Goal: Task Accomplishment & Management: Complete application form

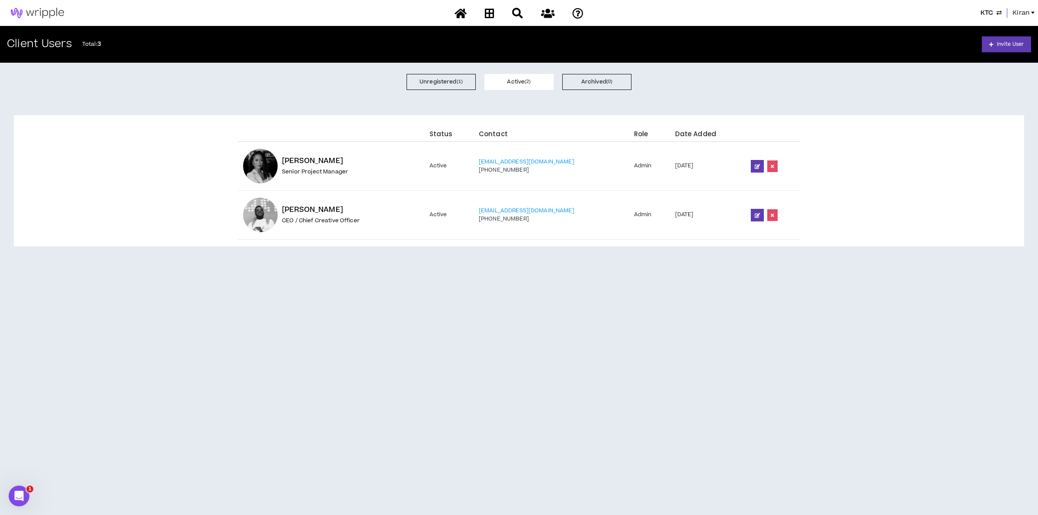
click at [1017, 10] on span "Kiran" at bounding box center [1020, 13] width 17 height 10
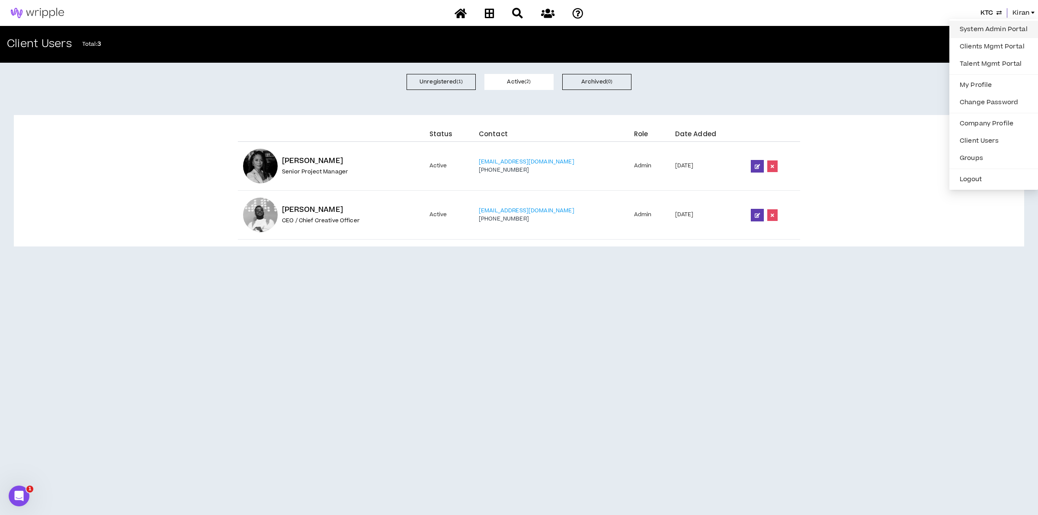
click at [977, 25] on link "System Admin Portal" at bounding box center [993, 29] width 78 height 13
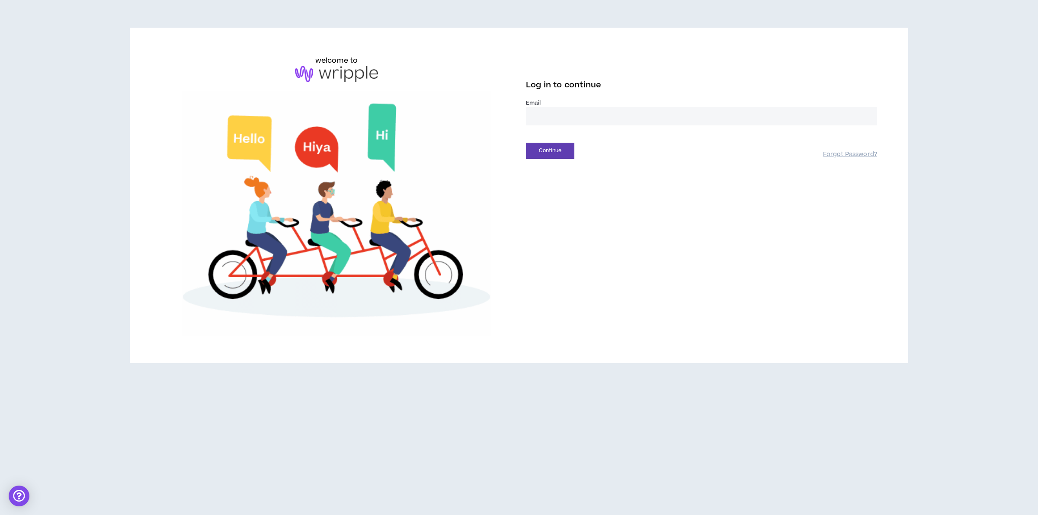
click at [556, 112] on input "email" at bounding box center [701, 116] width 351 height 19
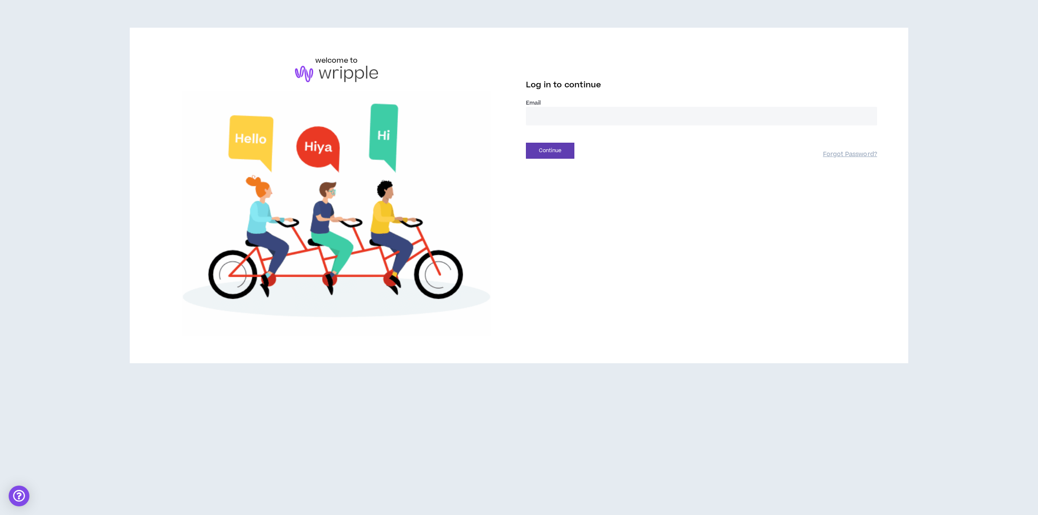
type input "**********"
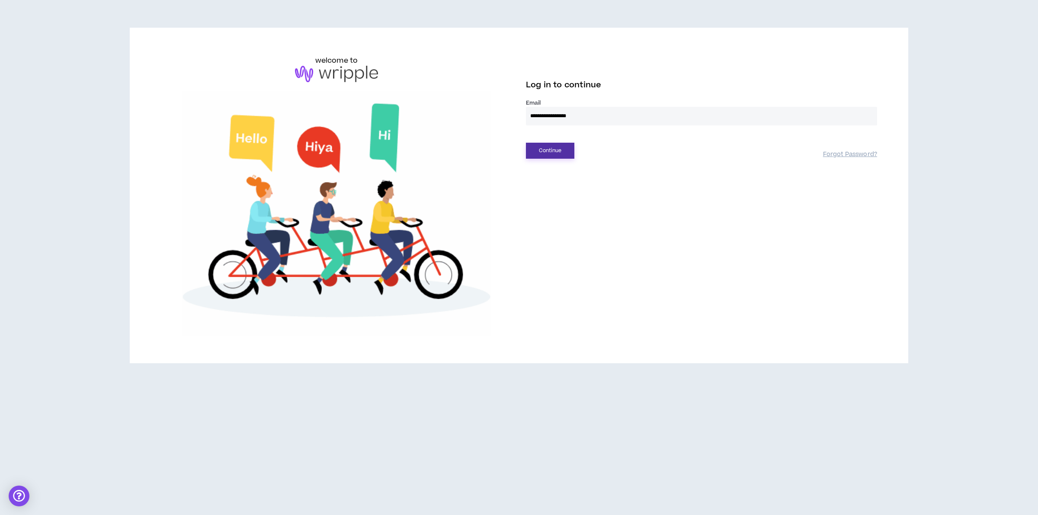
click at [560, 150] on button "Continue" at bounding box center [550, 151] width 48 height 16
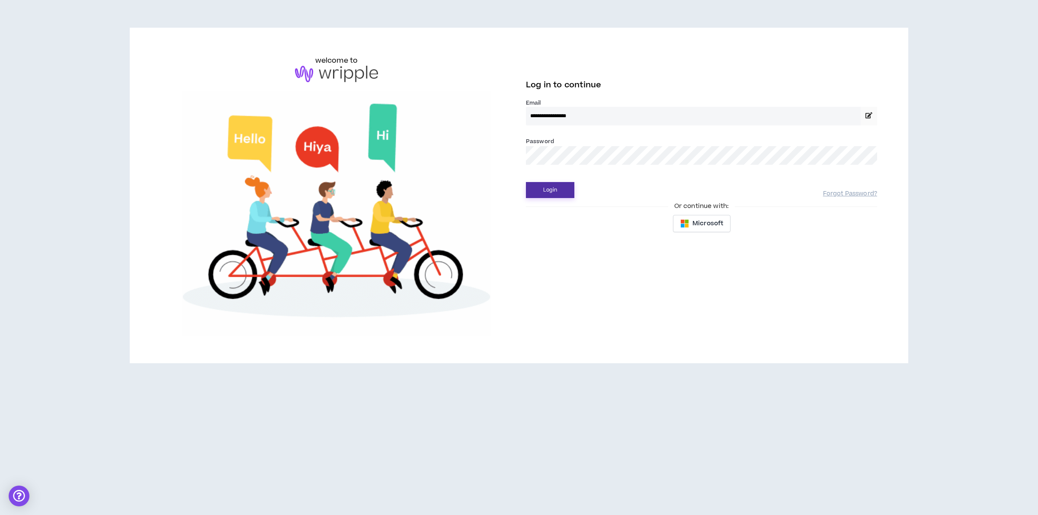
click at [547, 189] on button "Login" at bounding box center [550, 190] width 48 height 16
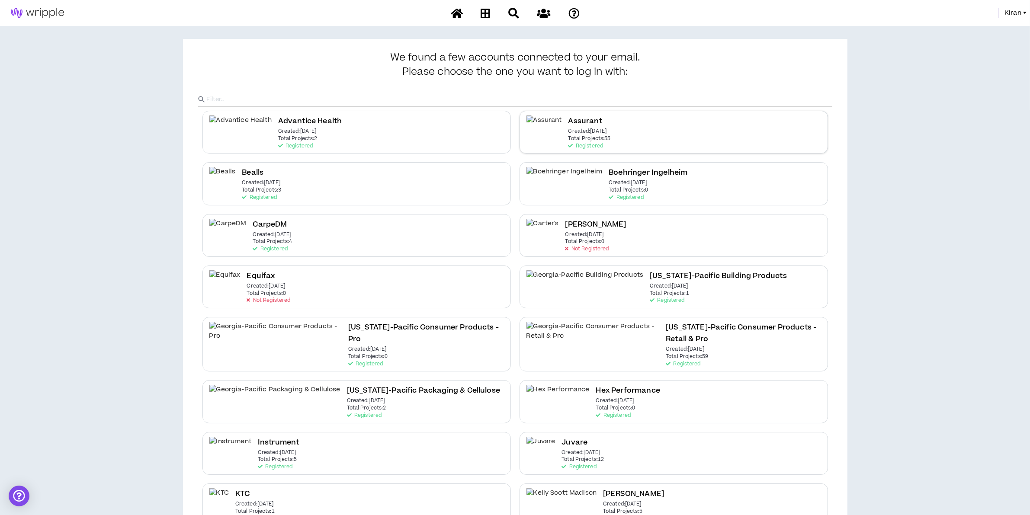
click at [608, 126] on div "Assurant Created: May 6 2021 Total Projects: 55 Registered" at bounding box center [673, 132] width 308 height 43
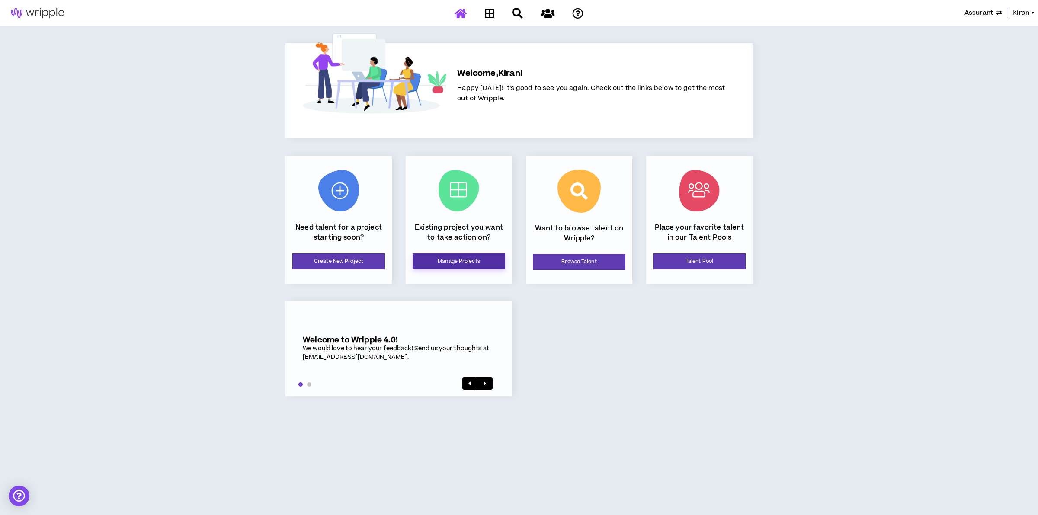
click at [460, 263] on link "Manage Projects" at bounding box center [459, 261] width 93 height 16
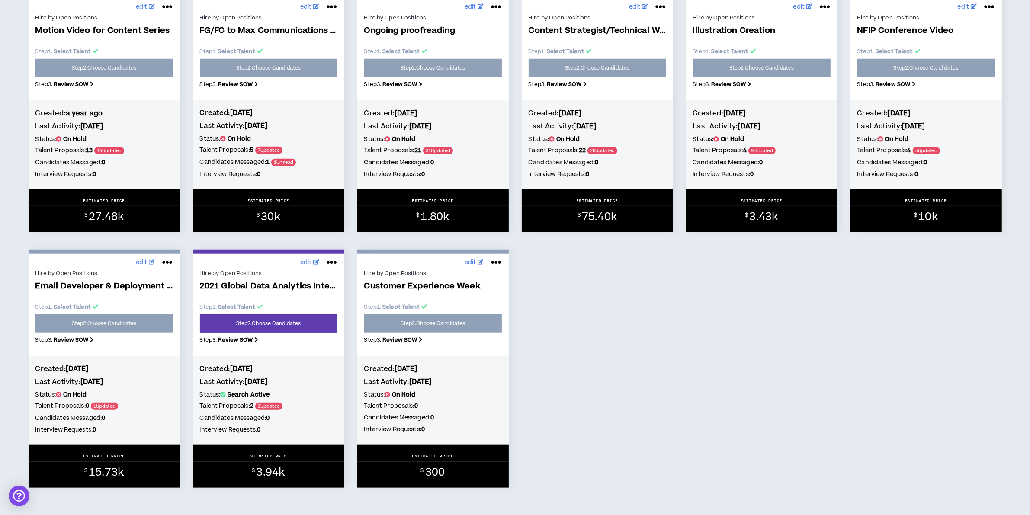
scroll to position [1351, 0]
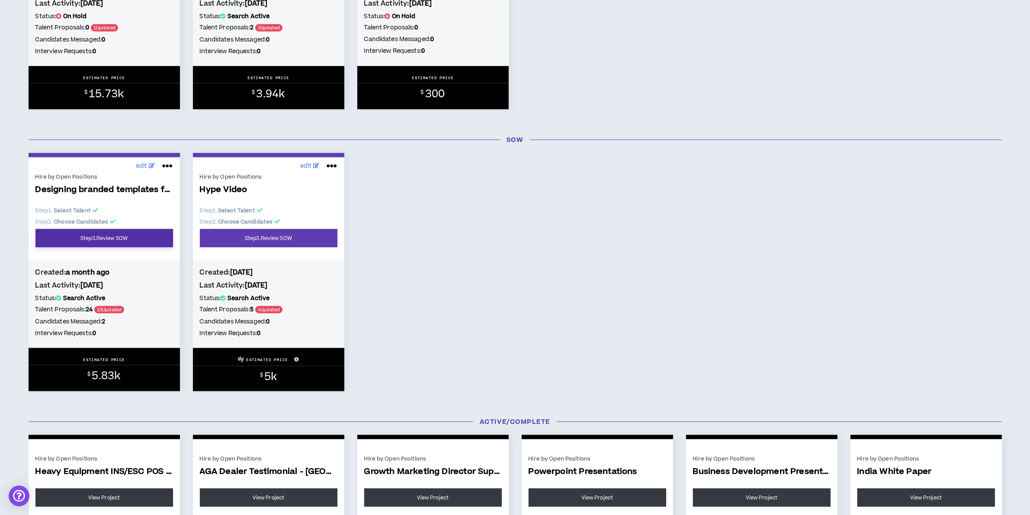
click at [115, 238] on link "Step 3 . Review SOW" at bounding box center [104, 238] width 138 height 18
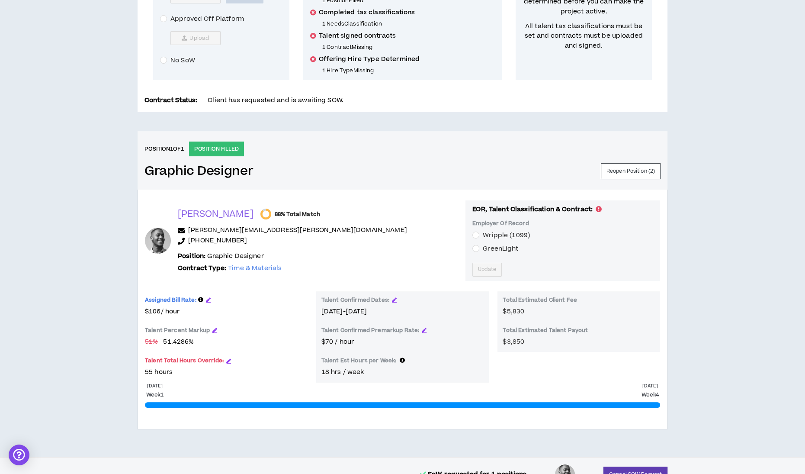
scroll to position [240, 0]
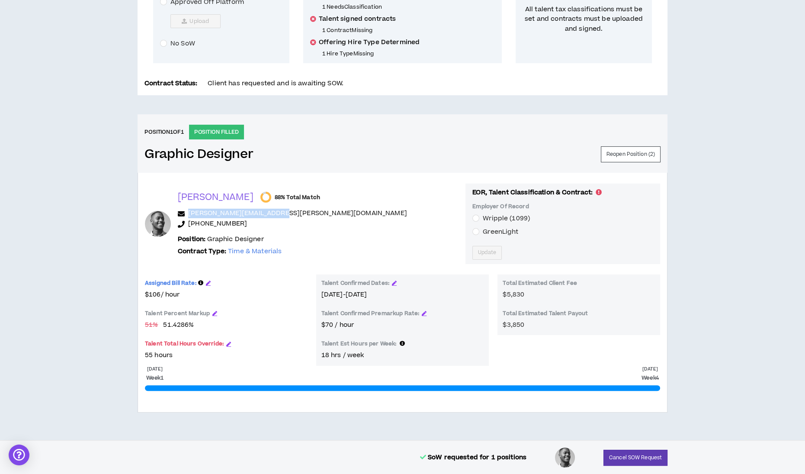
drag, startPoint x: 284, startPoint y: 212, endPoint x: 189, endPoint y: 217, distance: 95.3
click at [189, 217] on p "neil.mclawrence@gmail.com" at bounding box center [318, 213] width 281 height 10
copy link "neil.mclawrence@gmail.com"
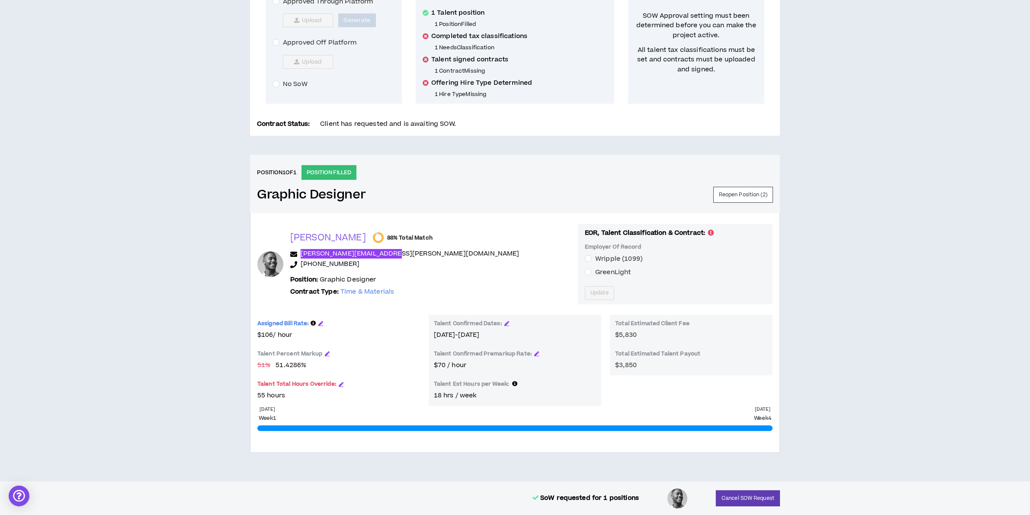
scroll to position [0, 0]
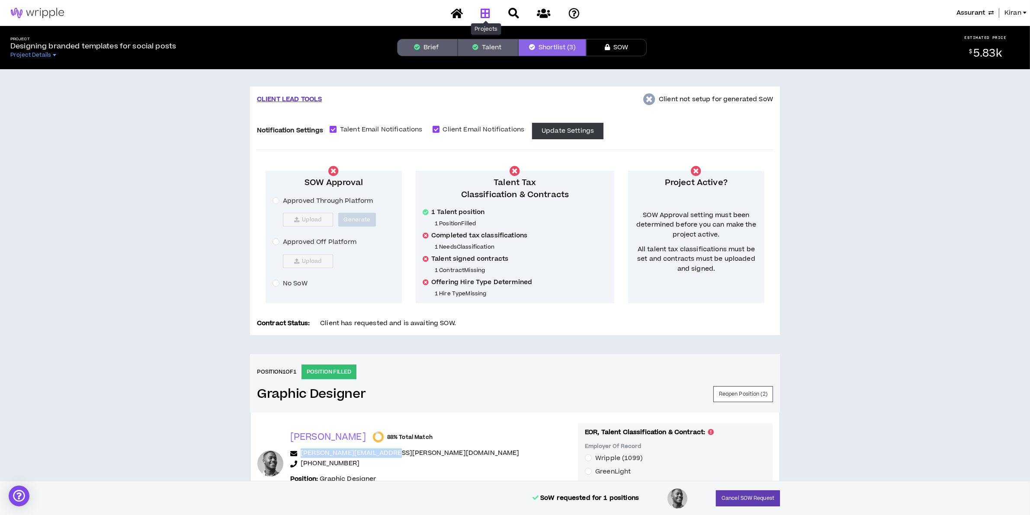
click at [485, 14] on icon at bounding box center [485, 13] width 10 height 11
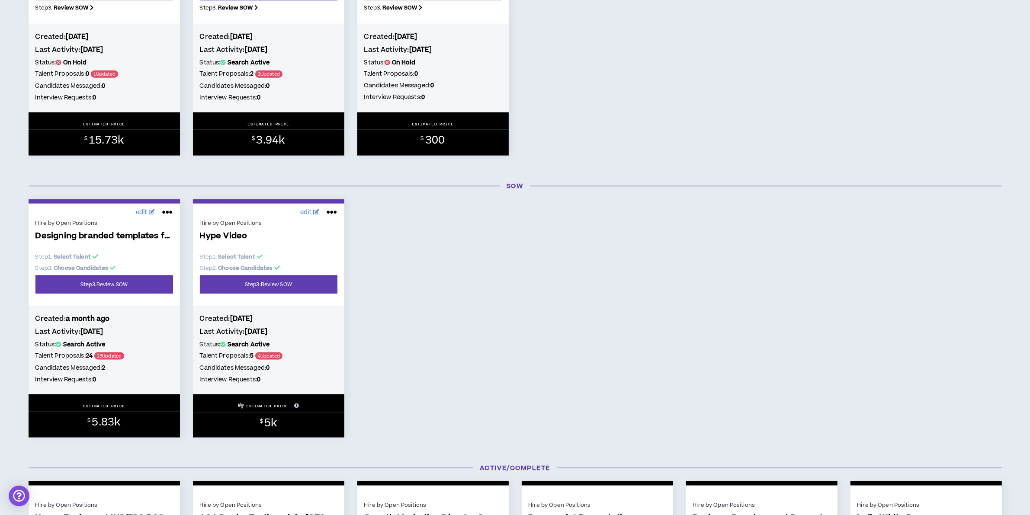
scroll to position [1405, 0]
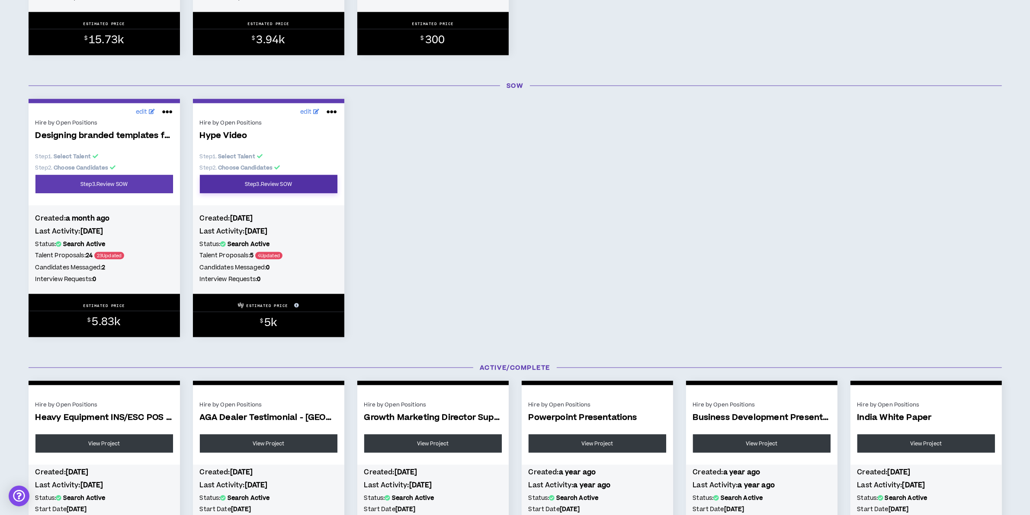
click at [255, 193] on link "Step 3 . Review SOW" at bounding box center [269, 184] width 138 height 18
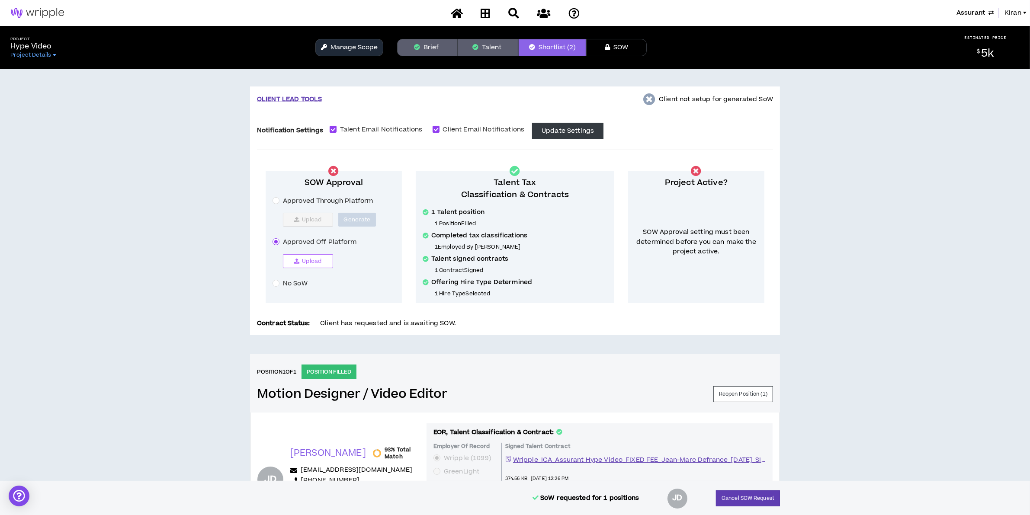
click at [296, 261] on icon "button" at bounding box center [296, 261] width 5 height 5
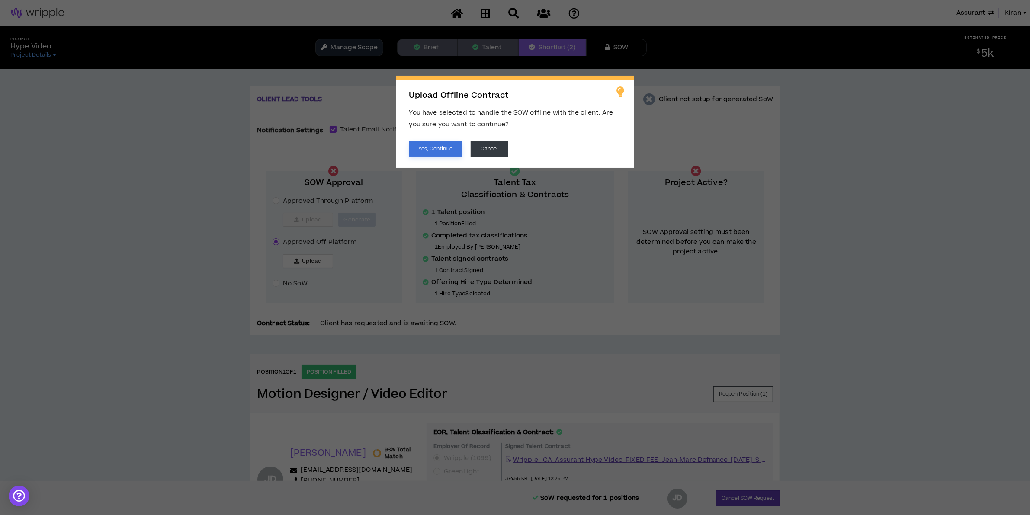
click at [416, 146] on button "Yes, Continue" at bounding box center [435, 148] width 53 height 15
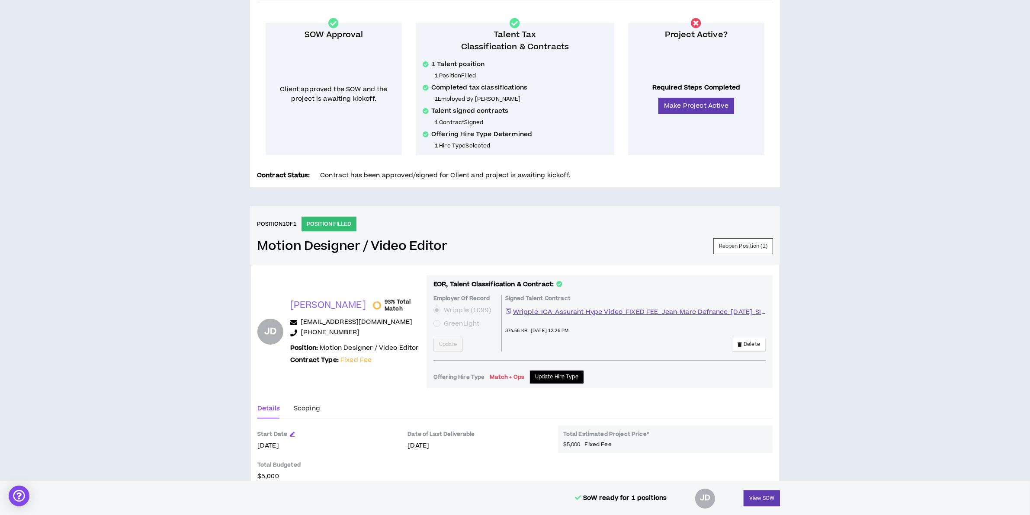
scroll to position [67, 0]
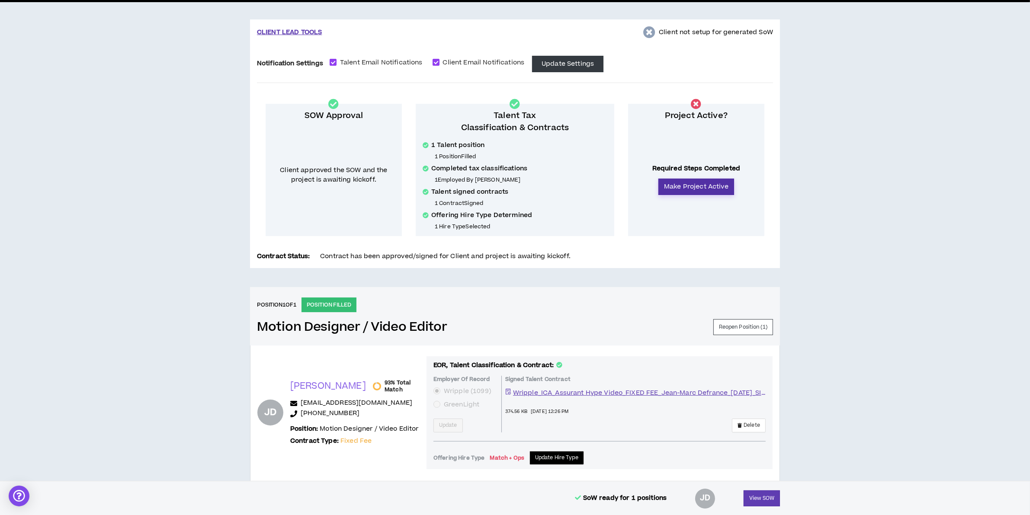
click at [692, 185] on button "Make Project Active" at bounding box center [696, 187] width 76 height 16
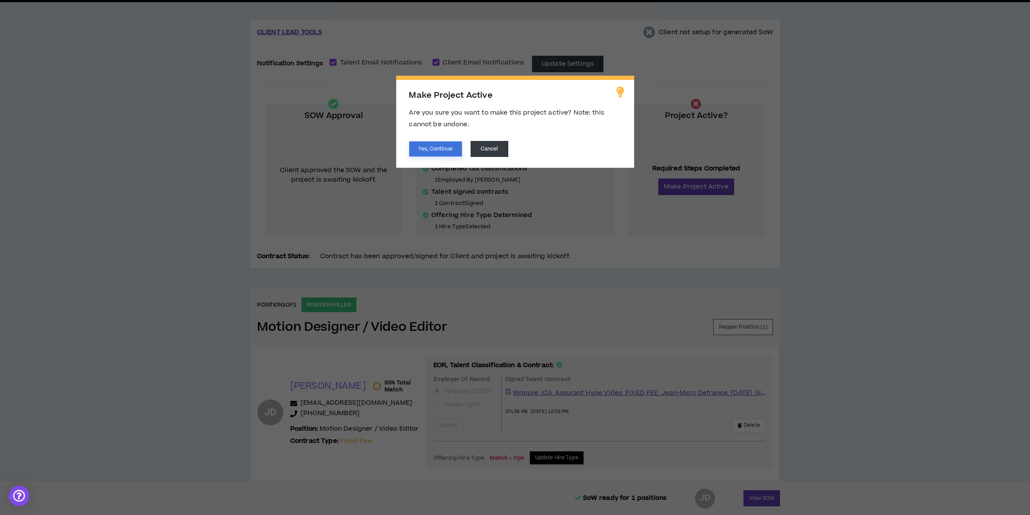
click at [424, 147] on button "Yes, Continue" at bounding box center [435, 148] width 53 height 15
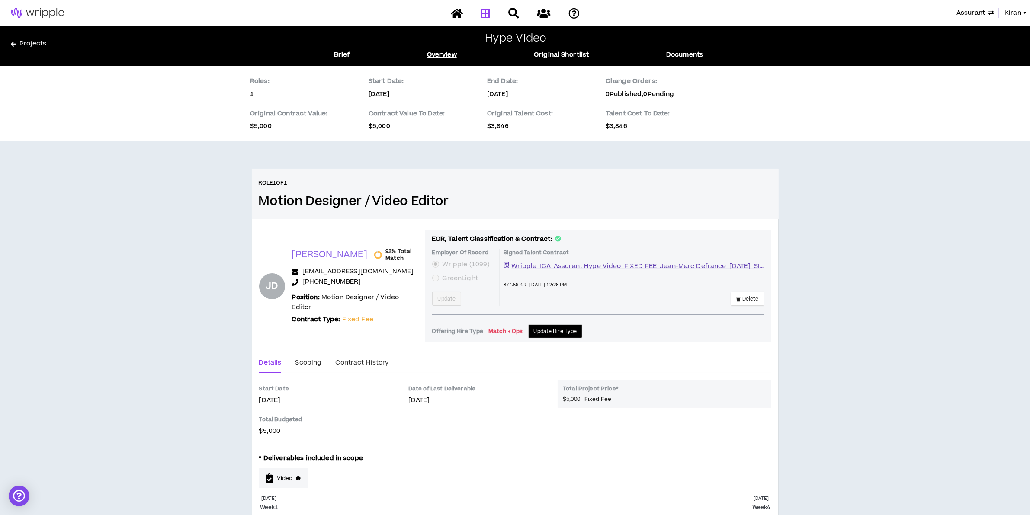
click at [484, 13] on icon at bounding box center [485, 13] width 10 height 11
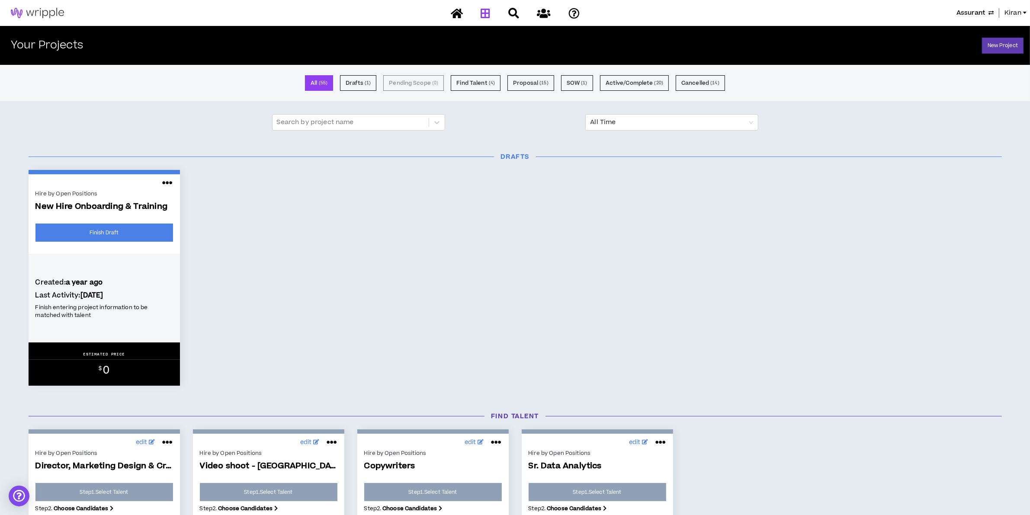
click at [961, 13] on span "Assurant" at bounding box center [970, 13] width 29 height 10
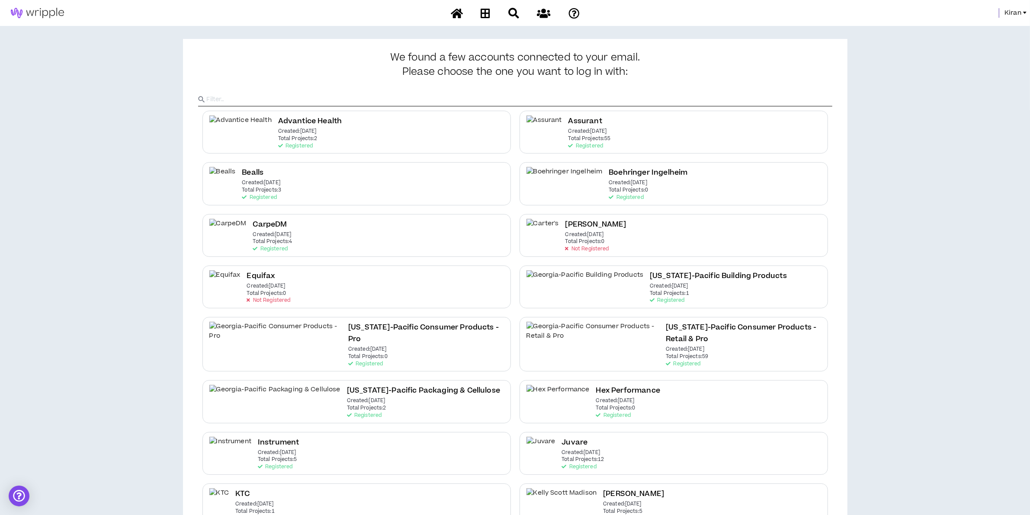
click at [1015, 13] on span "Kiran" at bounding box center [1012, 13] width 17 height 10
click at [955, 29] on link "System Admin Portal" at bounding box center [986, 29] width 78 height 13
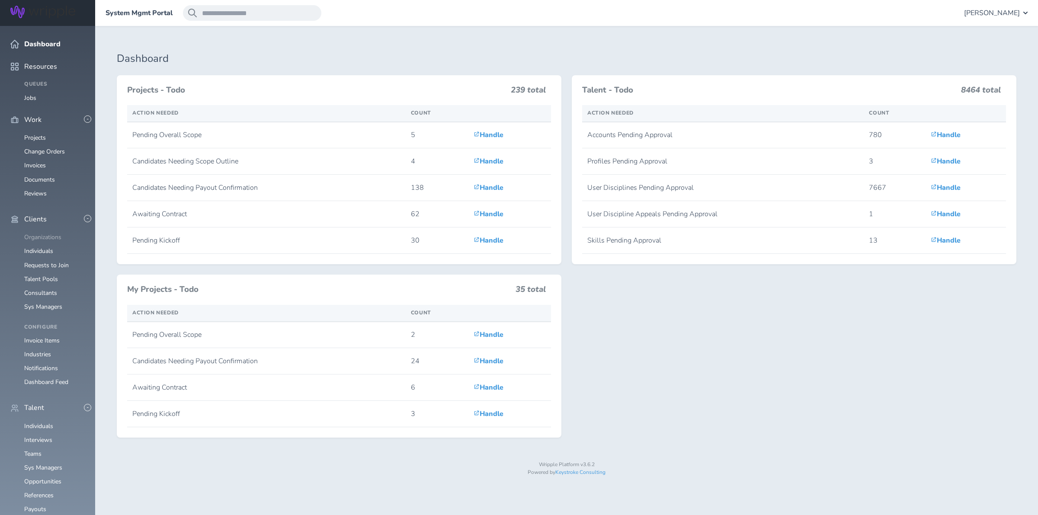
click at [38, 233] on link "Organizations" at bounding box center [42, 237] width 37 height 8
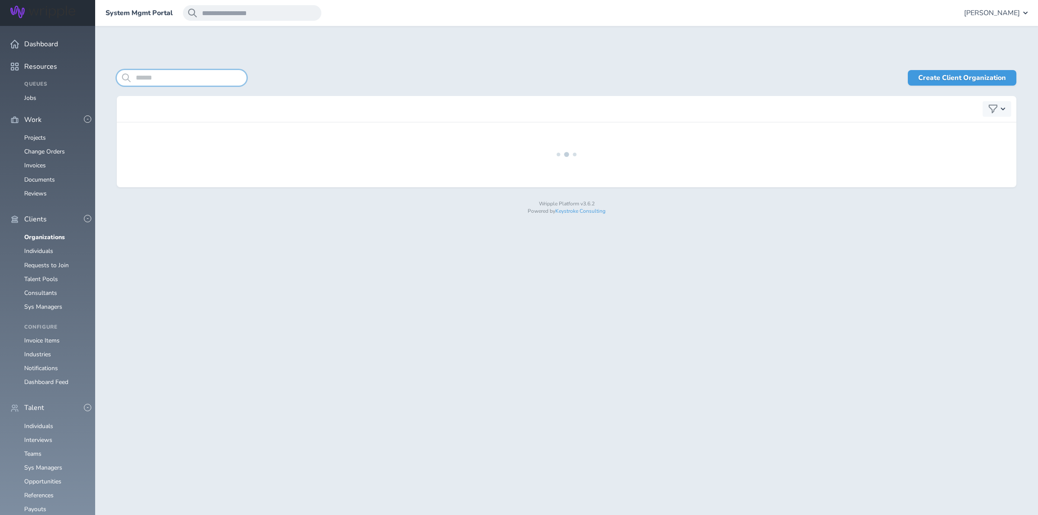
click at [159, 79] on input "search" at bounding box center [182, 78] width 130 height 16
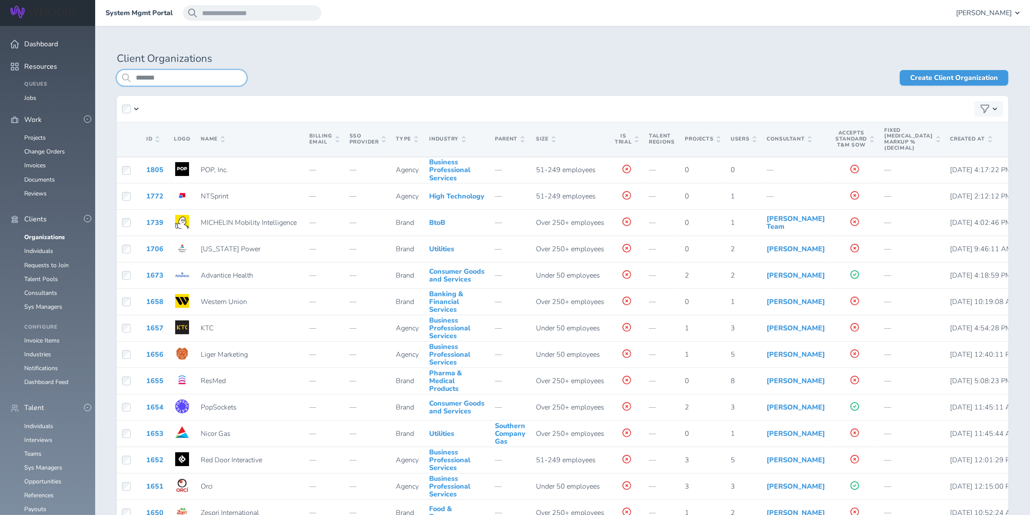
type input "*******"
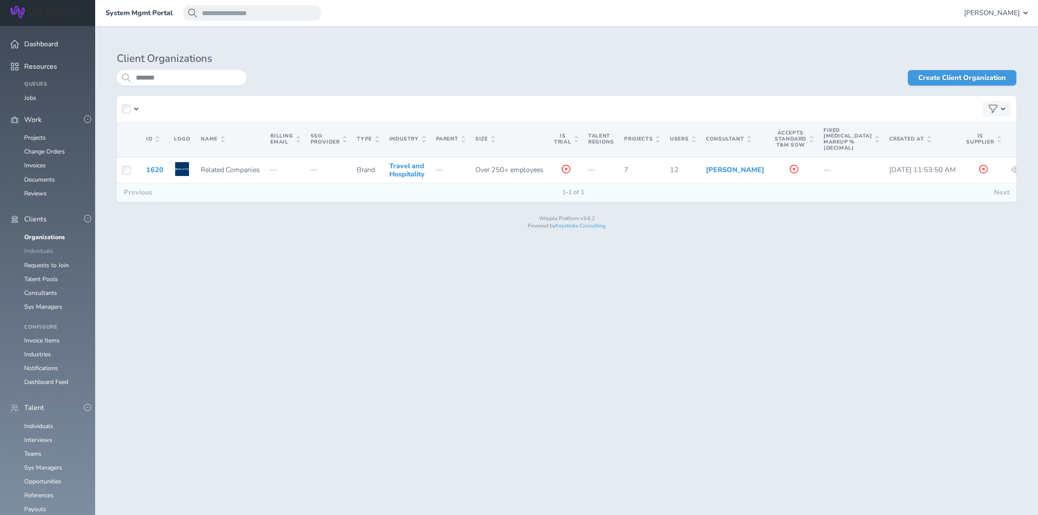
click at [33, 247] on link "Individuals" at bounding box center [38, 251] width 29 height 8
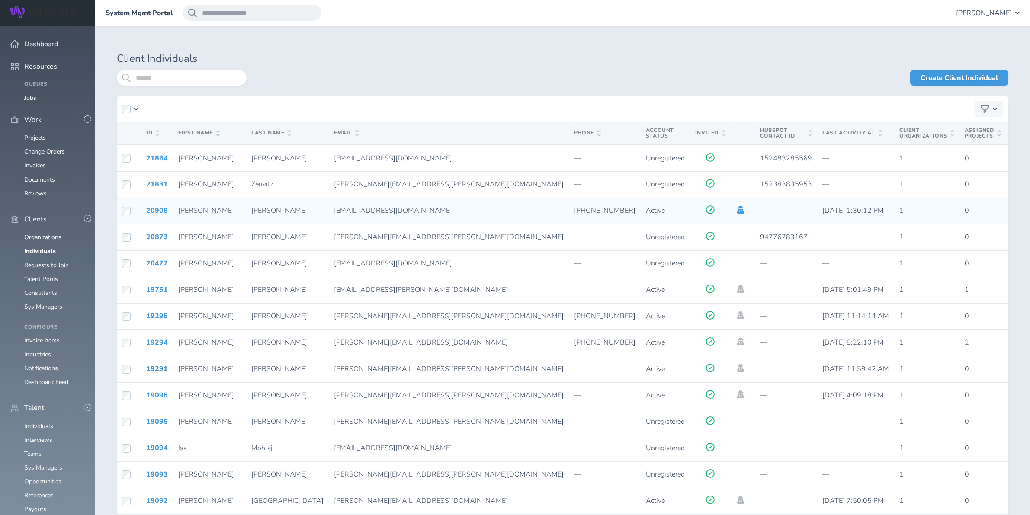
click at [737, 210] on icon at bounding box center [740, 210] width 7 height 8
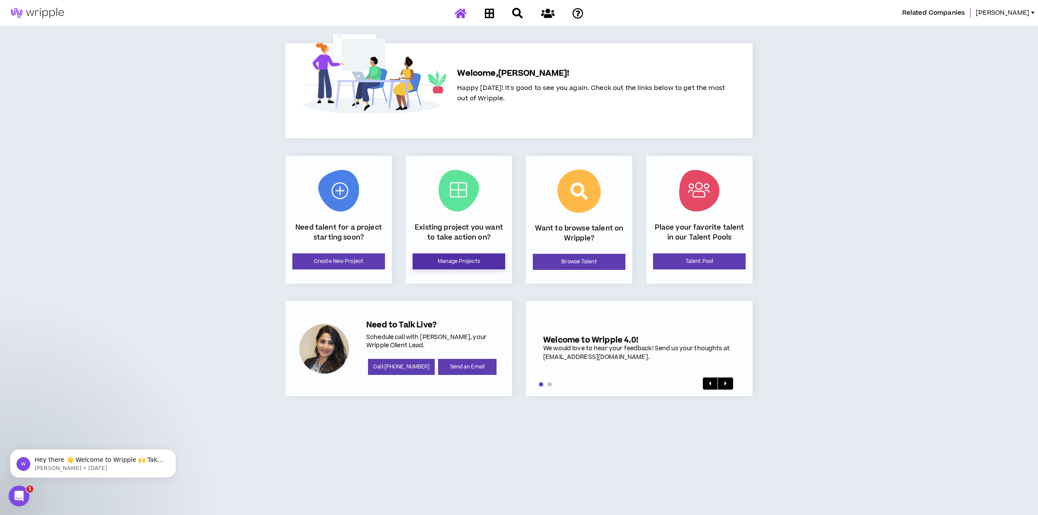
click at [451, 263] on link "Manage Projects" at bounding box center [459, 261] width 93 height 16
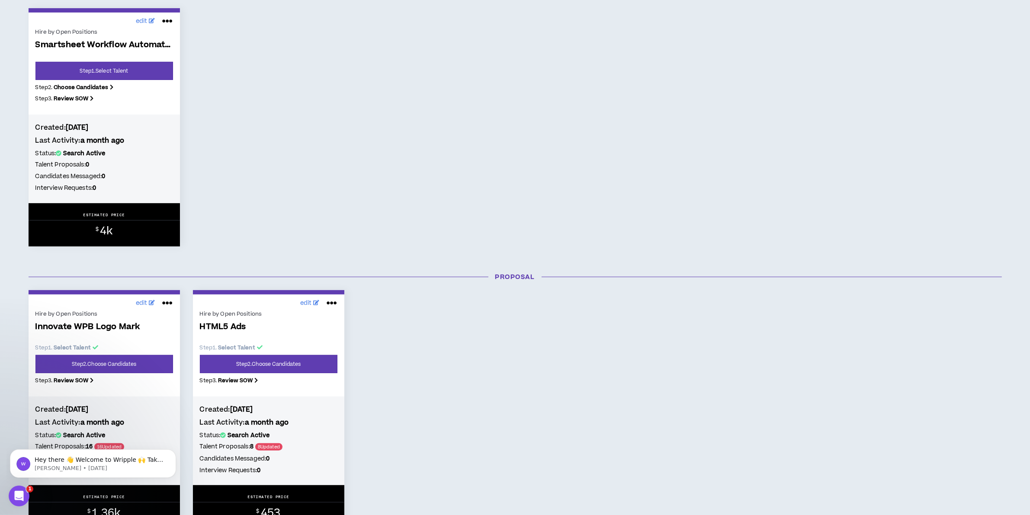
scroll to position [541, 0]
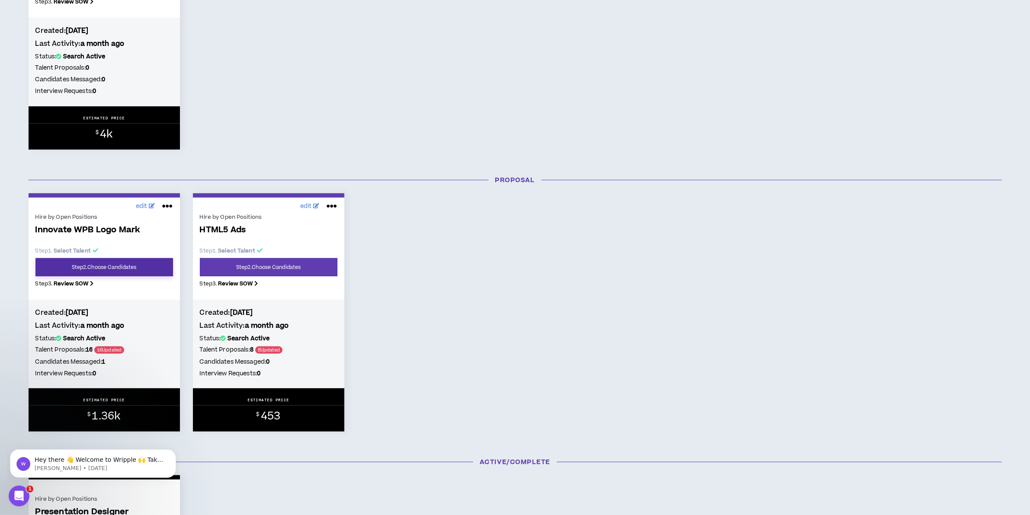
click at [111, 271] on link "Step 2 . Choose Candidates" at bounding box center [104, 267] width 138 height 18
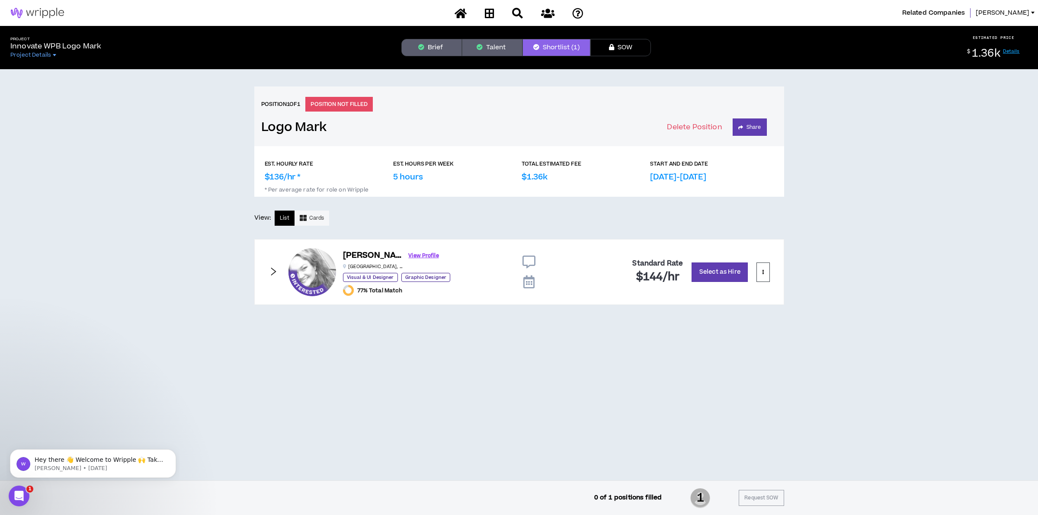
click at [500, 52] on button "Talent" at bounding box center [492, 47] width 61 height 17
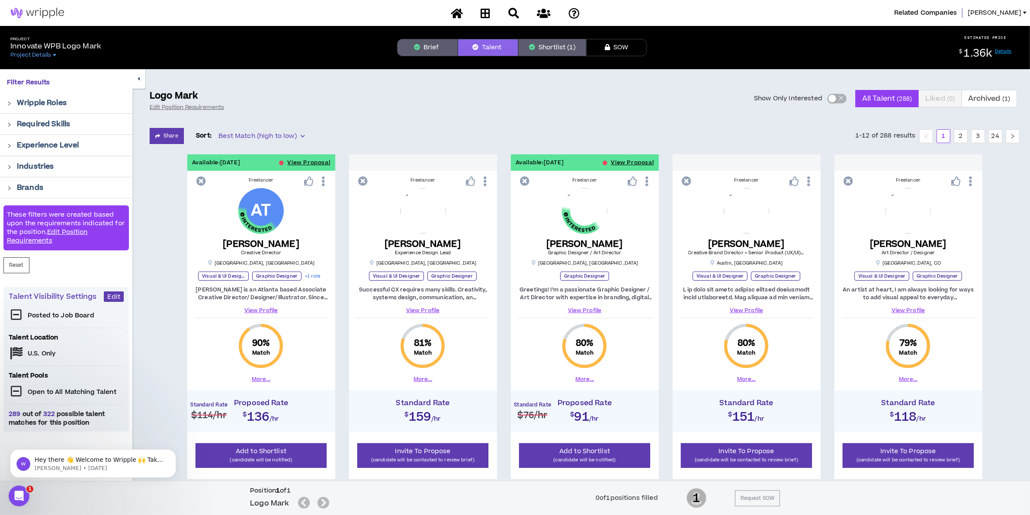
click at [830, 97] on div "button" at bounding box center [832, 99] width 8 height 8
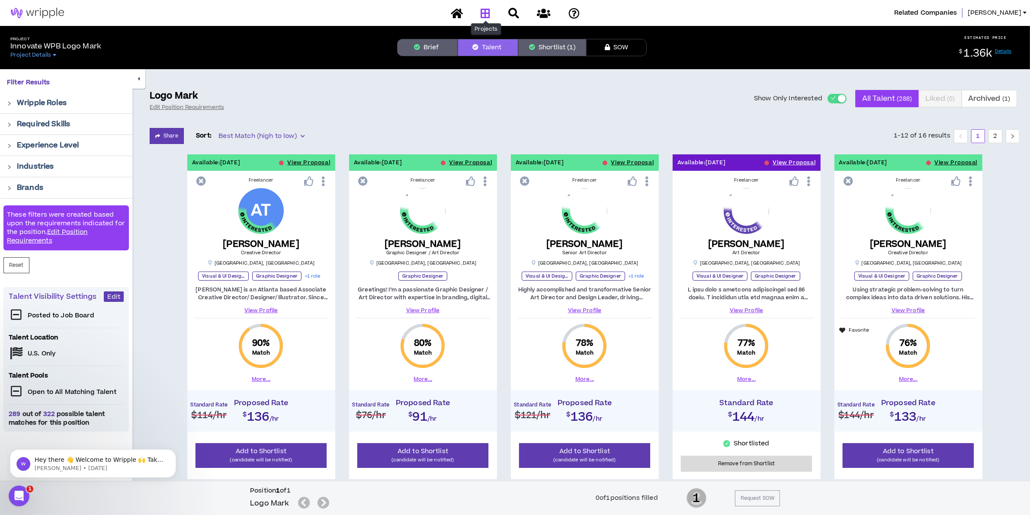
click at [484, 10] on icon at bounding box center [485, 13] width 10 height 11
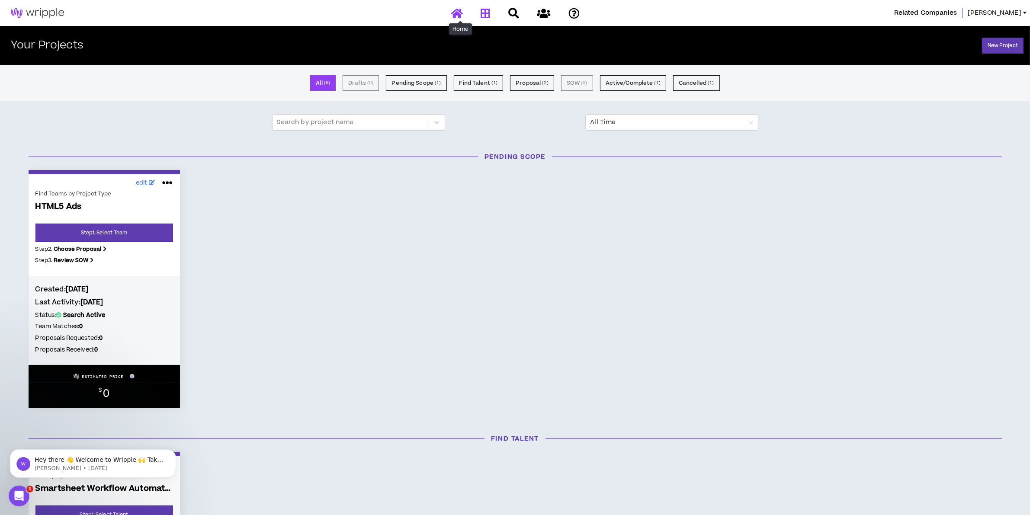
click at [459, 13] on icon at bounding box center [457, 13] width 12 height 11
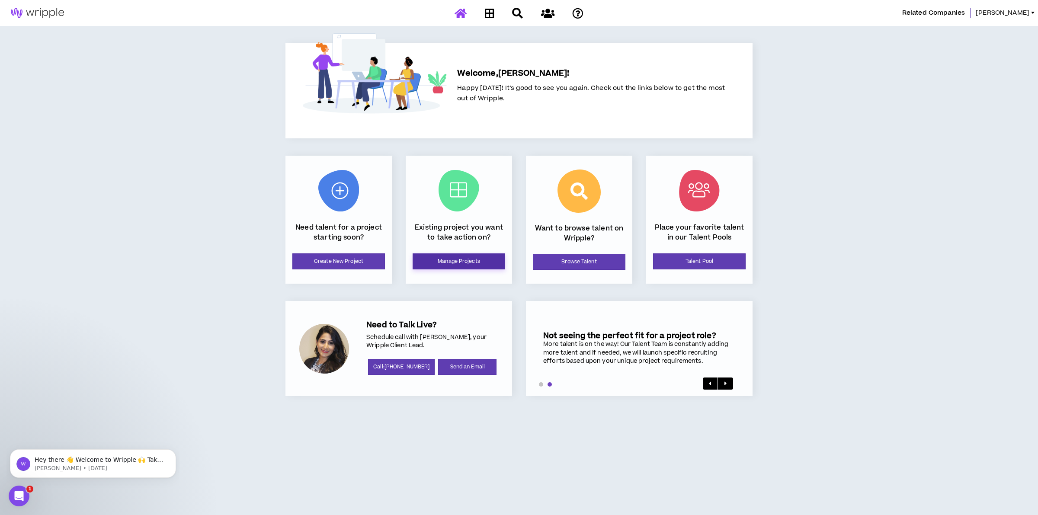
click at [490, 259] on link "Manage Projects" at bounding box center [459, 261] width 93 height 16
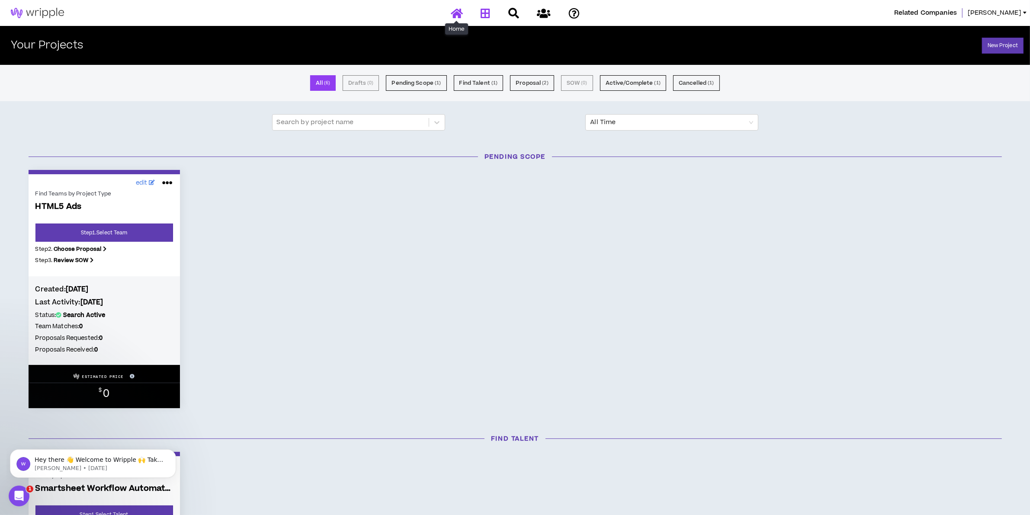
click at [458, 14] on icon at bounding box center [457, 13] width 12 height 11
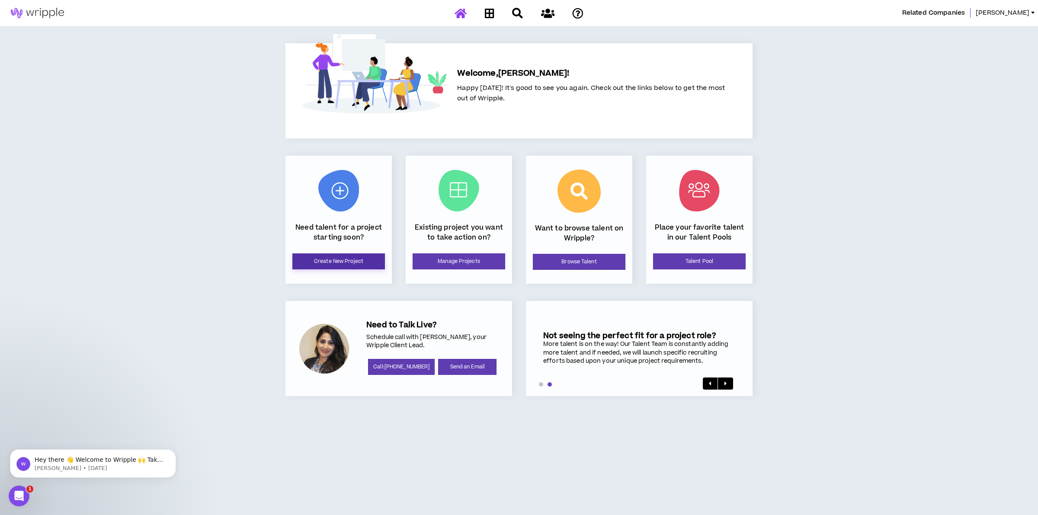
click at [325, 259] on link "Create New Project" at bounding box center [338, 261] width 93 height 16
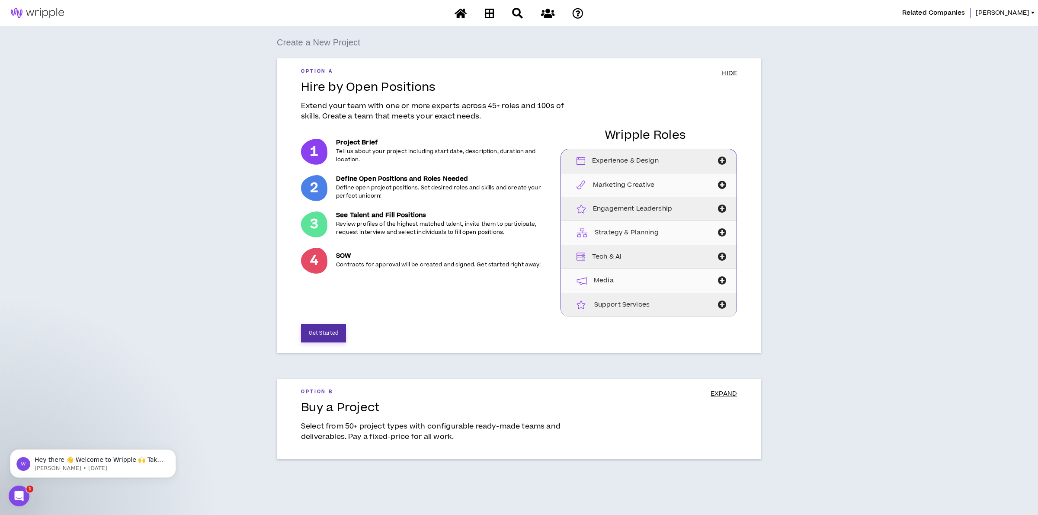
click at [333, 332] on button "Get Started" at bounding box center [323, 333] width 45 height 19
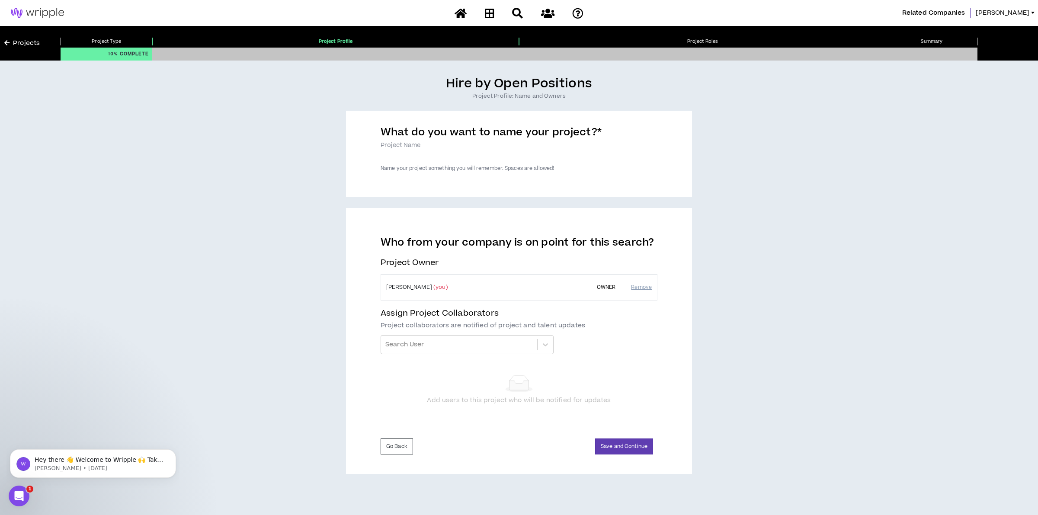
click at [428, 146] on input "What do you want to name your project? *" at bounding box center [519, 145] width 277 height 13
type input "Graphic Designer for Presentations"
click at [426, 347] on div at bounding box center [458, 344] width 147 height 15
click at [688, 338] on div "Who from your company is on point for this search? Project Owner Ali Davis (you…" at bounding box center [519, 341] width 346 height 266
click at [627, 442] on button "Save and Continue" at bounding box center [624, 447] width 58 height 16
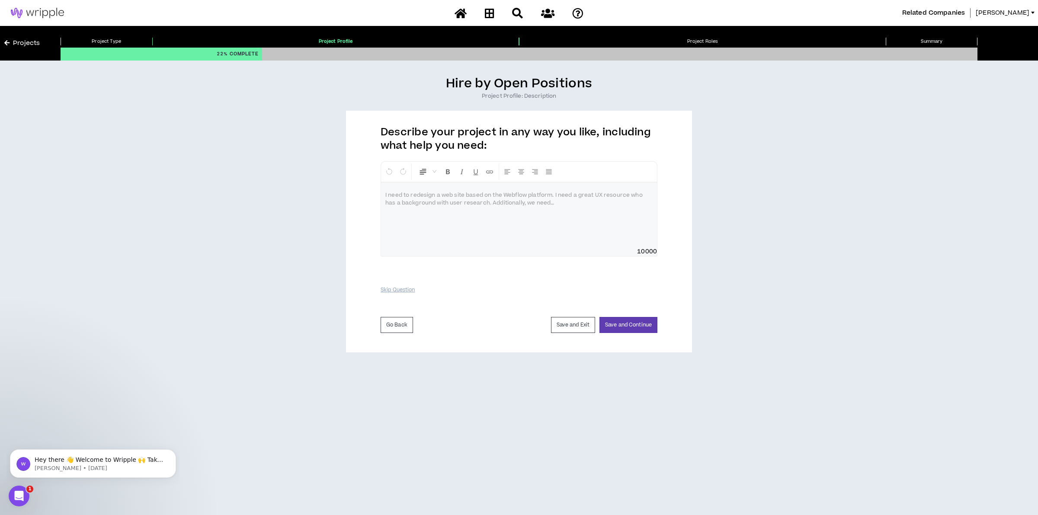
click at [458, 227] on div at bounding box center [519, 214] width 276 height 65
click at [630, 325] on button "Save and Continue" at bounding box center [628, 325] width 58 height 16
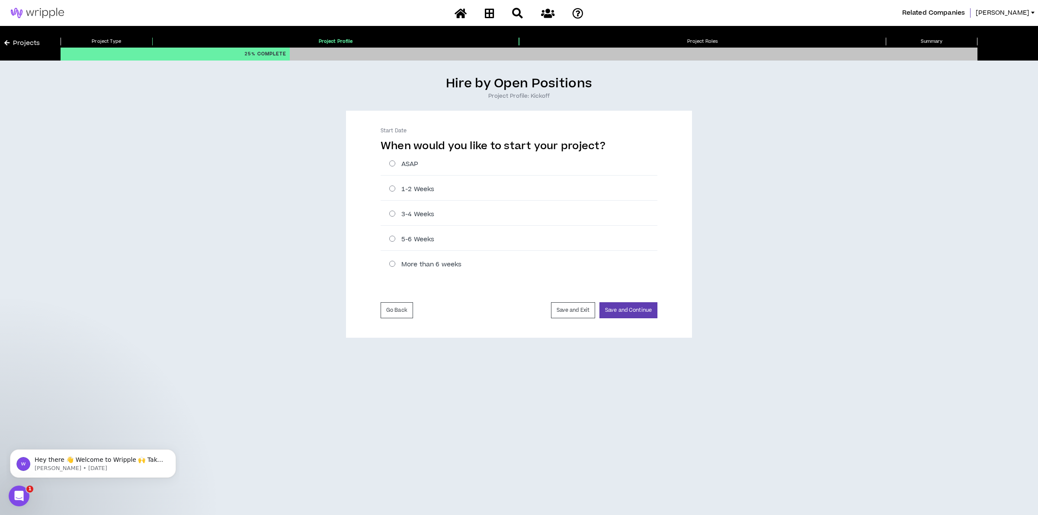
click at [390, 194] on div "1-2 Weeks" at bounding box center [519, 189] width 277 height 22
click at [391, 191] on label "1-2 Weeks" at bounding box center [523, 189] width 268 height 9
radio input "****"
click at [635, 310] on button "Save and Continue" at bounding box center [628, 310] width 58 height 16
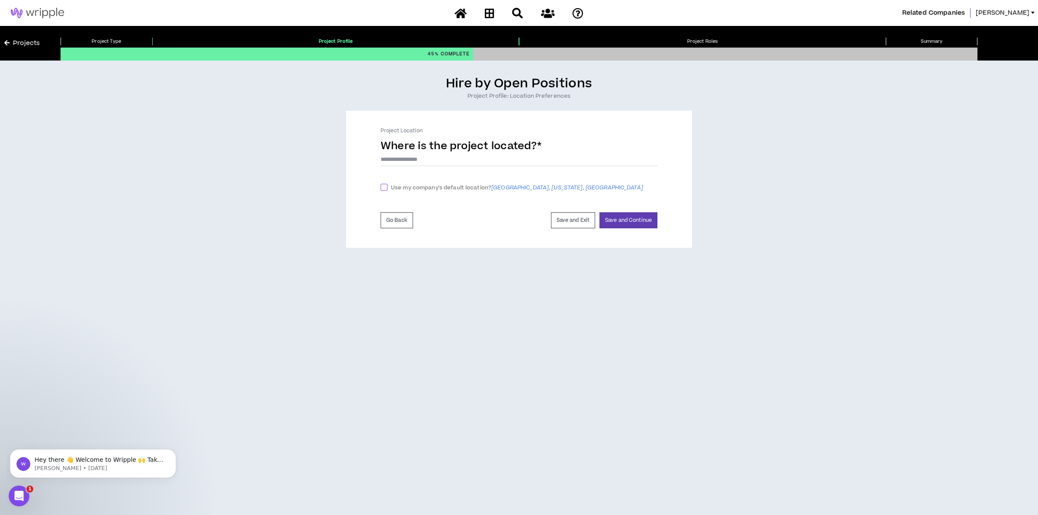
click at [384, 186] on span at bounding box center [384, 187] width 7 height 7
checkbox input "****"
click at [618, 212] on button "Save and Continue" at bounding box center [628, 216] width 58 height 16
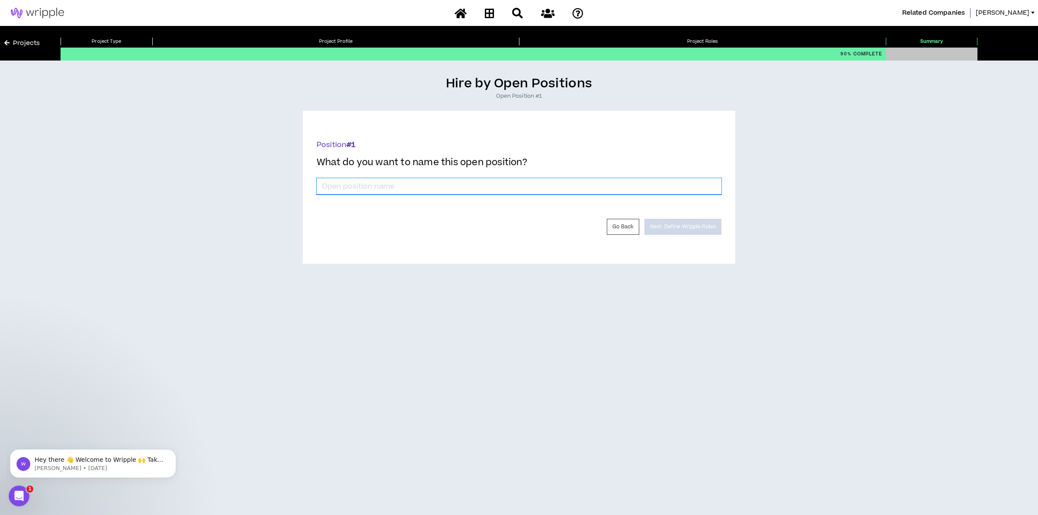
click at [383, 184] on input "*" at bounding box center [519, 186] width 405 height 16
type input "Graphic Designer"
click at [697, 227] on button "Next: Define Wripple Roles" at bounding box center [682, 227] width 77 height 16
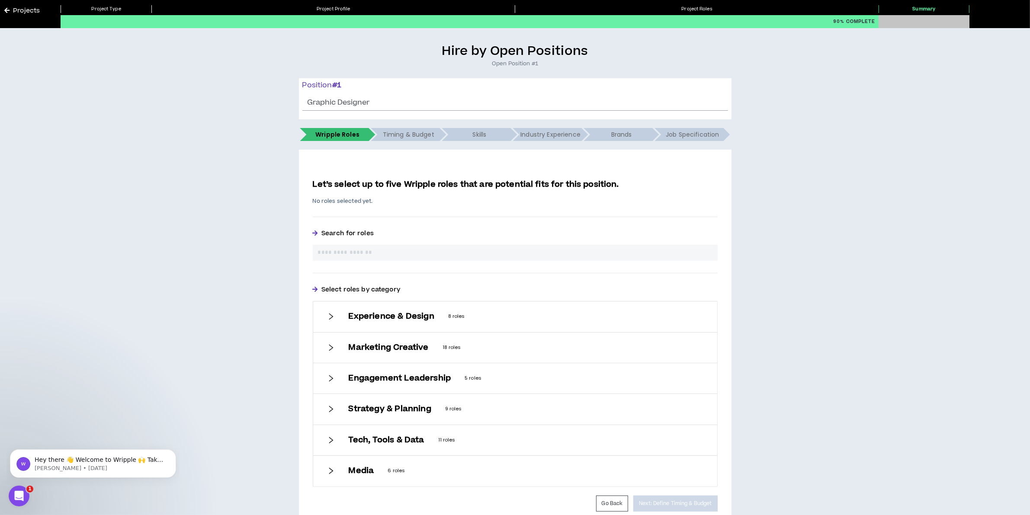
scroll to position [74, 0]
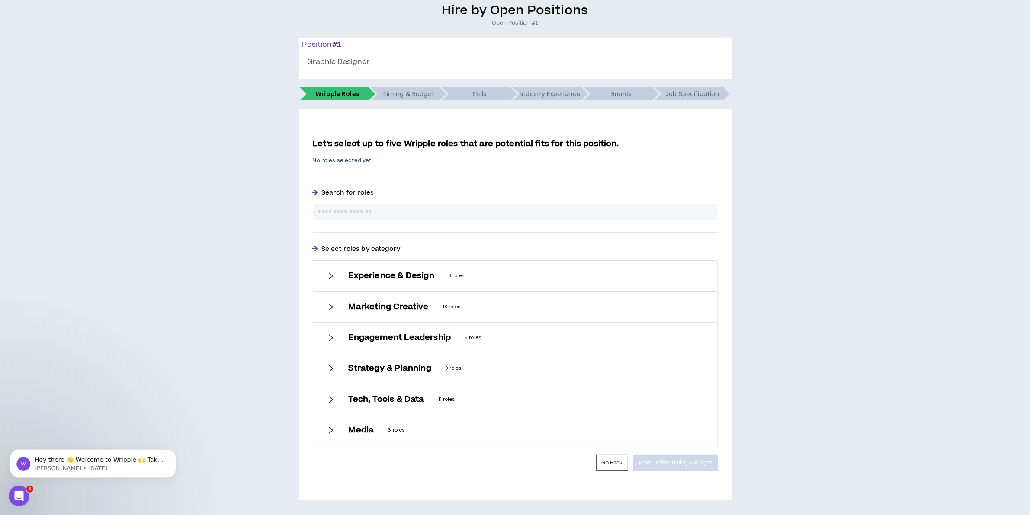
click at [344, 275] on div "Experience & Design 8 roles" at bounding box center [515, 276] width 404 height 30
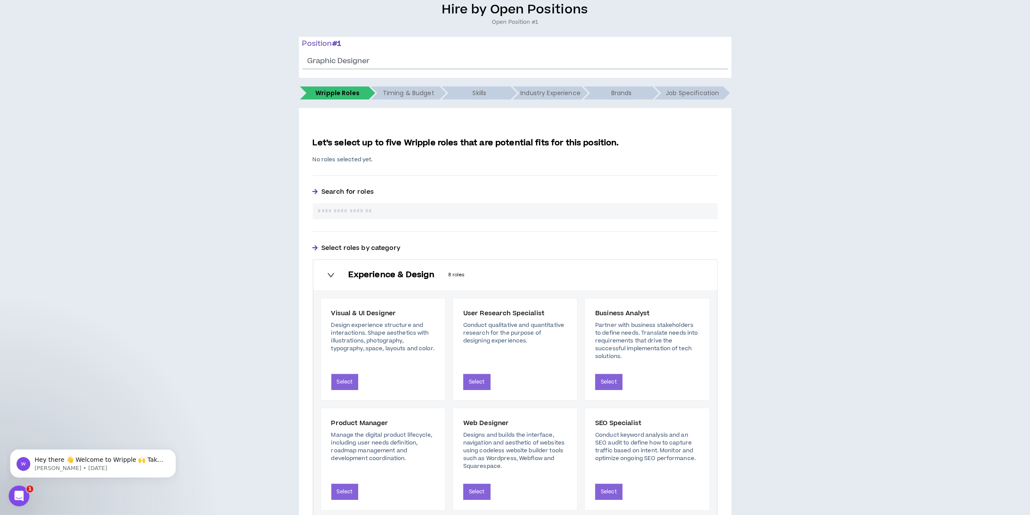
scroll to position [290, 0]
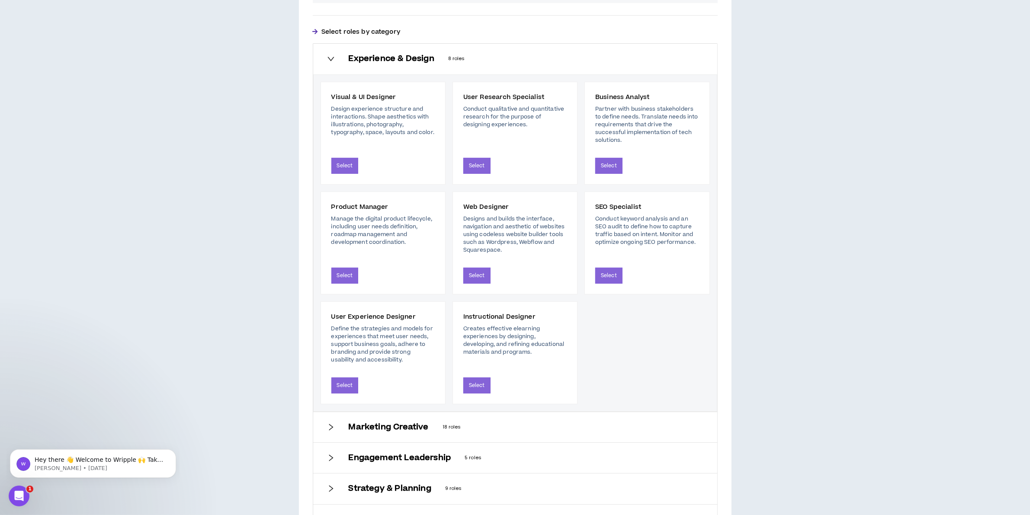
click at [338, 61] on div "Experience & Design 8 roles" at bounding box center [515, 59] width 404 height 30
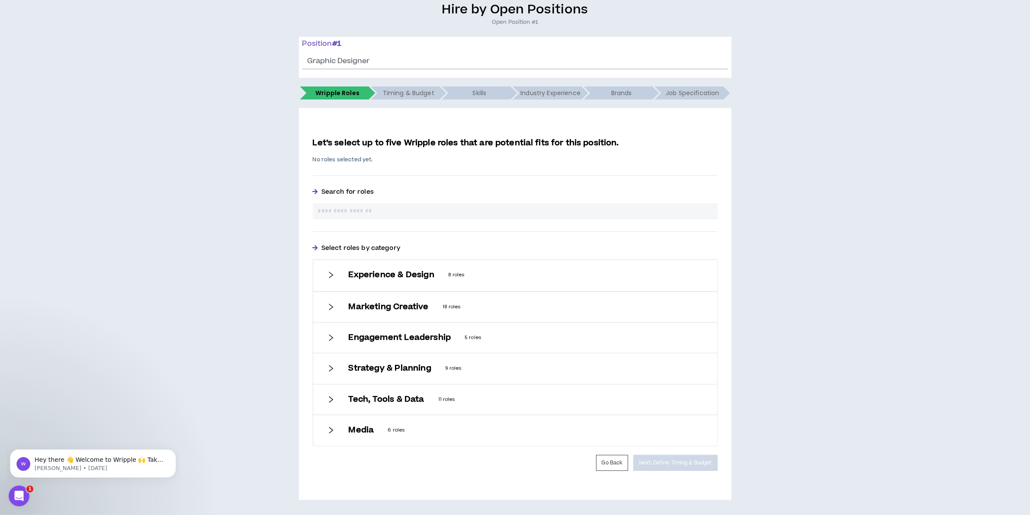
scroll to position [74, 0]
click at [365, 304] on h6 "Marketing Creative" at bounding box center [389, 307] width 80 height 10
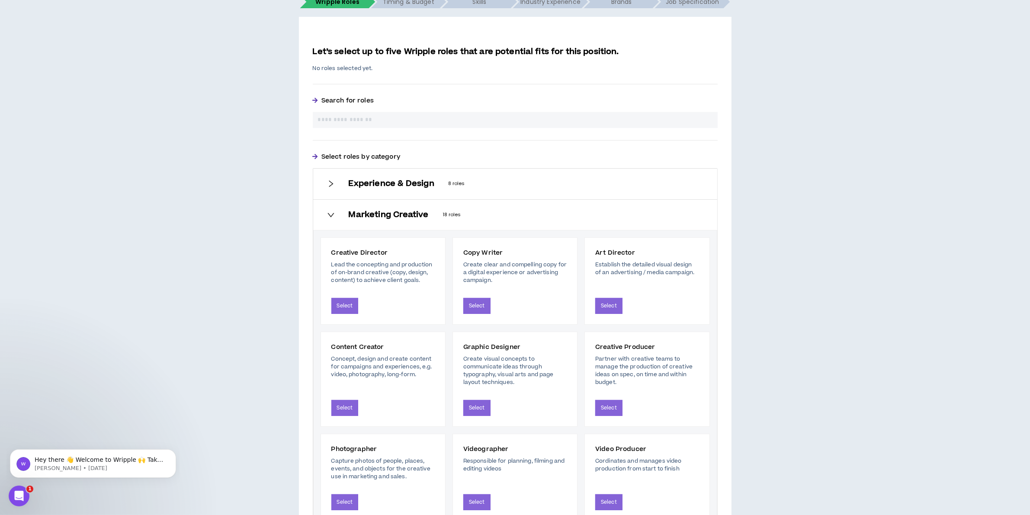
scroll to position [182, 0]
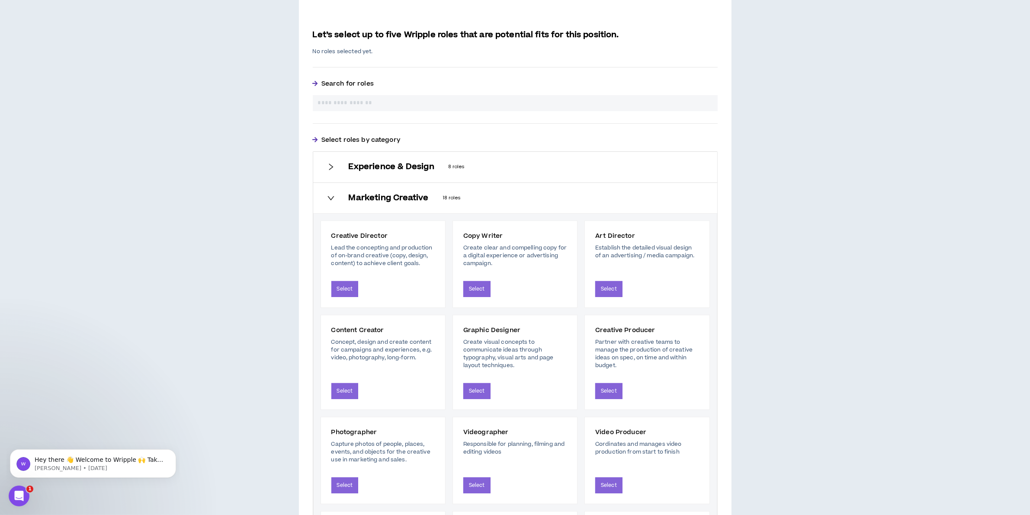
click at [373, 99] on input "text" at bounding box center [515, 103] width 394 height 9
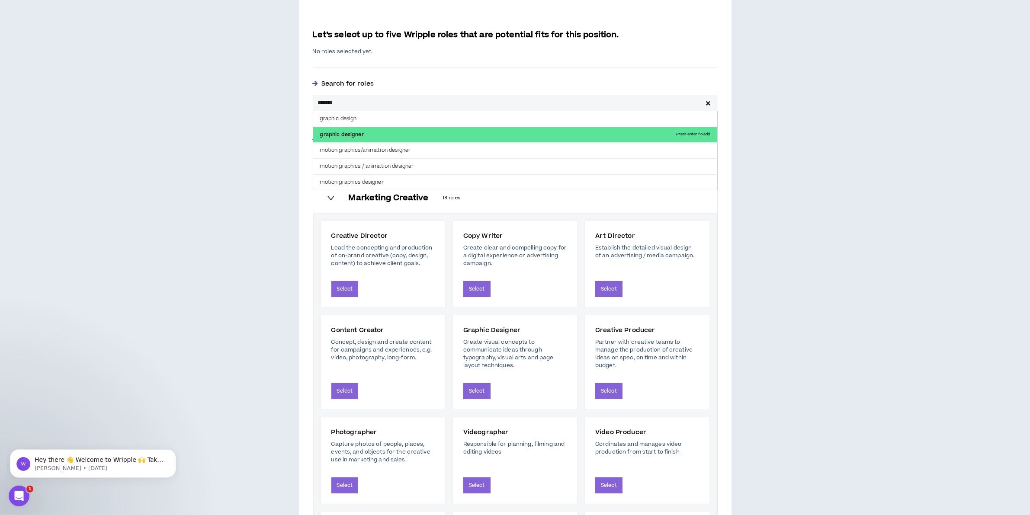
type input "*******"
click at [362, 132] on p "graphic designer Press enter to add" at bounding box center [515, 135] width 404 height 16
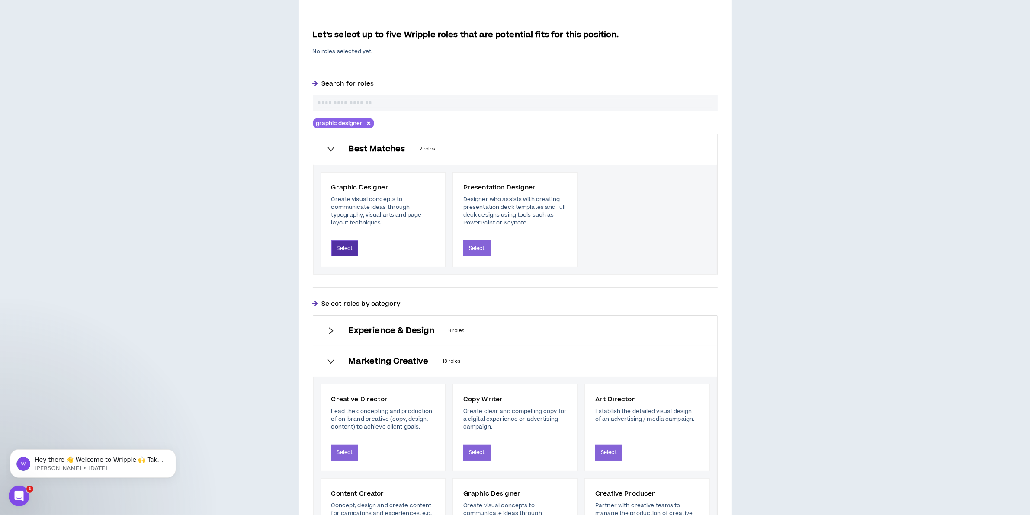
click at [344, 250] on button "Select" at bounding box center [344, 248] width 27 height 16
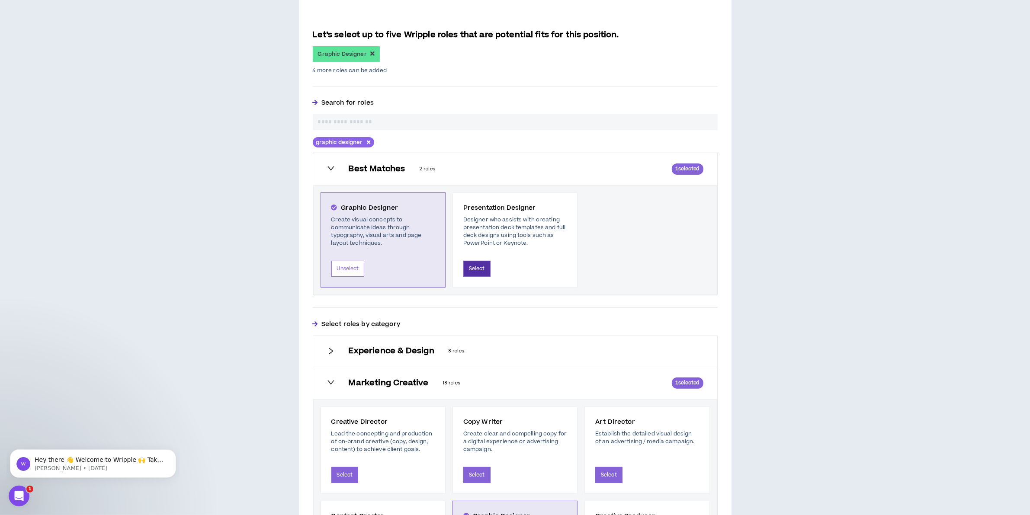
click at [472, 267] on button "Select" at bounding box center [476, 269] width 27 height 16
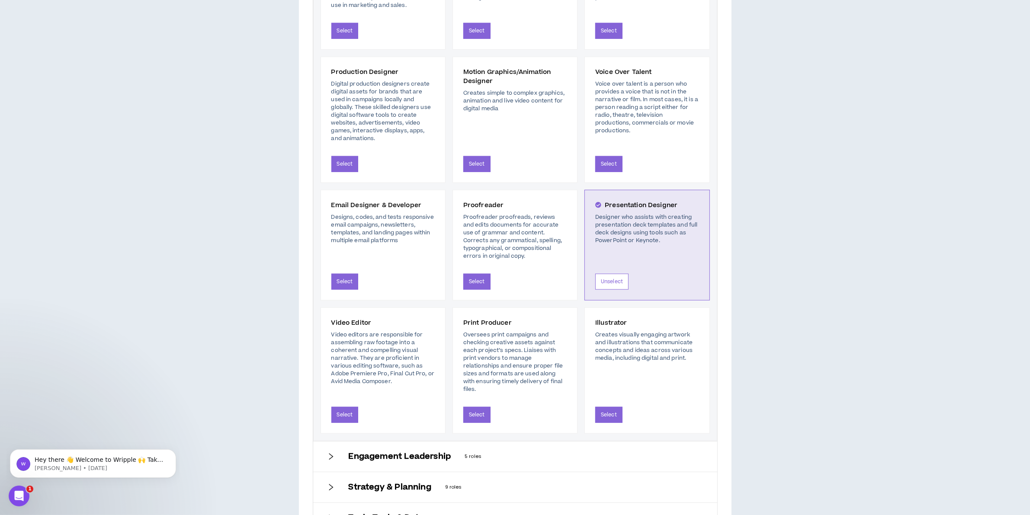
scroll to position [945, 0]
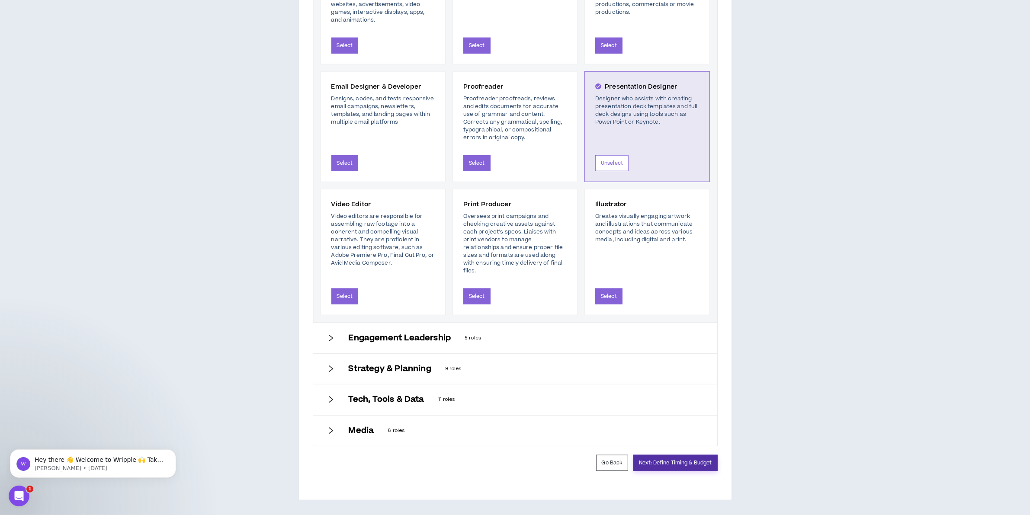
click at [688, 462] on button "Next: Define Timing & Budget" at bounding box center [675, 463] width 84 height 16
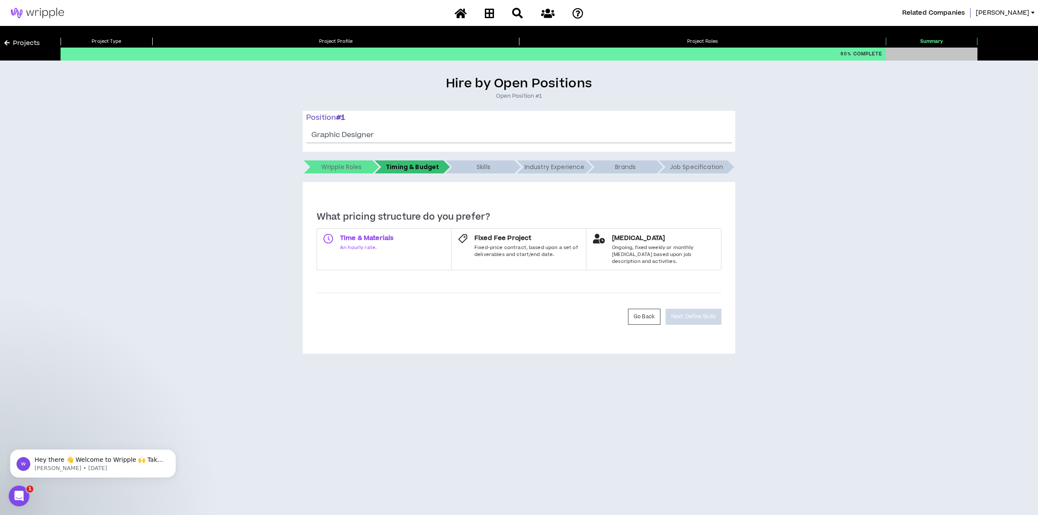
click at [354, 250] on span "An hourly rate." at bounding box center [367, 247] width 54 height 7
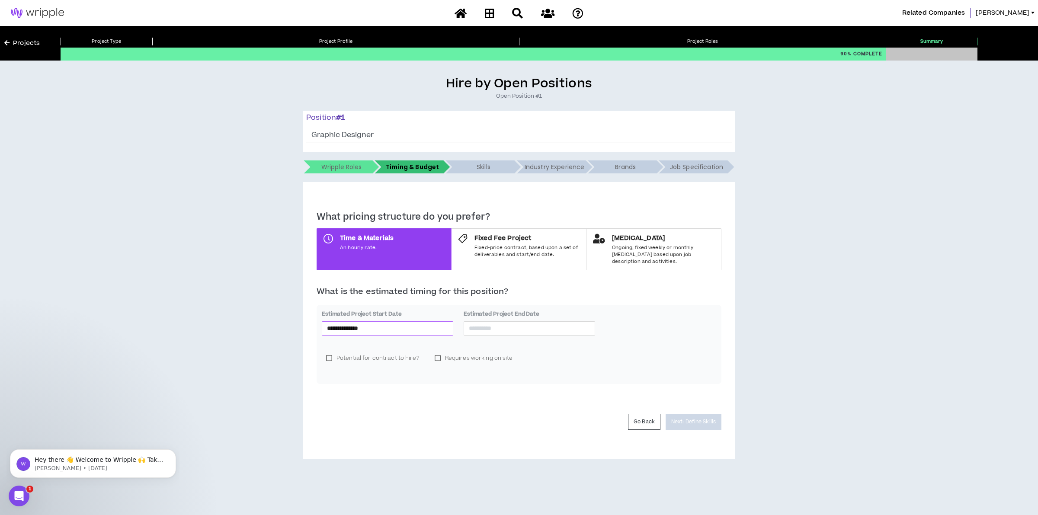
click at [407, 323] on input "**********" at bounding box center [387, 328] width 121 height 10
type input "**********"
click at [352, 399] on div "15" at bounding box center [350, 396] width 10 height 10
click at [411, 327] on div "**********" at bounding box center [387, 328] width 131 height 14
click at [522, 327] on input at bounding box center [529, 328] width 121 height 10
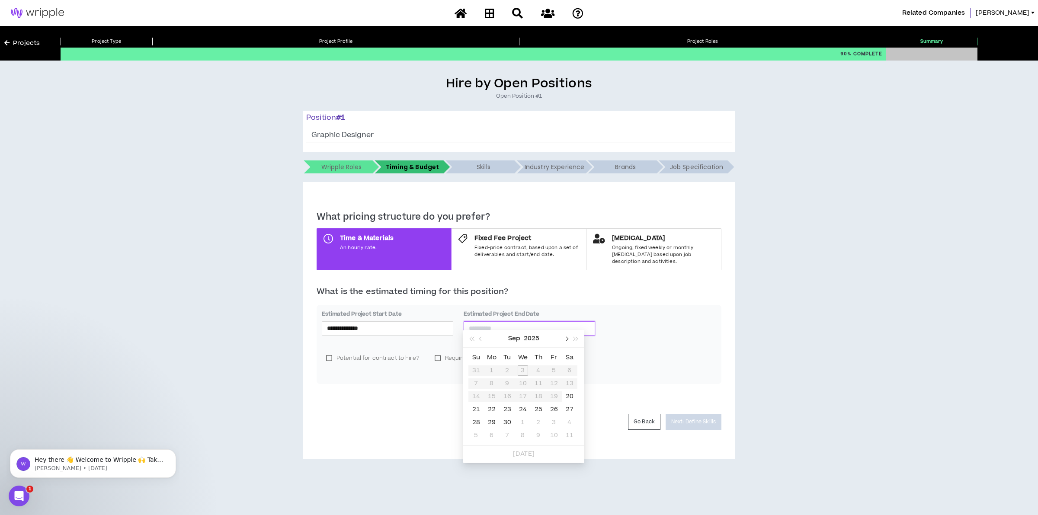
click at [566, 340] on span "button" at bounding box center [566, 339] width 4 height 4
type input "**********"
click at [554, 396] on div "17" at bounding box center [554, 396] width 10 height 10
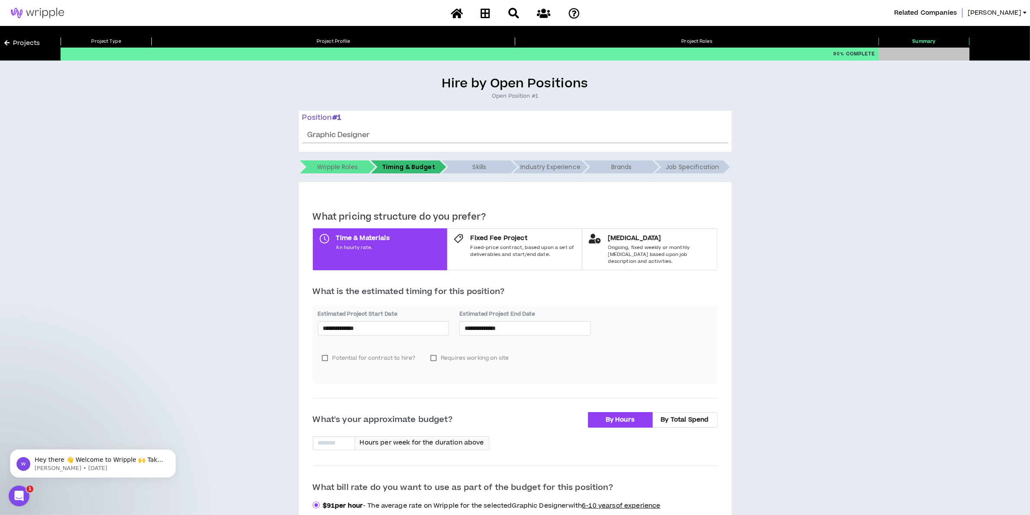
scroll to position [54, 0]
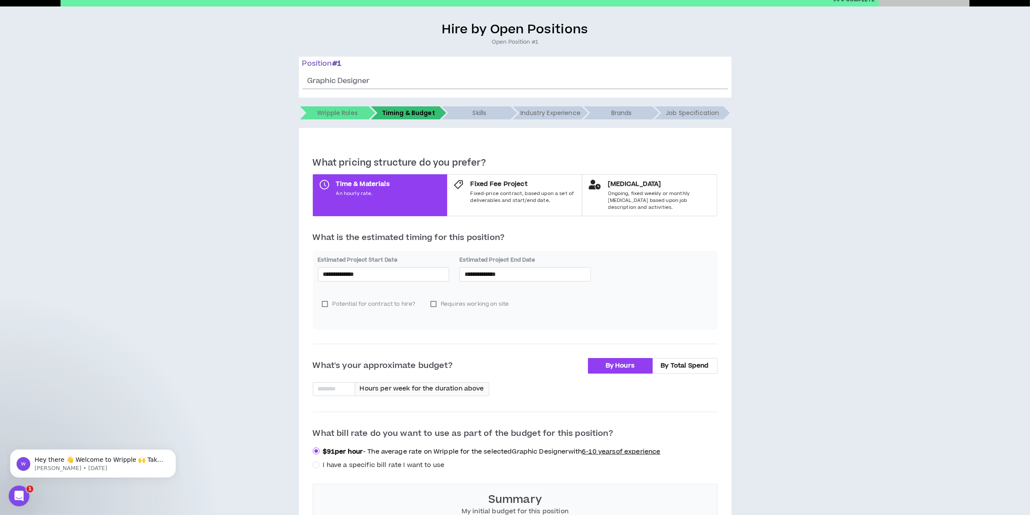
click at [381, 298] on label "Potential for contract to hire?" at bounding box center [369, 304] width 102 height 13
click at [471, 298] on label "Requires working on site" at bounding box center [469, 304] width 87 height 13
click at [463, 298] on label "Requires working on site" at bounding box center [469, 304] width 87 height 13
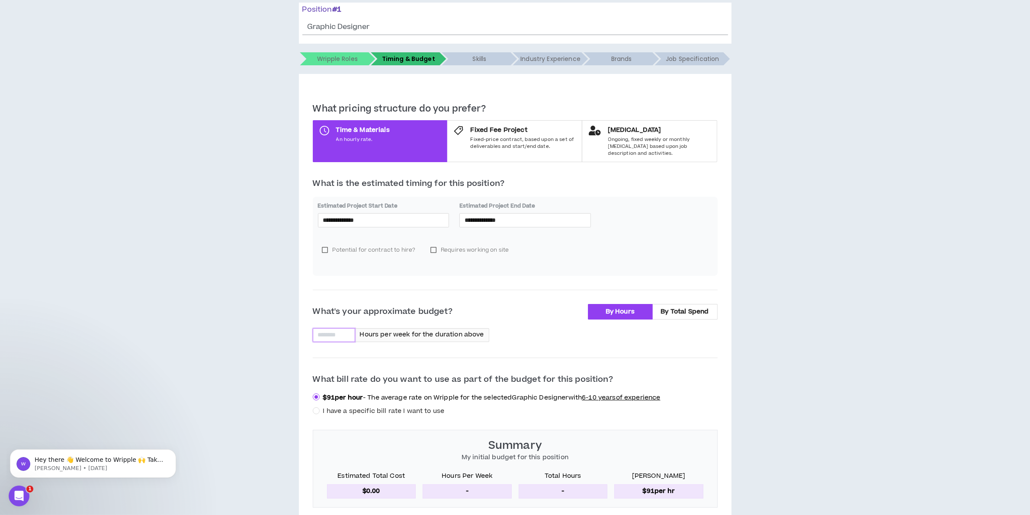
click at [333, 329] on input at bounding box center [334, 335] width 42 height 13
type input "**"
click at [863, 381] on div "**********" at bounding box center [514, 272] width 1021 height 608
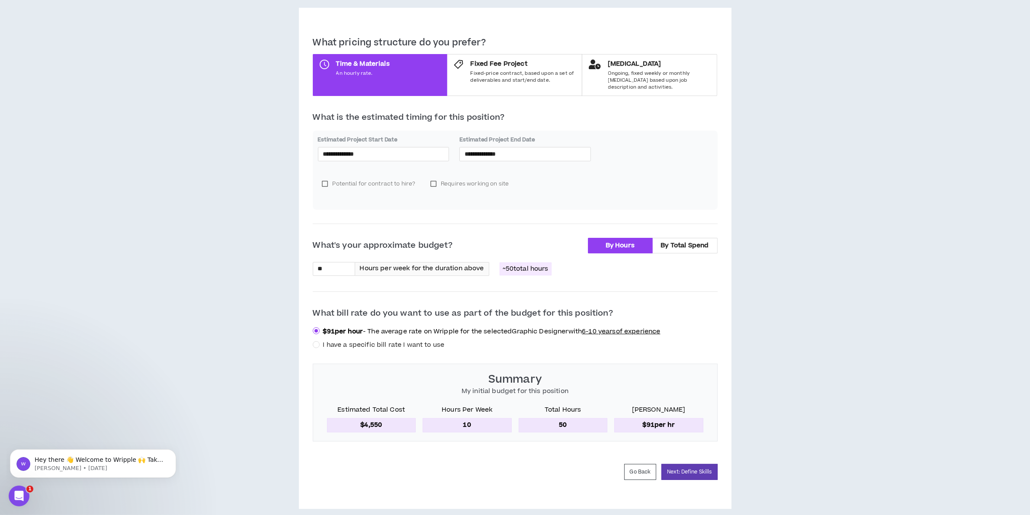
scroll to position [178, 0]
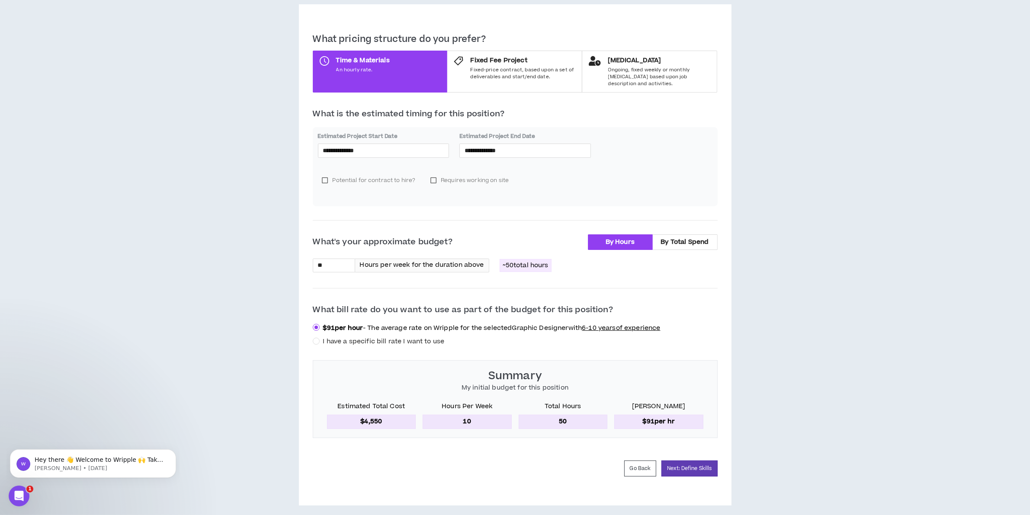
click at [355, 338] on span "I have a specific bill rate I want to use" at bounding box center [384, 341] width 122 height 9
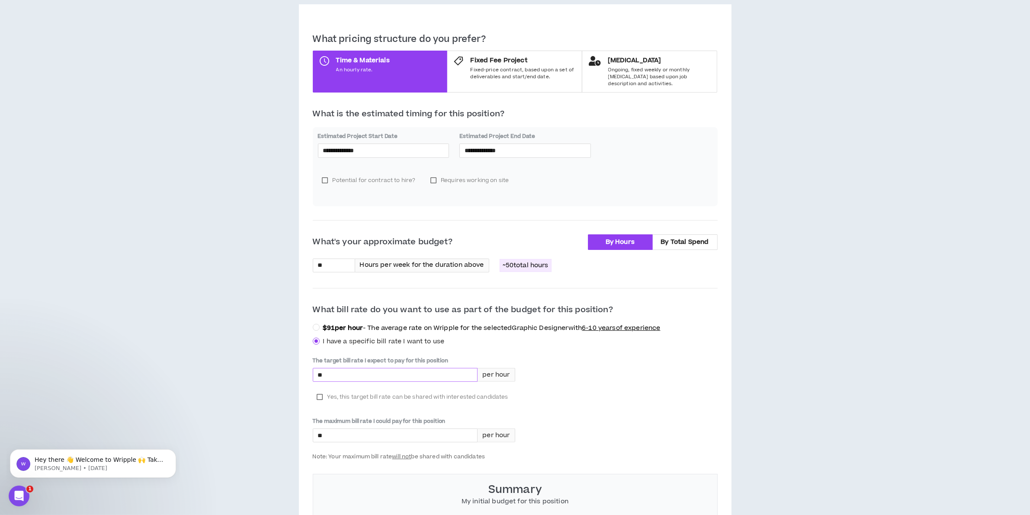
click at [435, 371] on input "*" at bounding box center [395, 374] width 164 height 13
click at [355, 323] on strong "$ 91 per hour" at bounding box center [343, 327] width 40 height 9
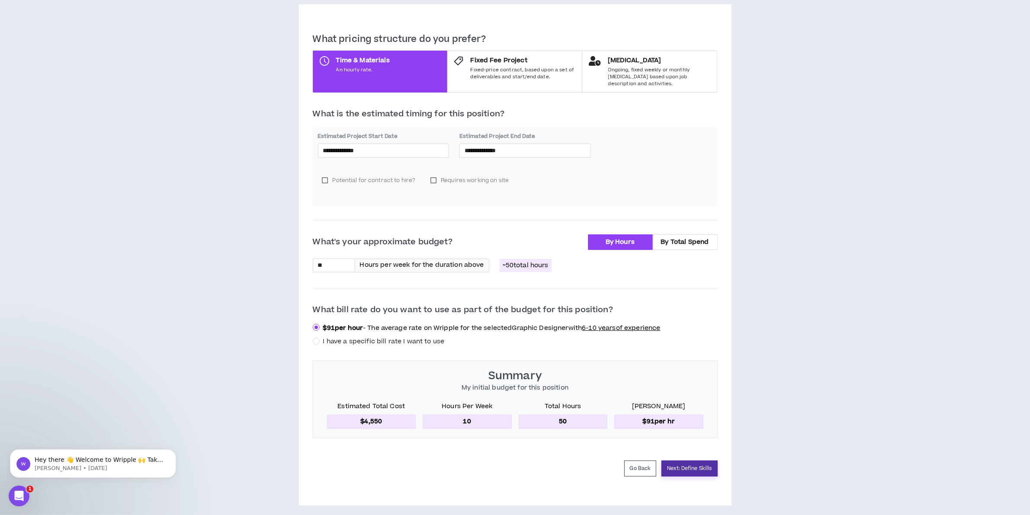
click at [692, 462] on button "Next: Define Skills" at bounding box center [689, 469] width 56 height 16
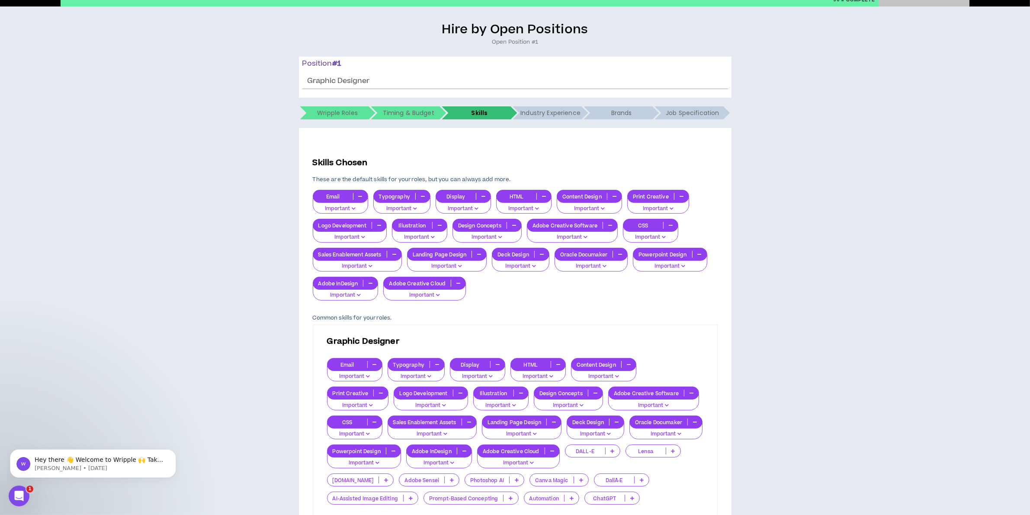
scroll to position [108, 0]
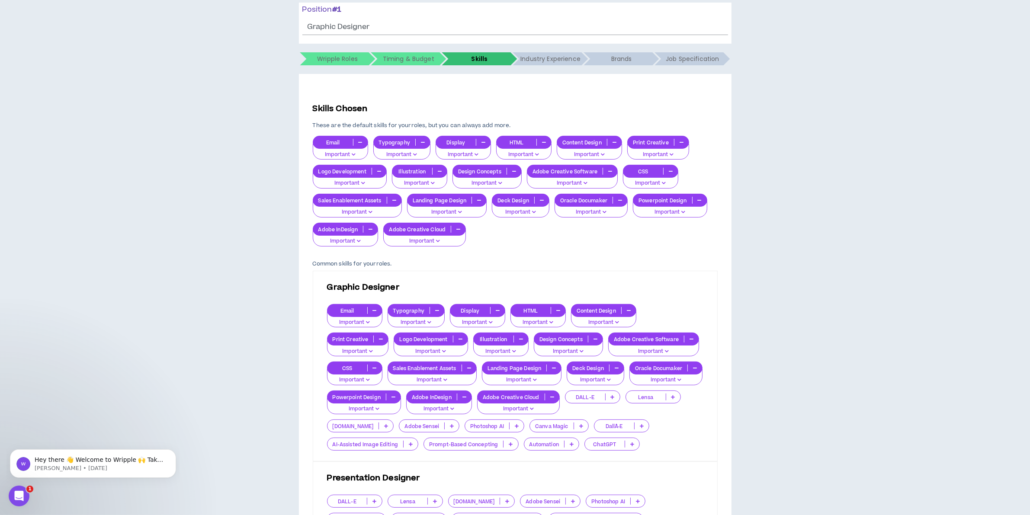
click at [362, 141] on button "button" at bounding box center [360, 142] width 14 height 7
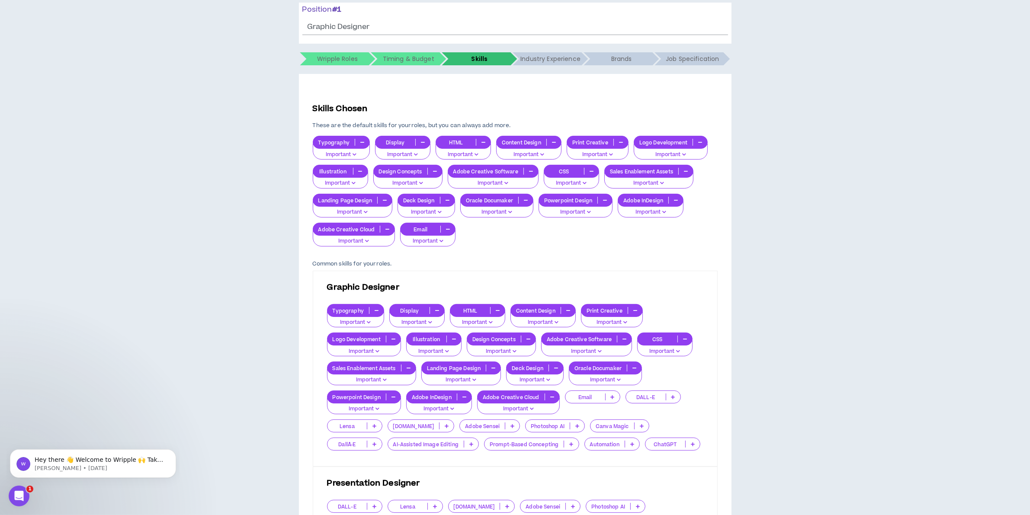
click at [421, 141] on icon "button" at bounding box center [423, 142] width 4 height 4
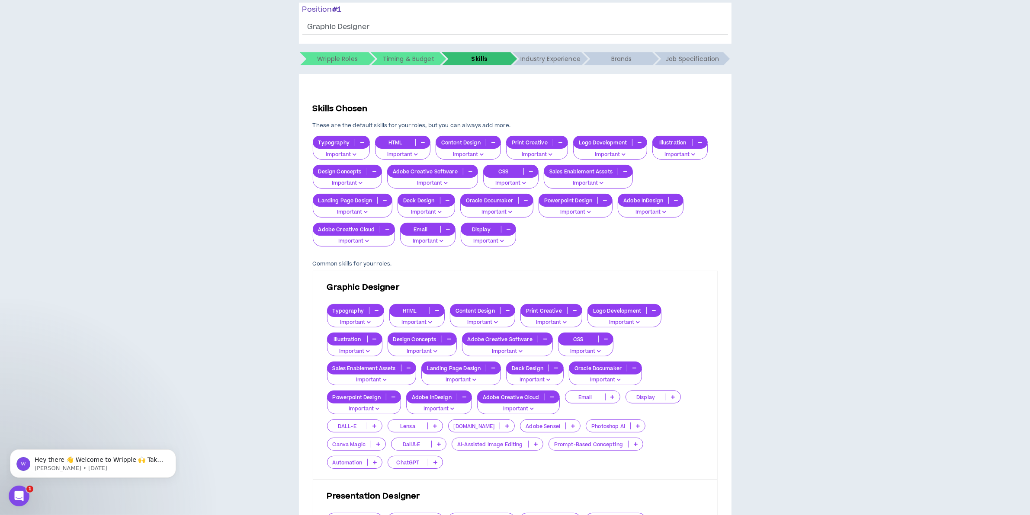
click at [641, 142] on button "button" at bounding box center [639, 142] width 14 height 7
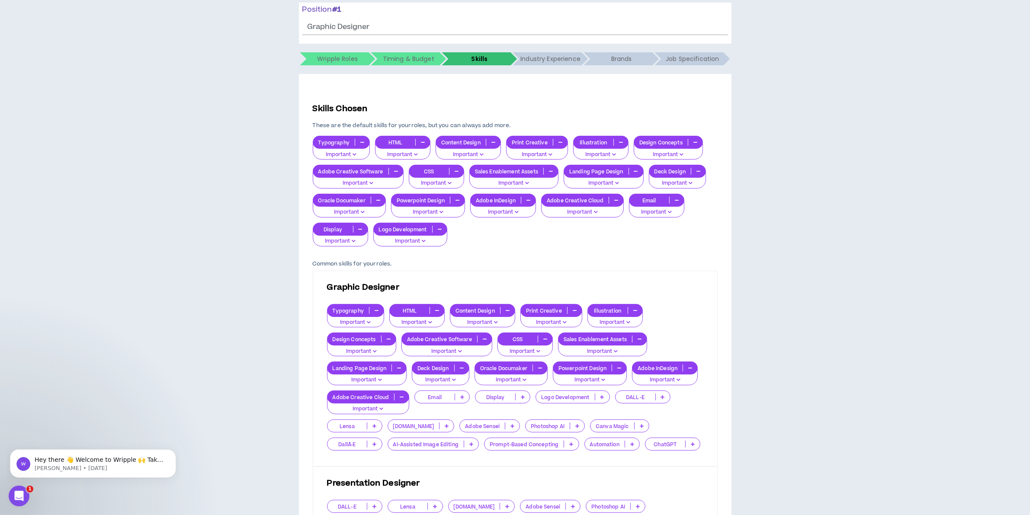
click at [394, 168] on button "button" at bounding box center [396, 171] width 14 height 7
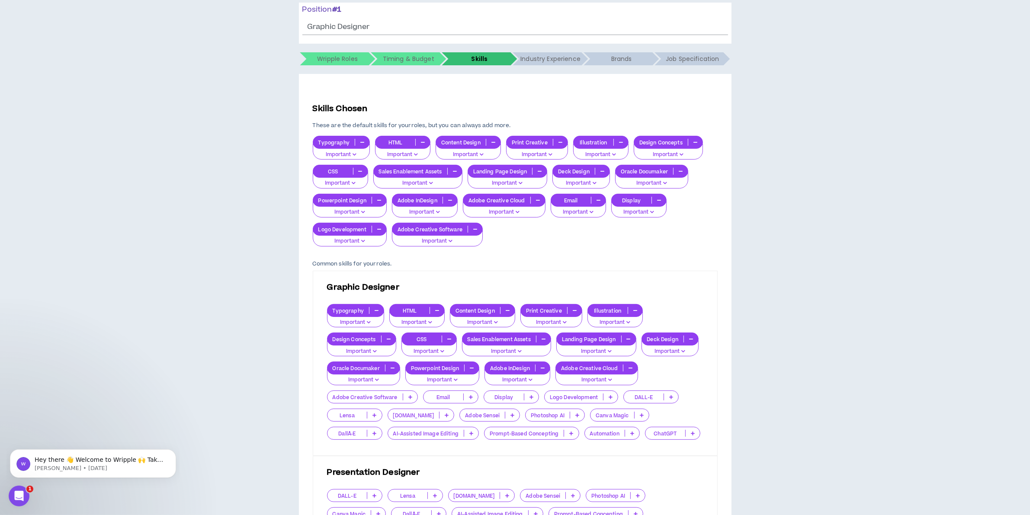
click at [359, 170] on icon "button" at bounding box center [361, 171] width 4 height 4
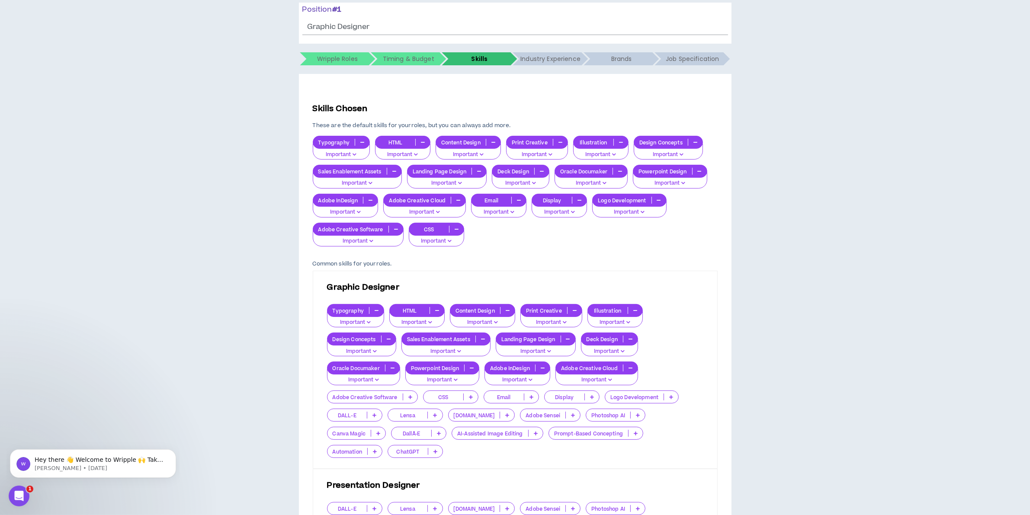
click at [481, 173] on icon "button" at bounding box center [479, 171] width 4 height 4
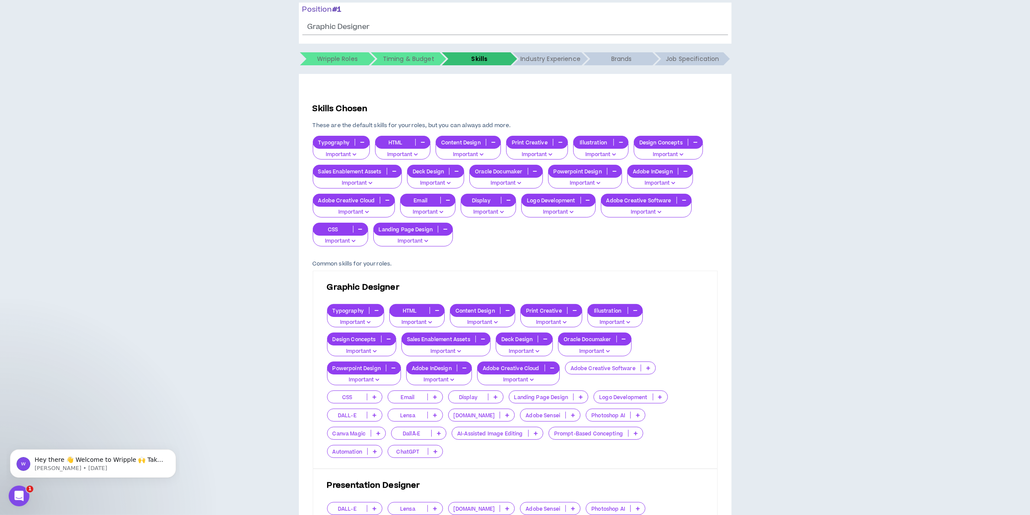
click at [533, 171] on button "button" at bounding box center [535, 171] width 14 height 7
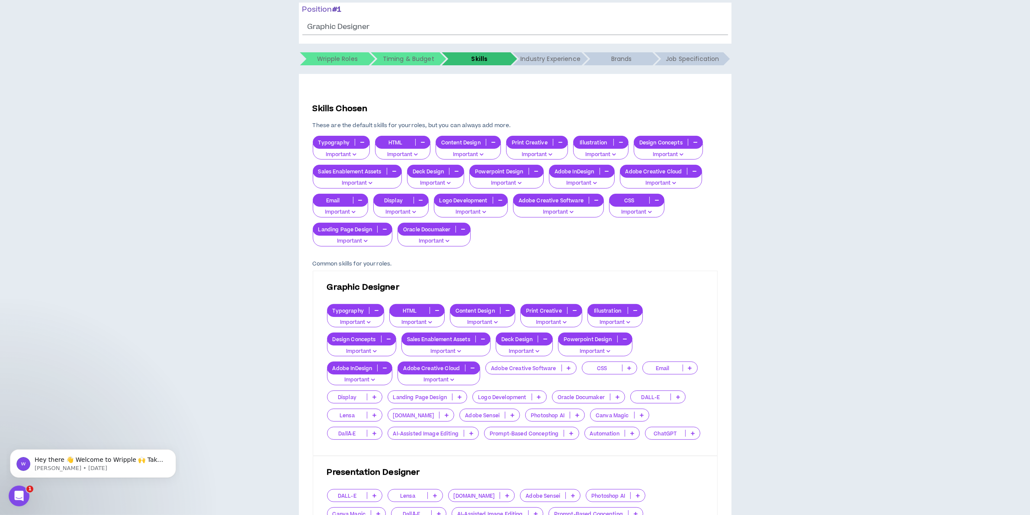
click at [392, 169] on button "button" at bounding box center [394, 171] width 14 height 7
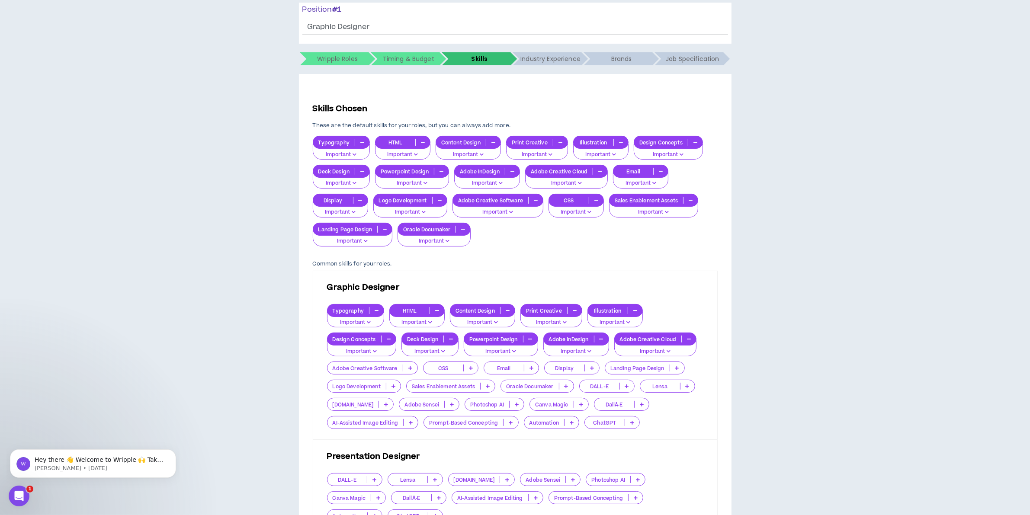
click at [602, 171] on button "button" at bounding box center [600, 171] width 14 height 7
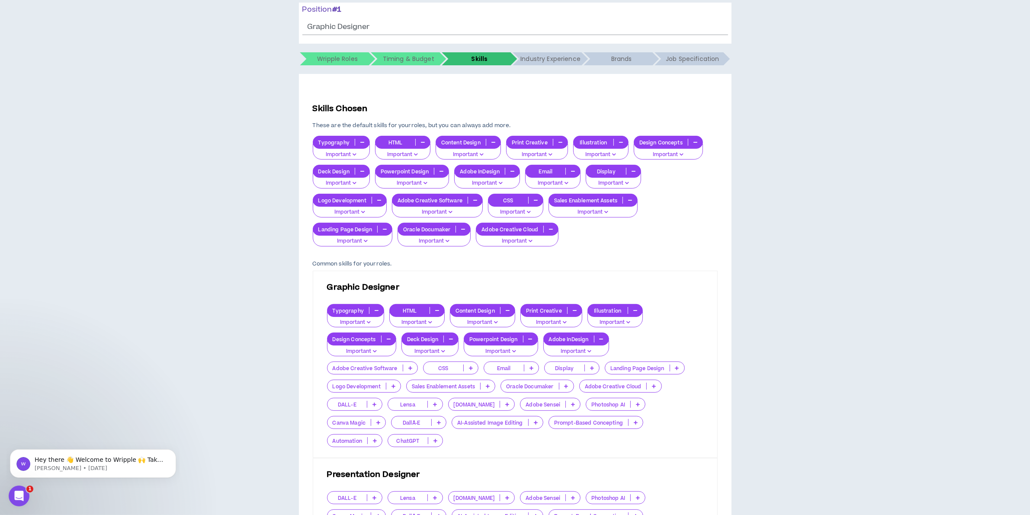
click at [516, 237] on button "Important" at bounding box center [517, 238] width 83 height 16
click at [604, 230] on div "Typography Important HTML Important Content Design Important Print Creative Imp…" at bounding box center [515, 191] width 405 height 110
click at [630, 200] on icon "button" at bounding box center [630, 200] width 4 height 4
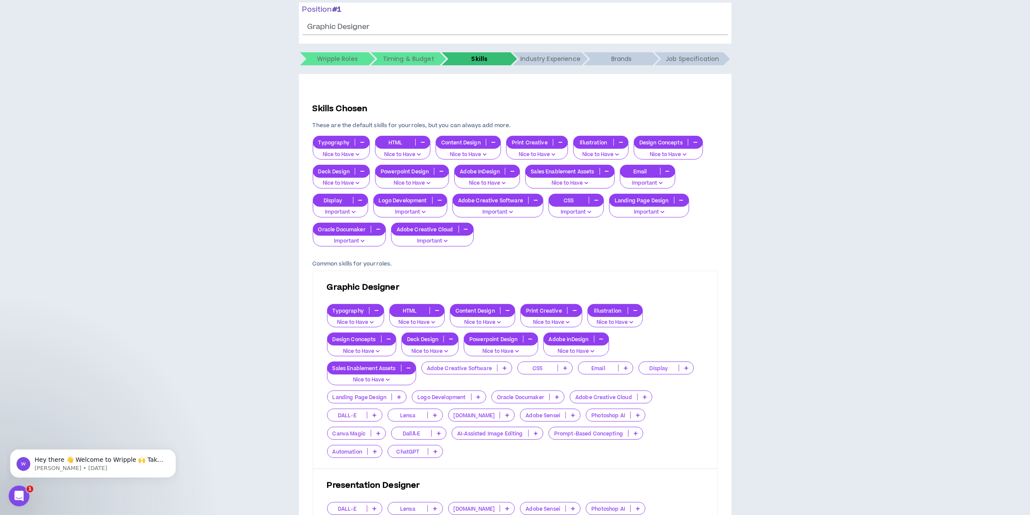
click at [609, 167] on div "Sales Enablement Assets" at bounding box center [569, 171] width 89 height 13
click at [649, 258] on div "Skills Chosen These are the default skills for your roles , but you can always …" at bounding box center [515, 417] width 405 height 628
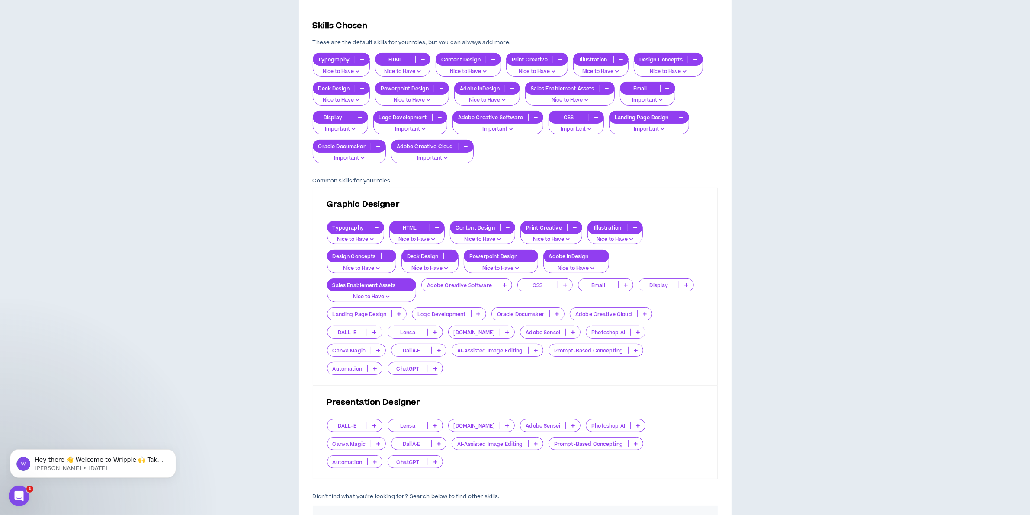
scroll to position [216, 0]
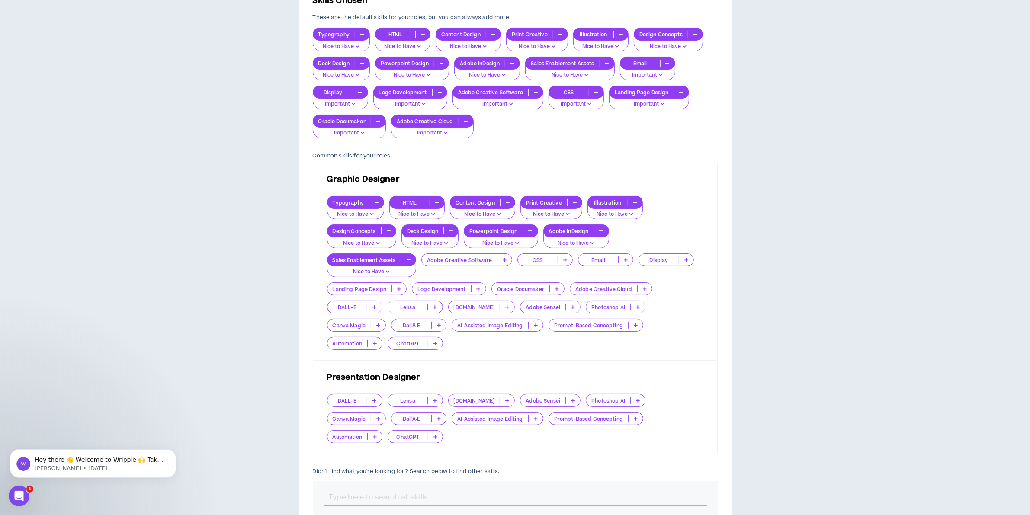
click at [407, 261] on button "button" at bounding box center [408, 259] width 14 height 7
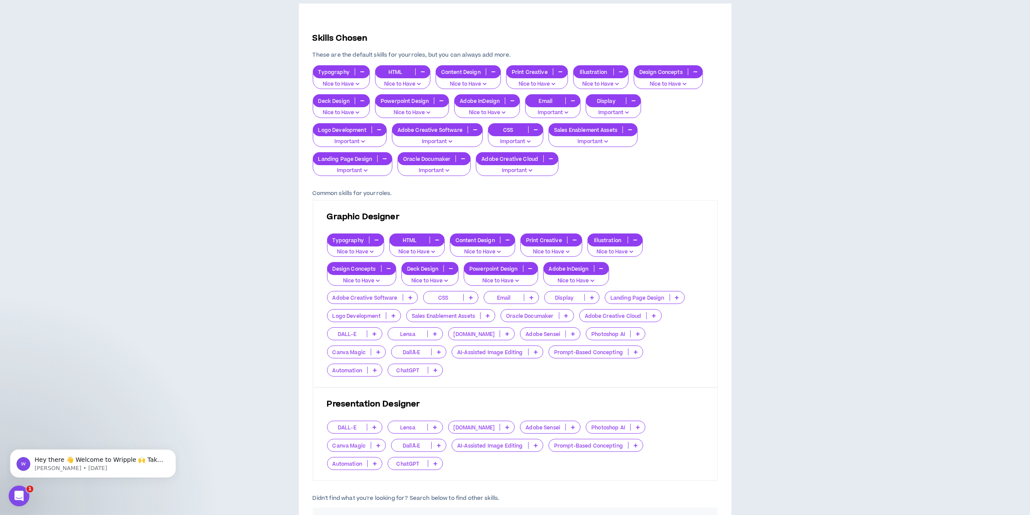
scroll to position [162, 0]
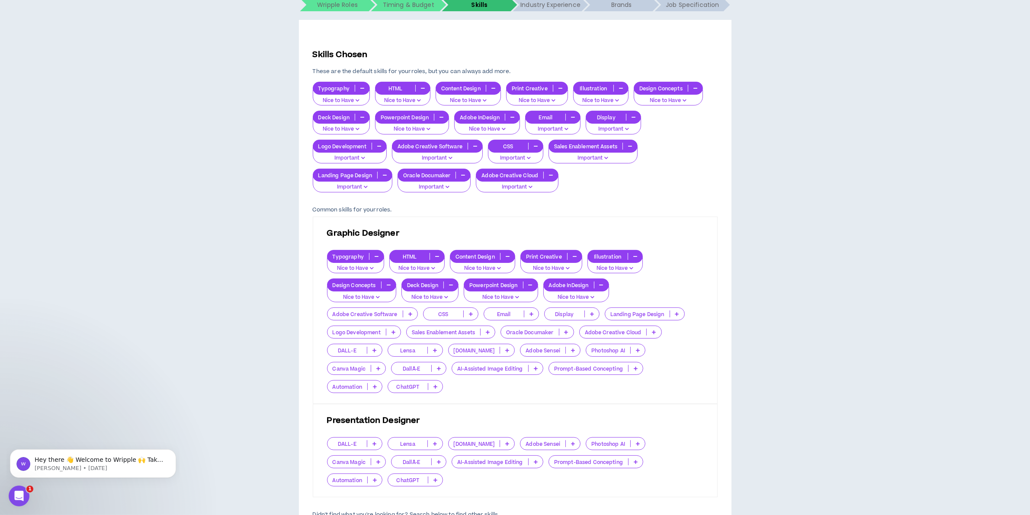
click at [864, 177] on div "Hire by Open Positions Open Position #1 Position # 1 Graphic Designer The posit…" at bounding box center [514, 317] width 1021 height 806
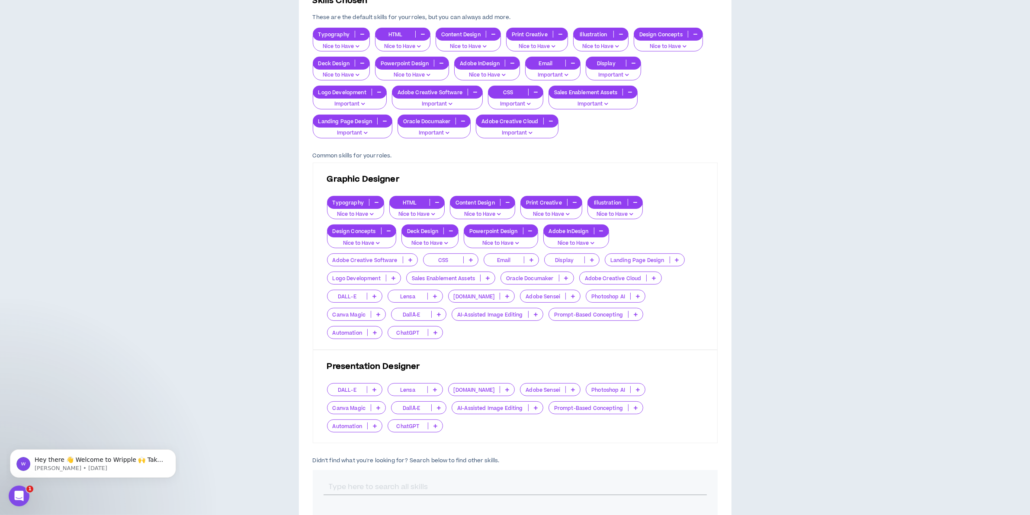
scroll to position [270, 0]
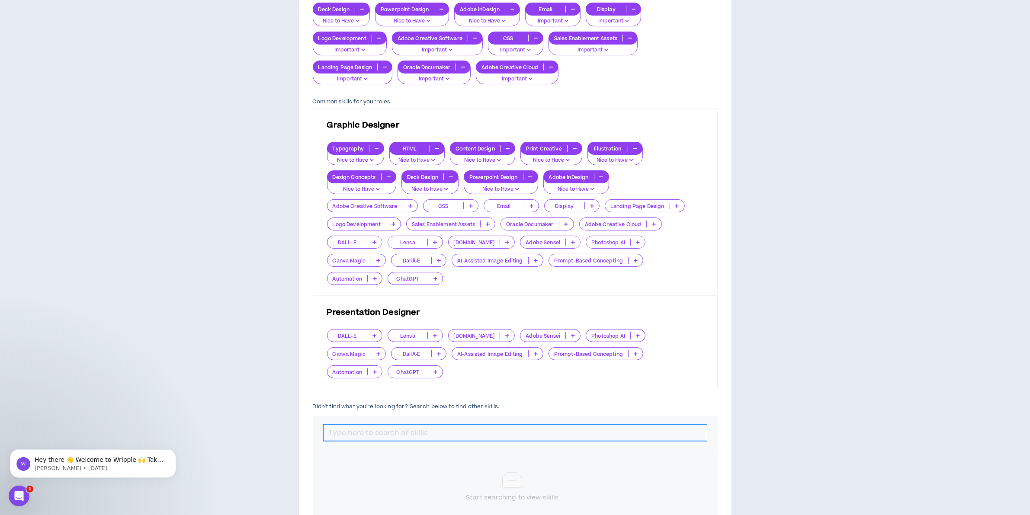
click at [410, 425] on input "text" at bounding box center [514, 433] width 383 height 16
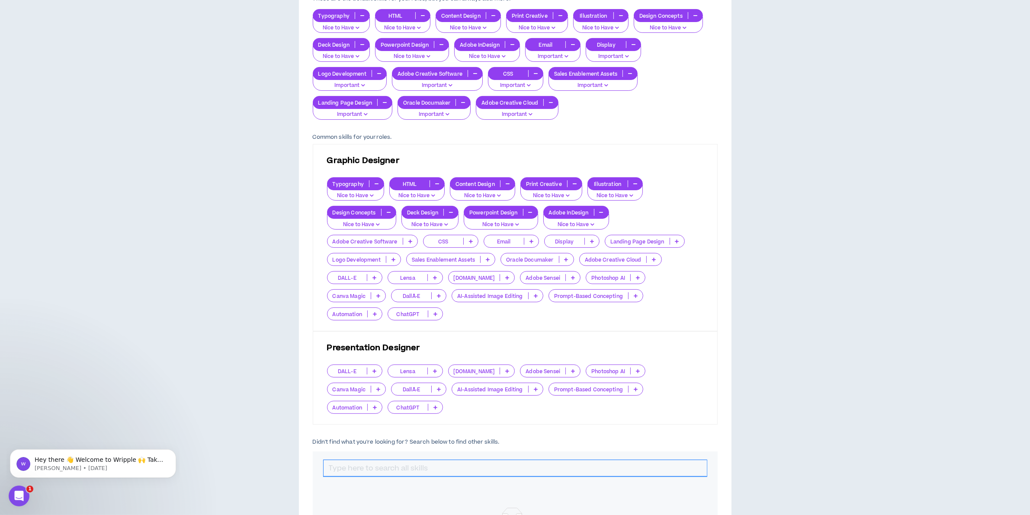
scroll to position [216, 0]
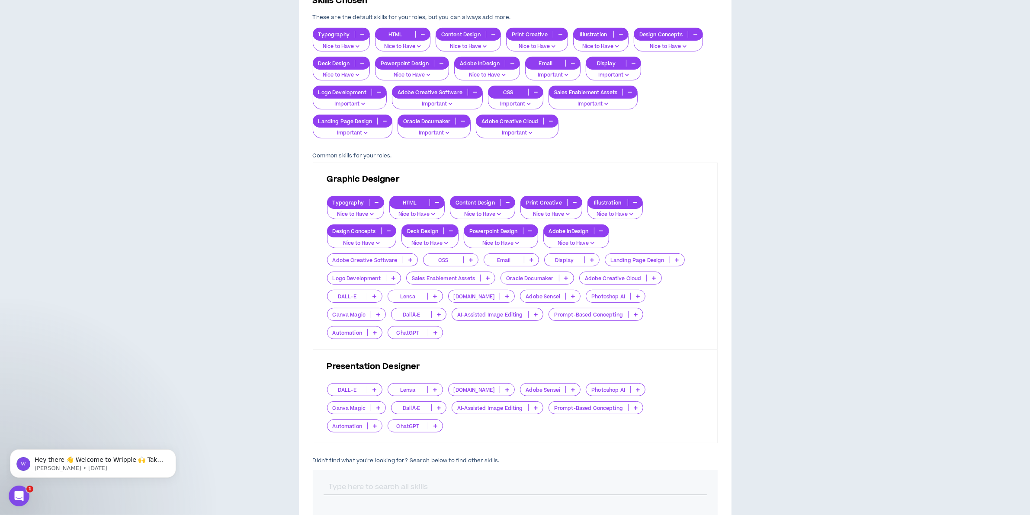
click at [429, 73] on icon "button" at bounding box center [428, 75] width 4 height 4
click at [419, 101] on span "Very Important" at bounding box center [413, 106] width 64 height 10
click at [364, 72] on p "Nice to Have" at bounding box center [341, 75] width 46 height 8
click at [351, 101] on span "Very Important" at bounding box center [341, 106] width 47 height 10
click at [440, 205] on button "button" at bounding box center [437, 202] width 14 height 7
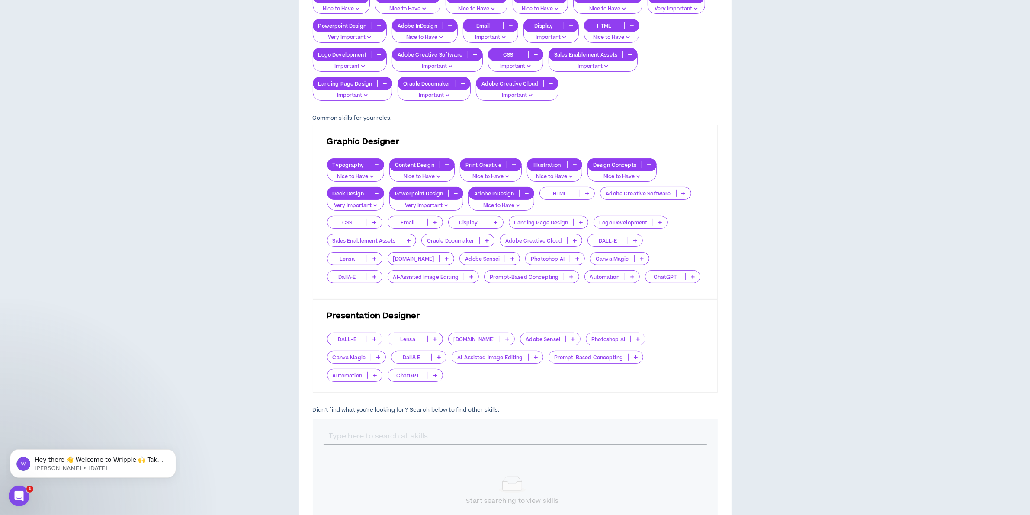
scroll to position [270, 0]
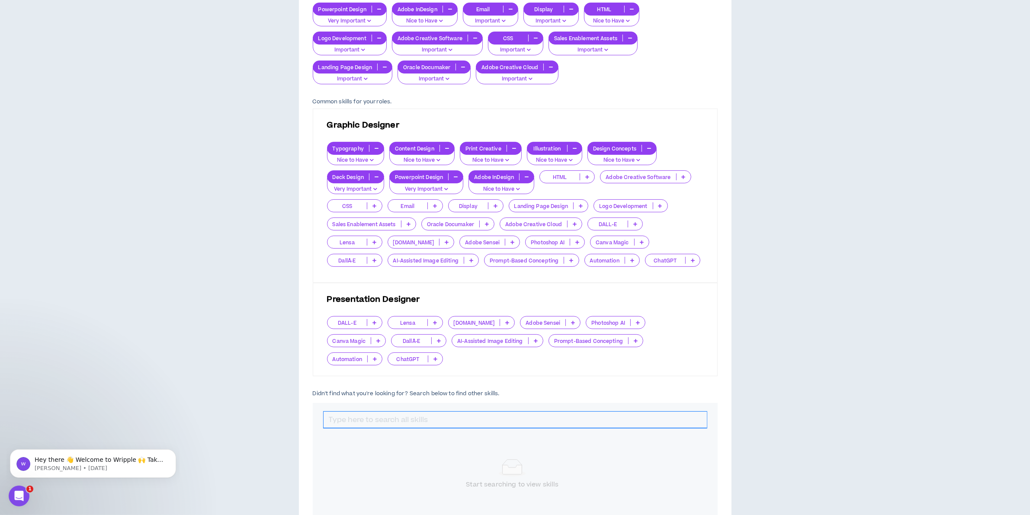
click at [516, 412] on input "text" at bounding box center [514, 420] width 383 height 16
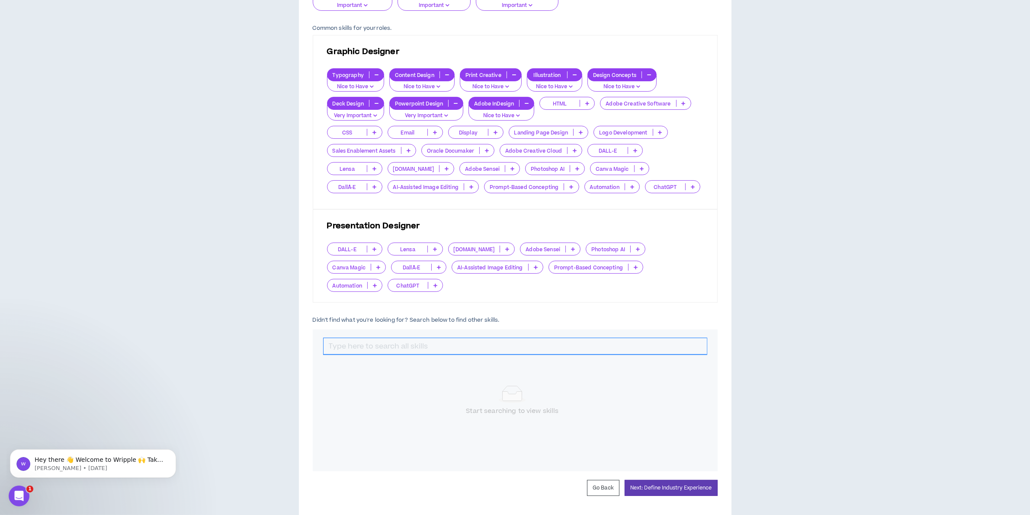
scroll to position [352, 0]
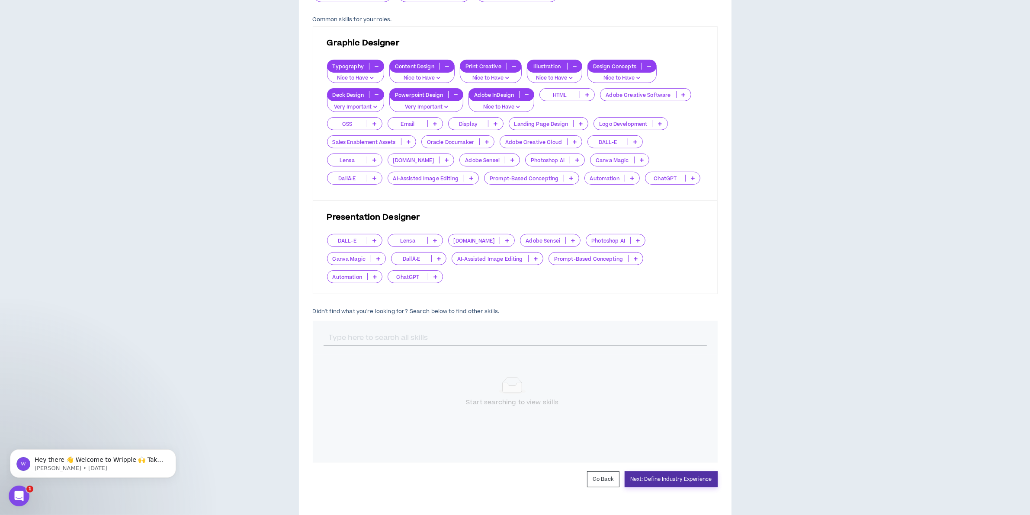
click at [662, 471] on button "Next: Define Industry Experience" at bounding box center [670, 479] width 93 height 16
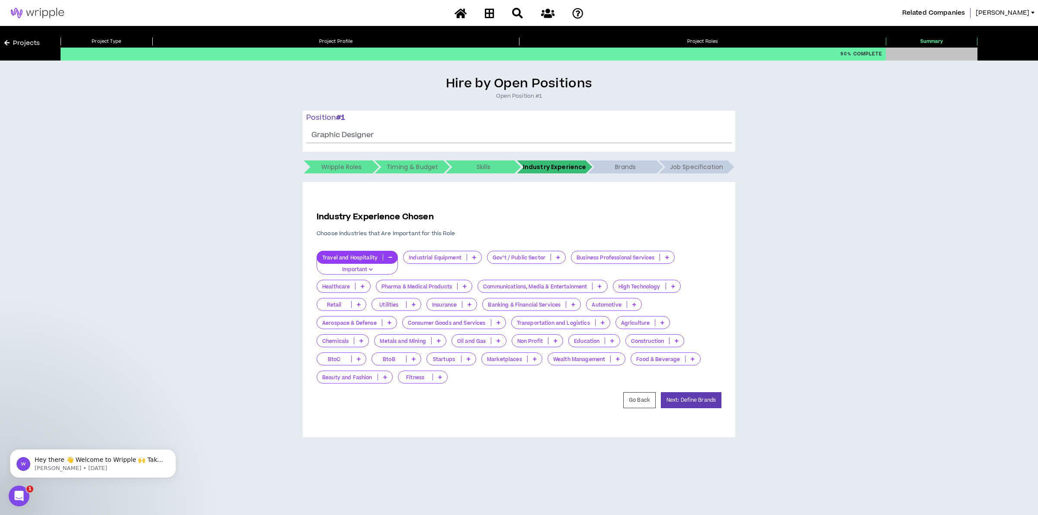
click at [388, 256] on icon "button" at bounding box center [390, 257] width 4 height 4
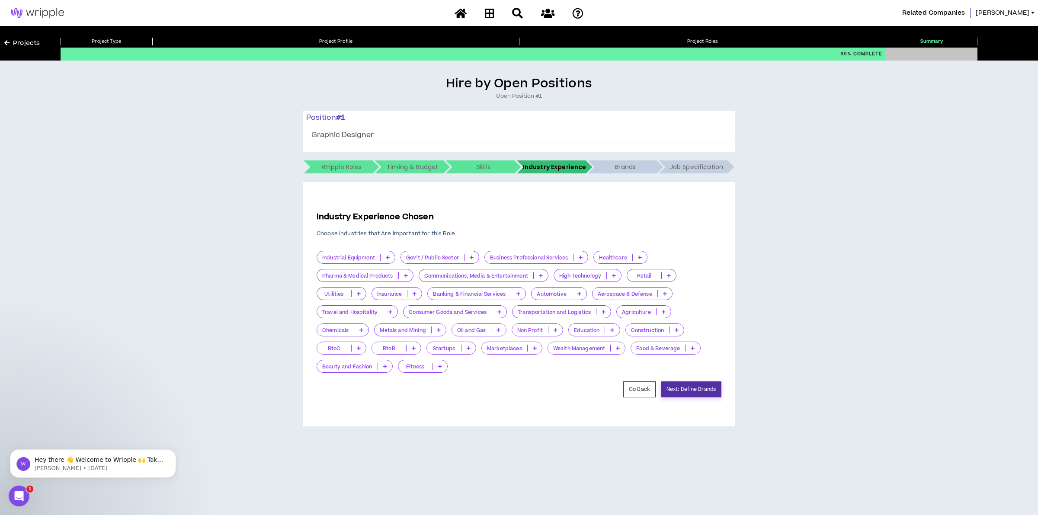
click at [710, 385] on button "Next: Define Brands" at bounding box center [691, 389] width 61 height 16
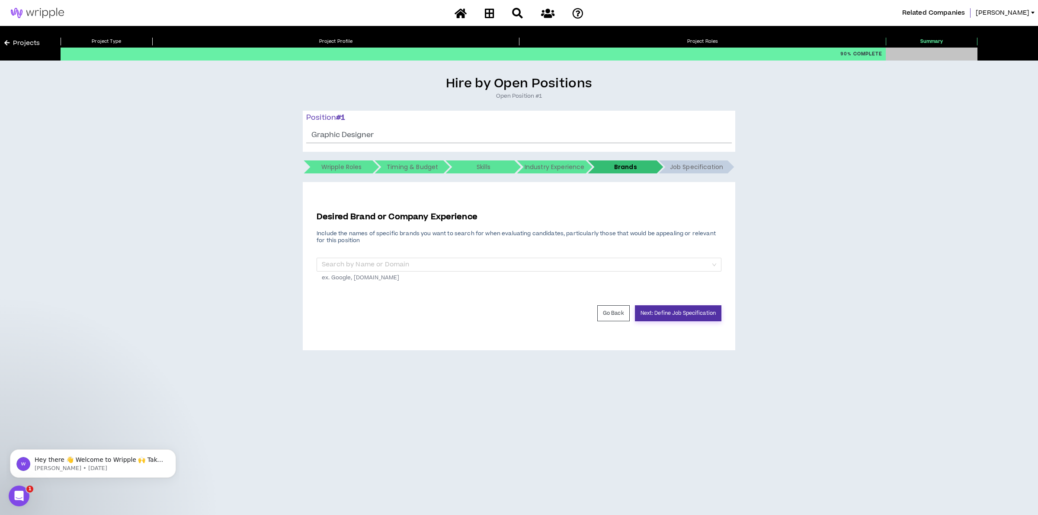
click at [688, 307] on button "Next: Define Job Specification" at bounding box center [678, 313] width 86 height 16
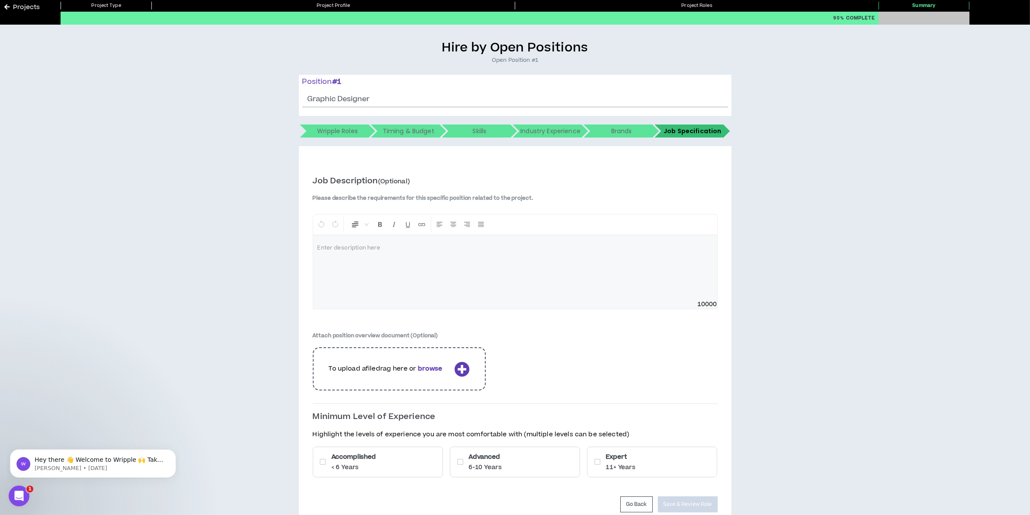
scroll to position [78, 0]
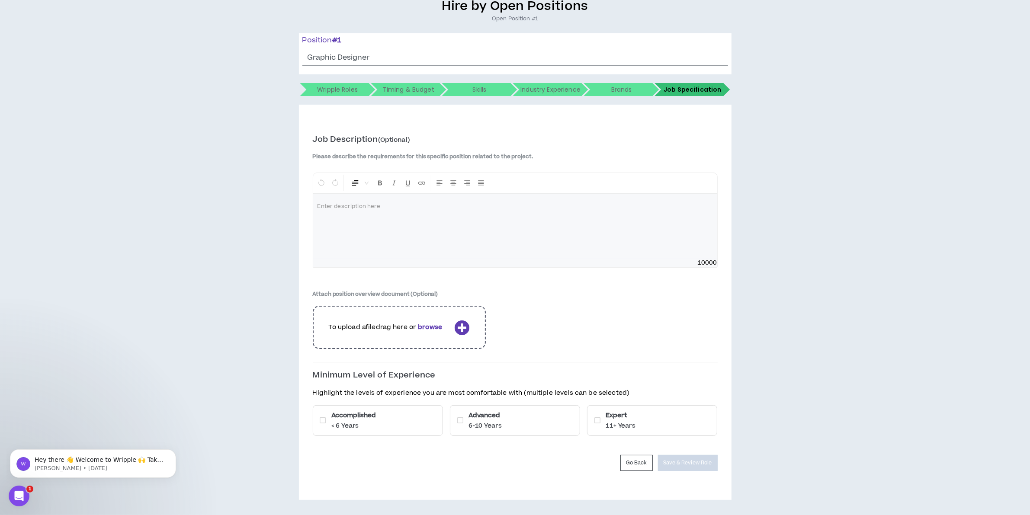
click at [391, 425] on div "Accomplished < 6 Years" at bounding box center [378, 420] width 130 height 31
click at [517, 424] on div "Advanced 6-10 Years" at bounding box center [515, 420] width 130 height 31
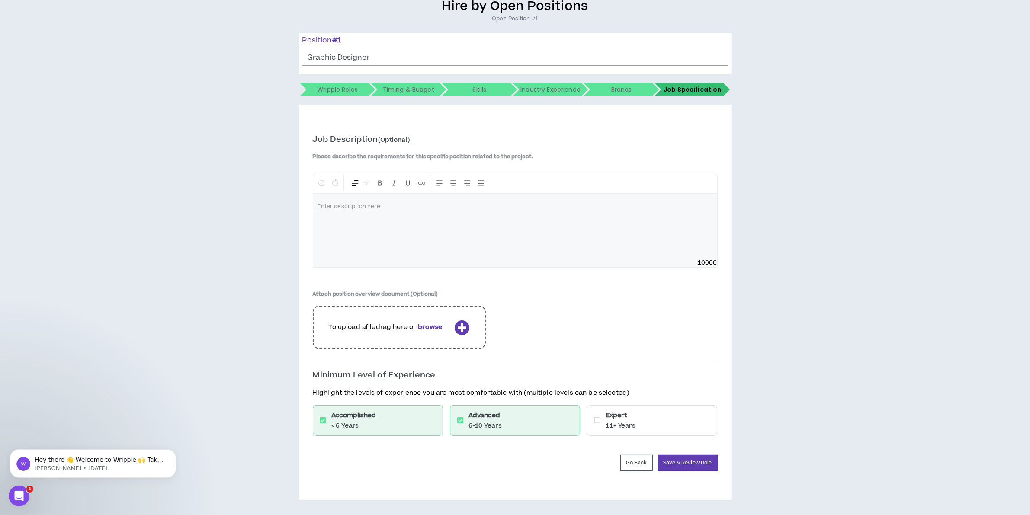
click at [606, 416] on h6 "Expert" at bounding box center [620, 415] width 30 height 9
click at [683, 464] on button "Save & Review Role" at bounding box center [688, 463] width 60 height 16
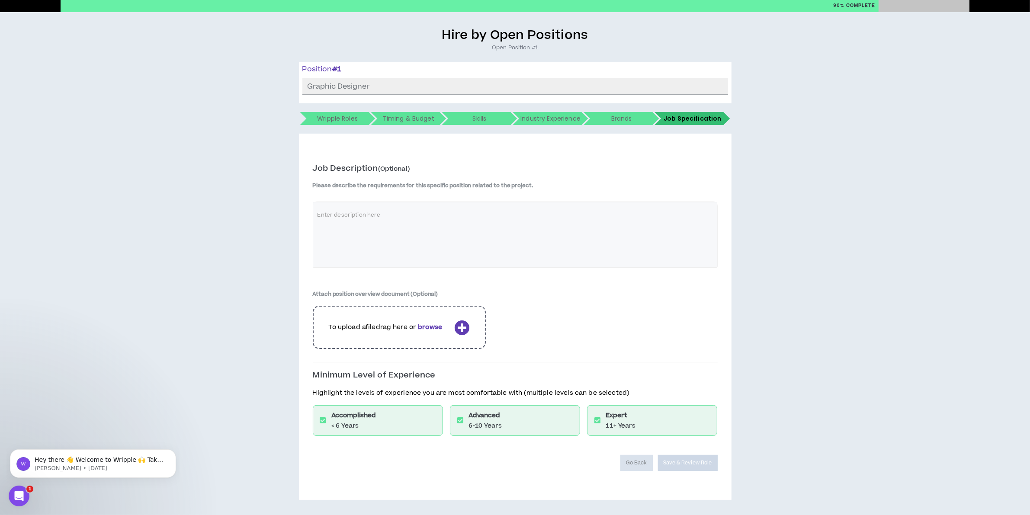
scroll to position [49, 0]
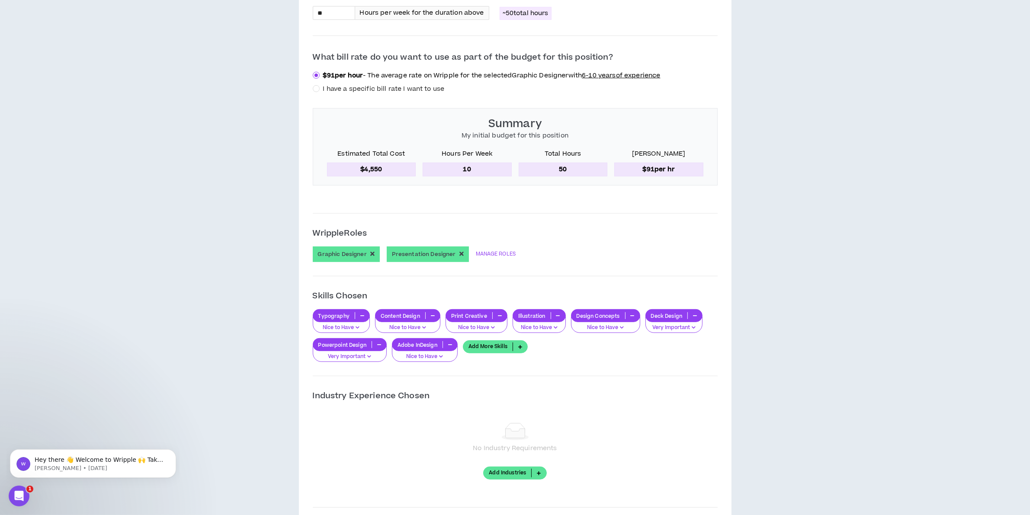
scroll to position [487, 0]
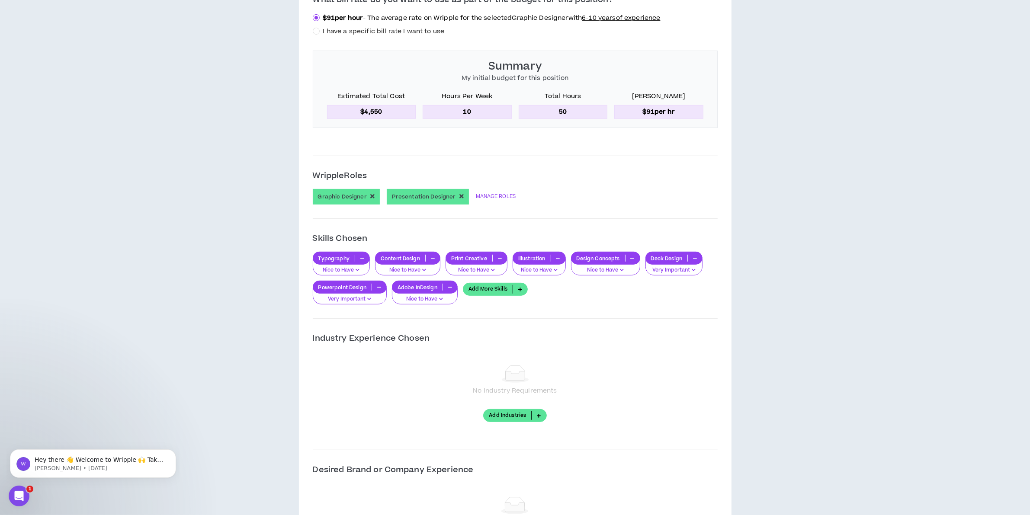
click at [498, 259] on icon "button" at bounding box center [500, 258] width 4 height 4
click at [566, 256] on button "button" at bounding box center [565, 258] width 14 height 7
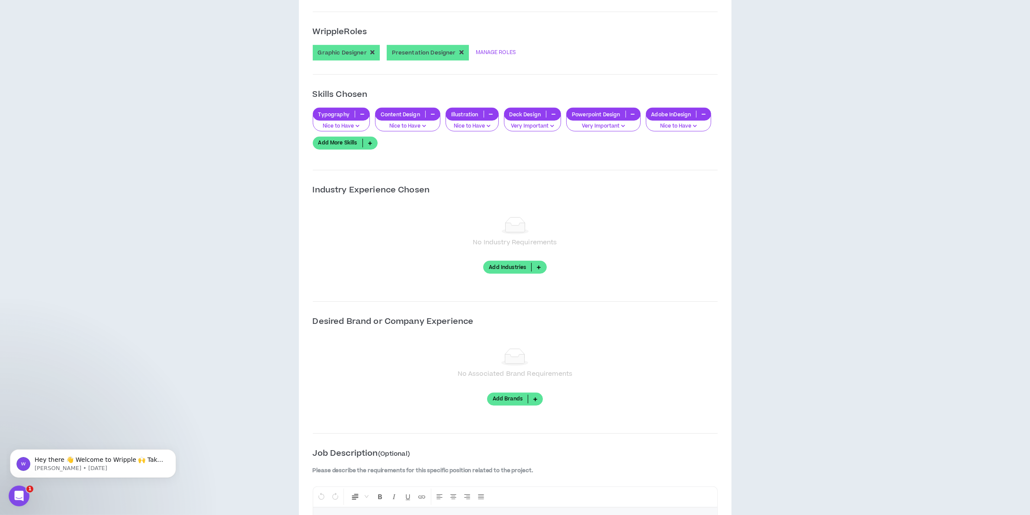
scroll to position [703, 0]
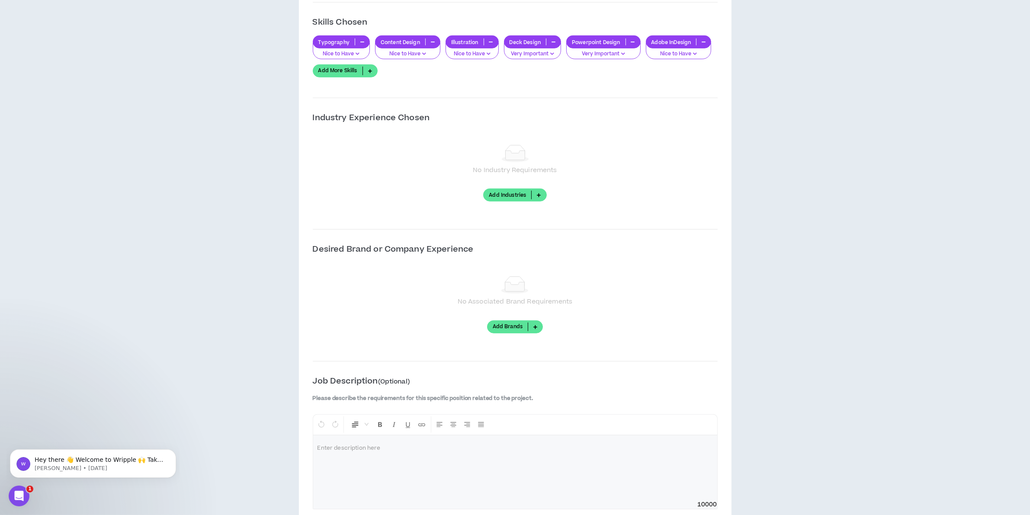
click at [686, 53] on p "Nice to Have" at bounding box center [678, 54] width 54 height 8
click at [775, 68] on div "**********" at bounding box center [514, 64] width 1021 height 1382
click at [705, 42] on icon "button" at bounding box center [703, 42] width 4 height 4
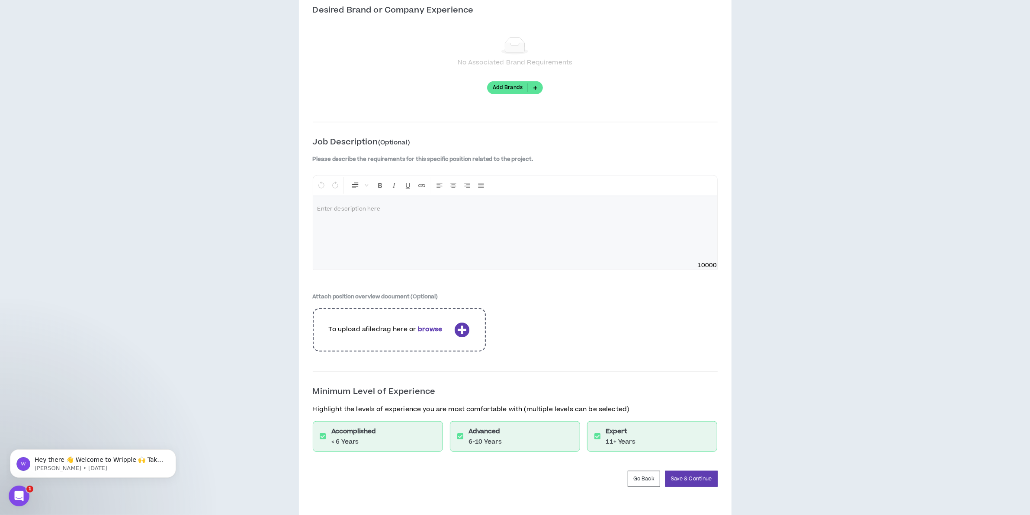
scroll to position [960, 0]
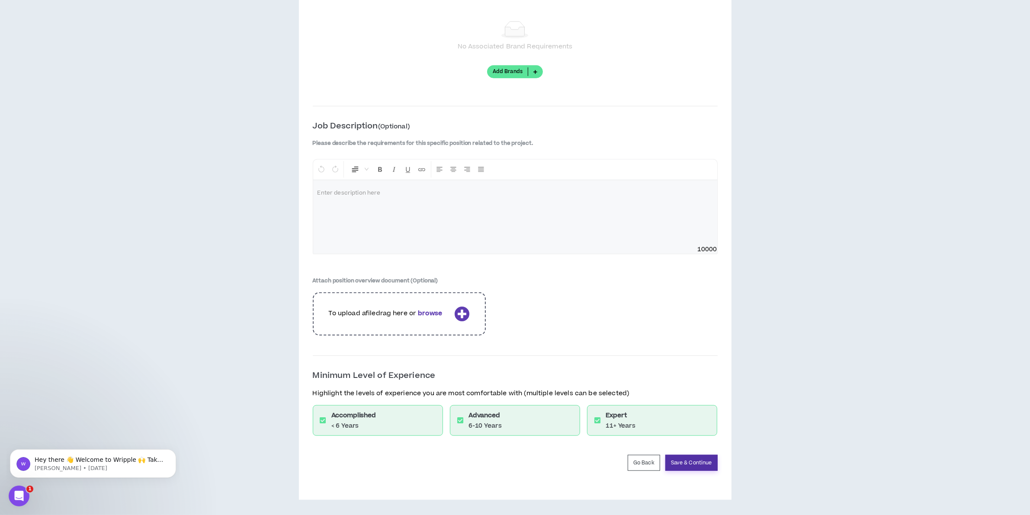
click at [697, 463] on button "Save & Continue" at bounding box center [691, 463] width 52 height 16
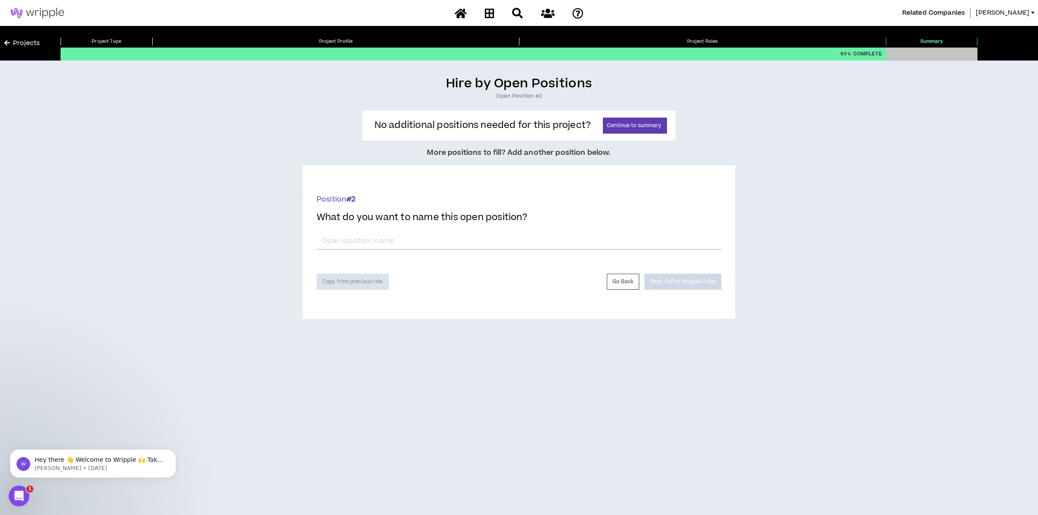
click at [515, 231] on div "*" at bounding box center [519, 240] width 405 height 20
click at [630, 125] on button "Continue to summary" at bounding box center [635, 126] width 64 height 16
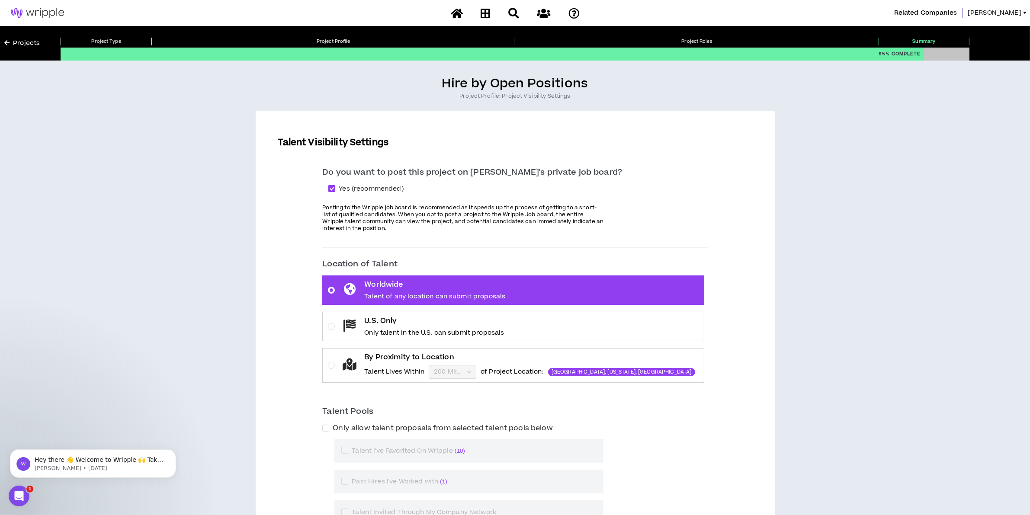
click at [391, 189] on span "Yes (recommended)" at bounding box center [370, 189] width 71 height 10
checkbox input "*****"
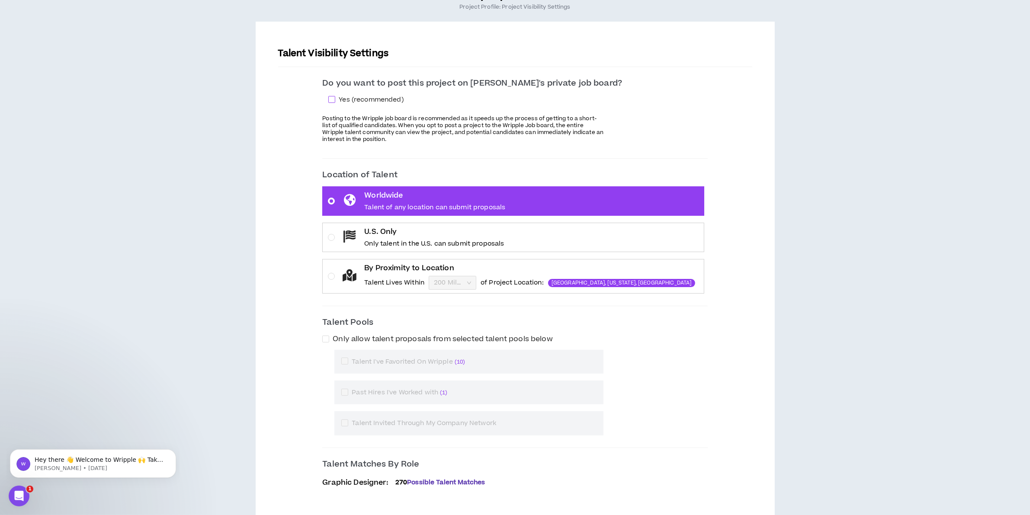
scroll to position [108, 0]
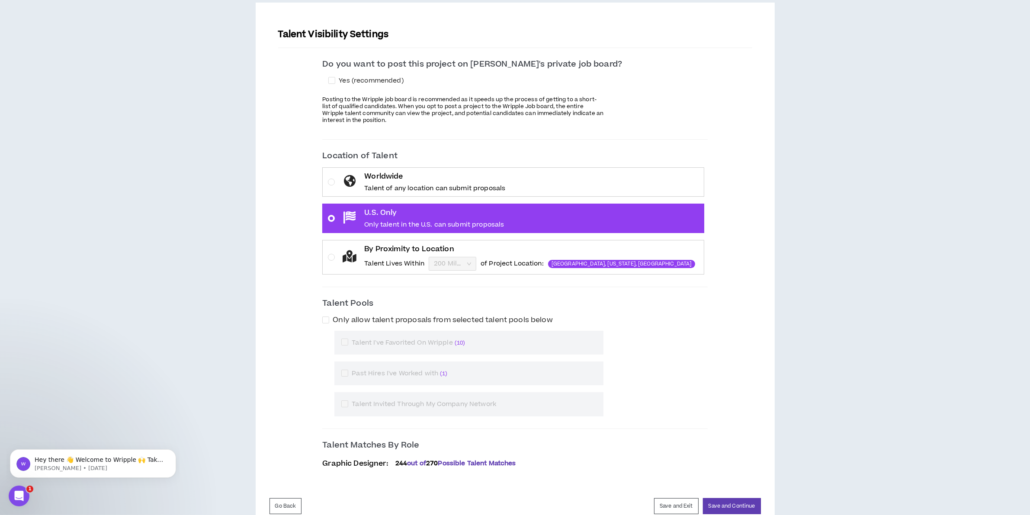
click at [356, 261] on icon at bounding box center [350, 256] width 14 height 12
click at [434, 261] on input "By Proximity to Location Talent Lives Within 200 Miles of Project Location: Wes…" at bounding box center [449, 263] width 31 height 13
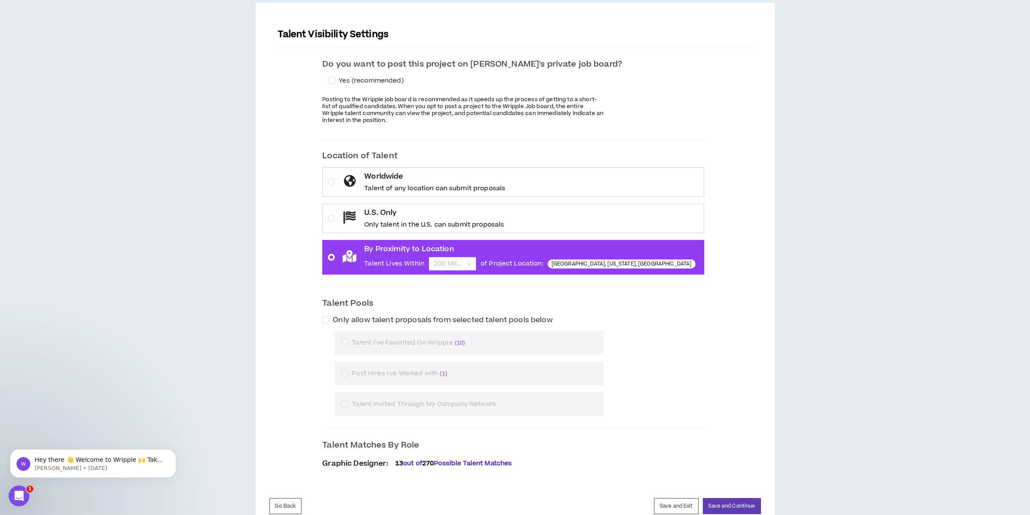
click at [471, 263] on span "200 Miles" at bounding box center [452, 263] width 37 height 13
click at [465, 263] on input "By Proximity to Location Talent Lives Within 200 Miles of Project Location: Wes…" at bounding box center [449, 263] width 31 height 13
click at [685, 323] on div "Only allow talent proposals from selected talent pools below" at bounding box center [514, 320] width 385 height 10
click at [354, 214] on label "U.S. Only Only talent in the U.S. can submit proposals" at bounding box center [512, 218] width 381 height 29
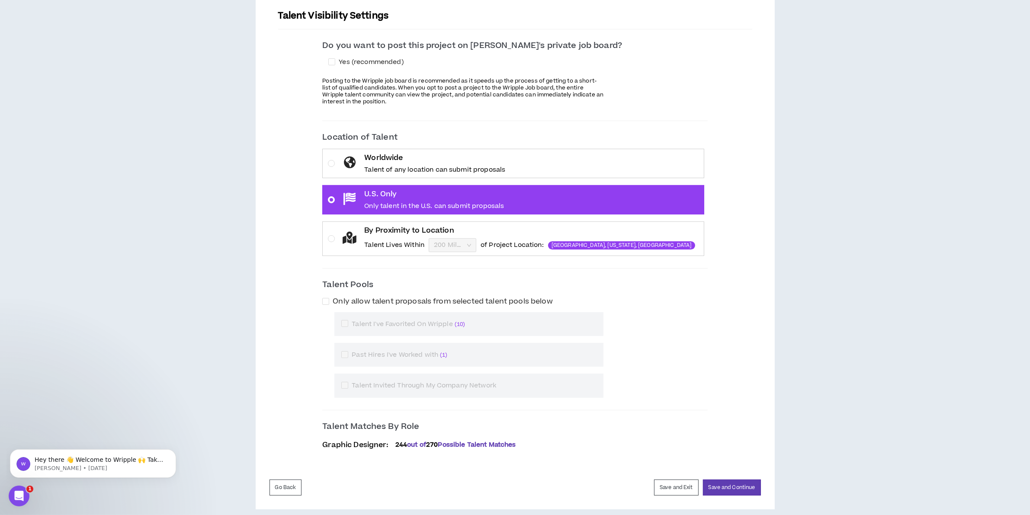
scroll to position [137, 0]
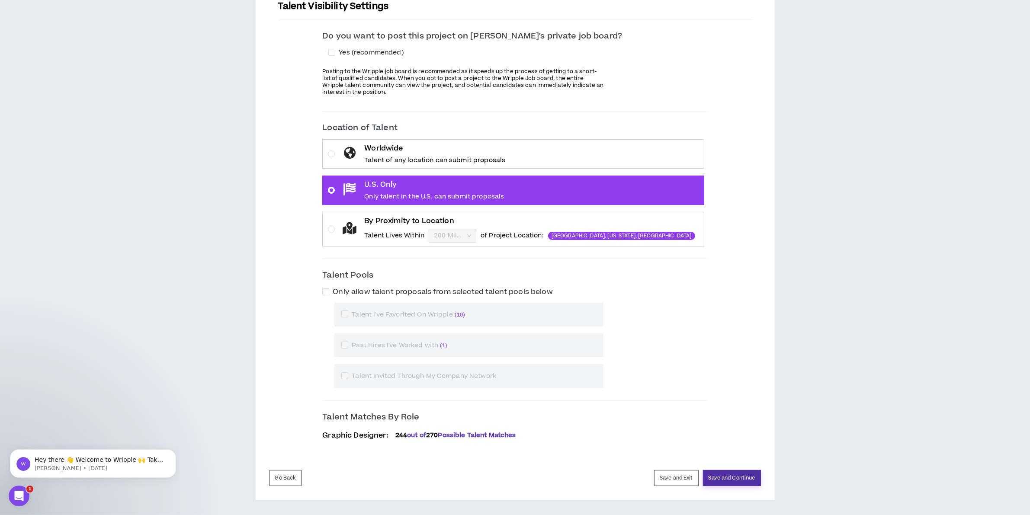
click at [731, 477] on button "Save and Continue" at bounding box center [732, 478] width 58 height 16
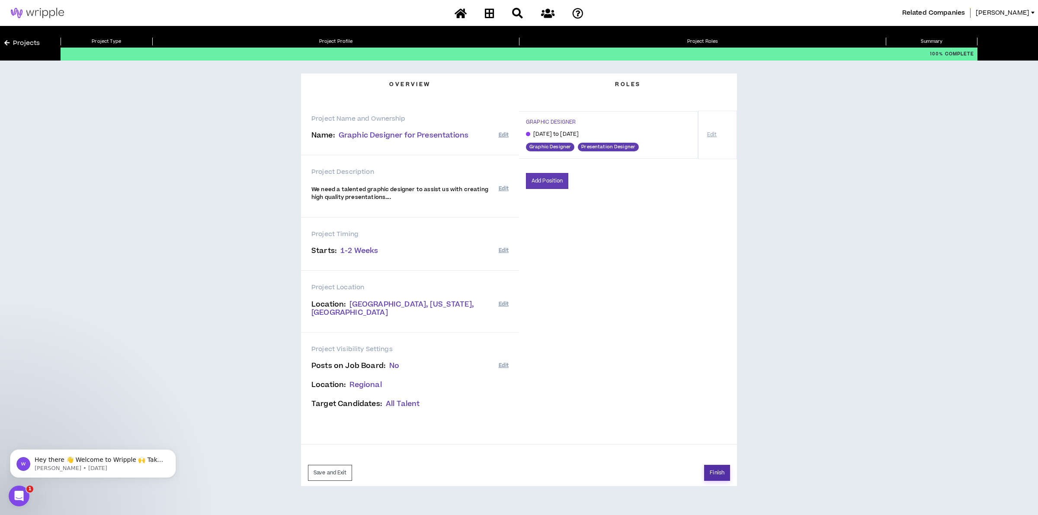
click at [717, 466] on button "Finish" at bounding box center [717, 473] width 26 height 16
click at [485, 148] on button "Okay" at bounding box center [480, 149] width 33 height 16
click at [711, 470] on button "Finish" at bounding box center [717, 473] width 26 height 16
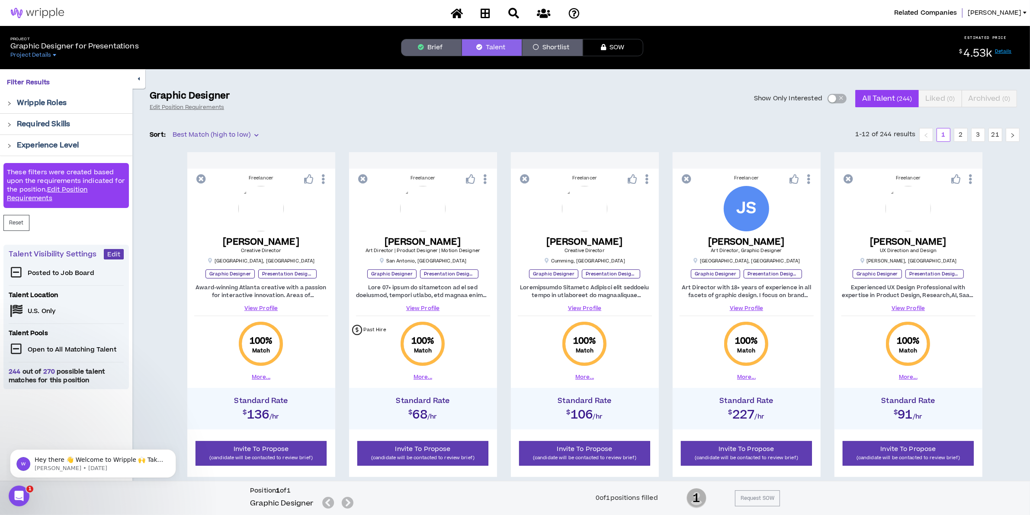
scroll to position [54, 0]
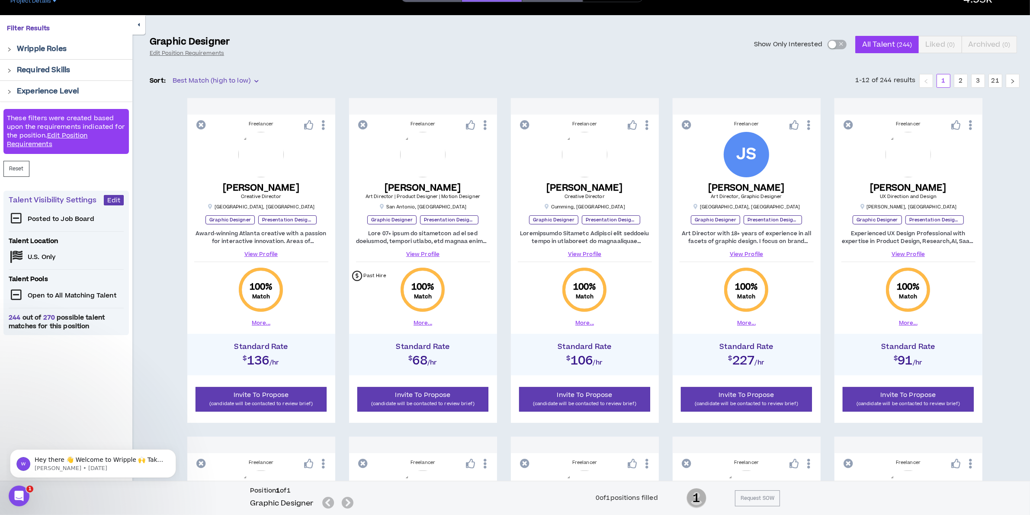
click at [885, 84] on li "1-12 of 244 results" at bounding box center [885, 81] width 61 height 14
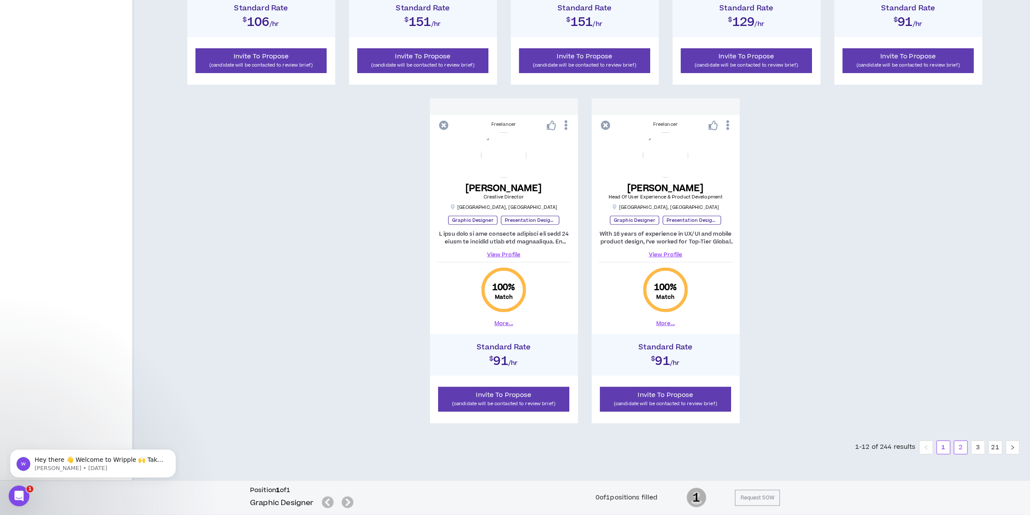
click at [961, 448] on link "2" at bounding box center [960, 447] width 13 height 13
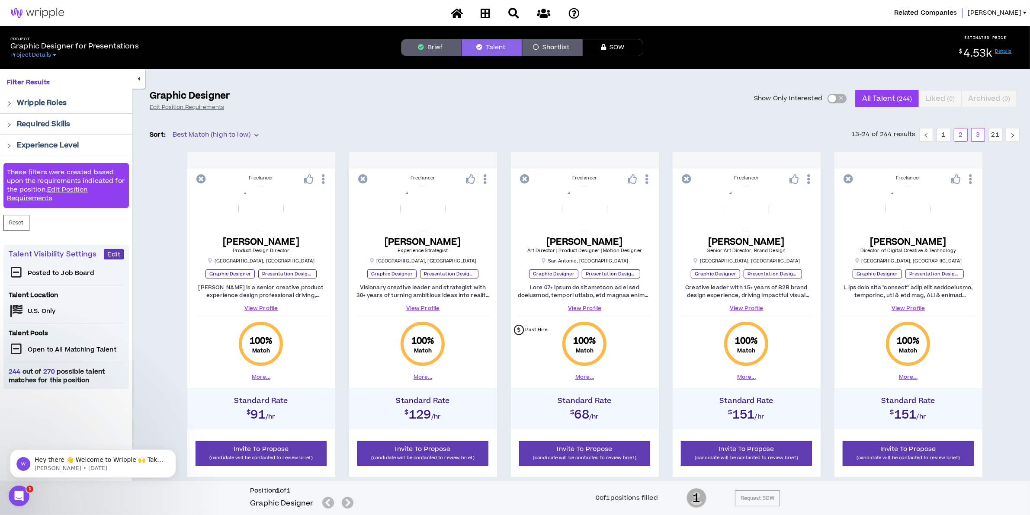
click at [980, 135] on link "3" at bounding box center [977, 134] width 13 height 13
click at [930, 130] on link "1" at bounding box center [925, 134] width 13 height 13
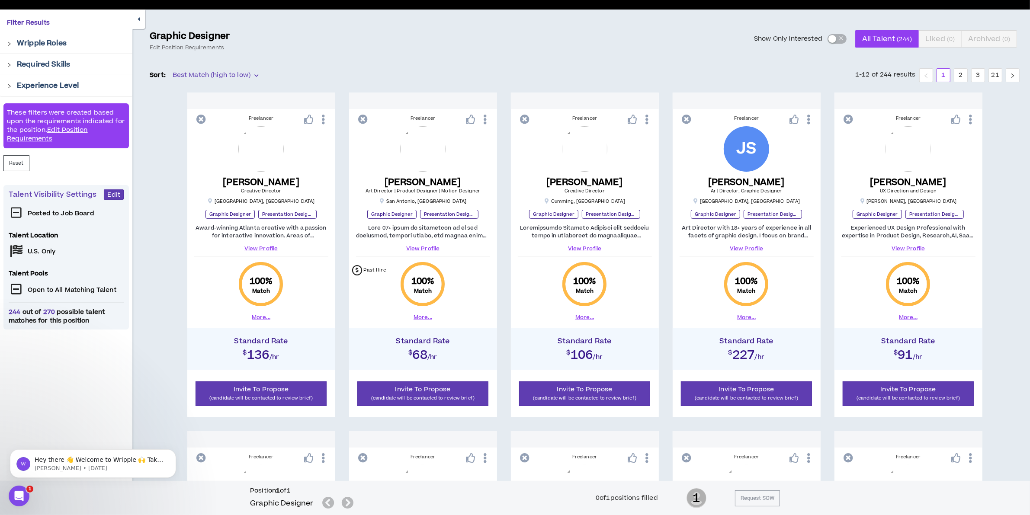
scroll to position [108, 0]
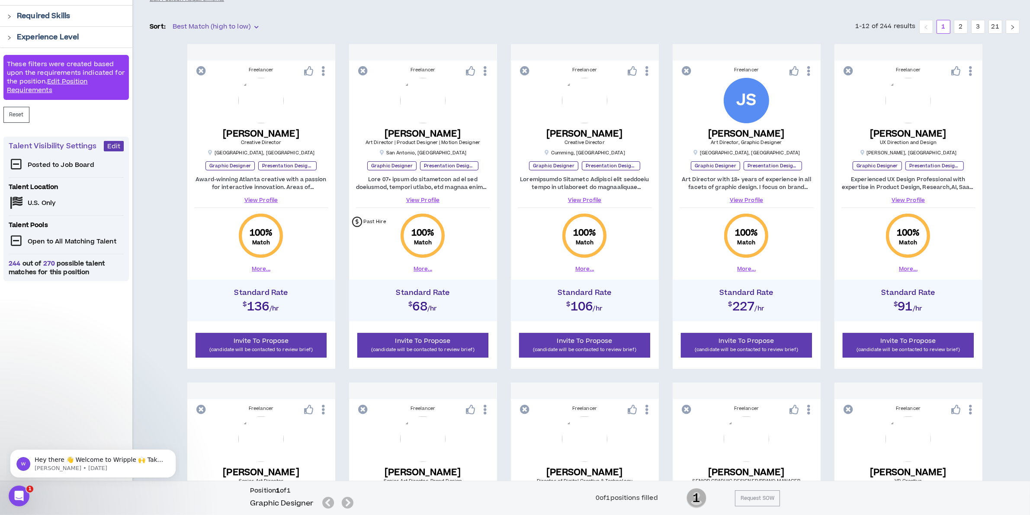
click at [424, 234] on span "100 %" at bounding box center [422, 233] width 23 height 12
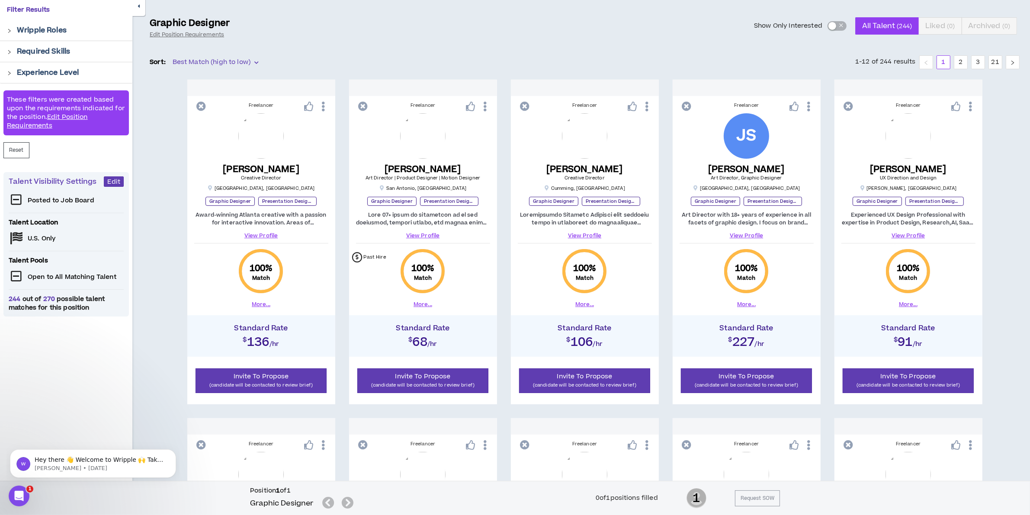
scroll to position [54, 0]
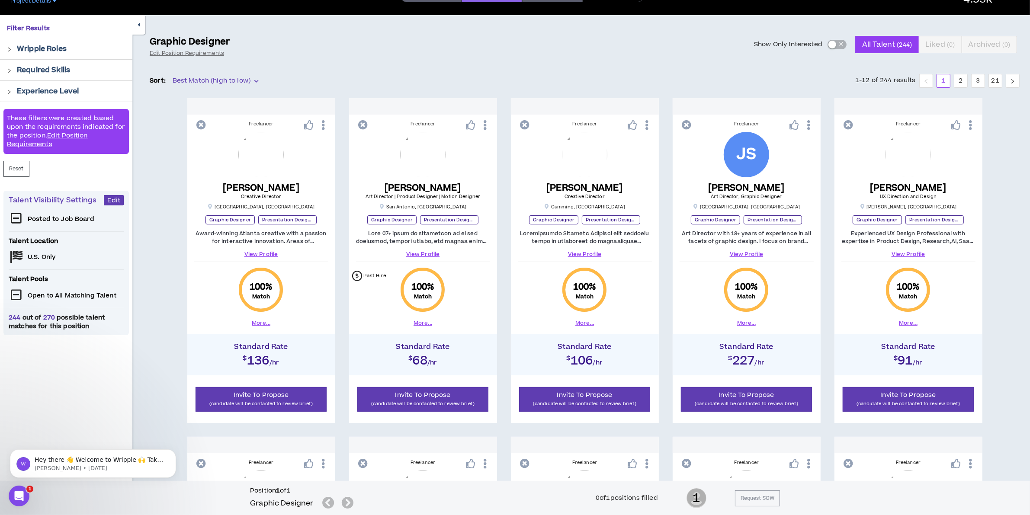
click at [419, 325] on button "More..." at bounding box center [422, 323] width 19 height 8
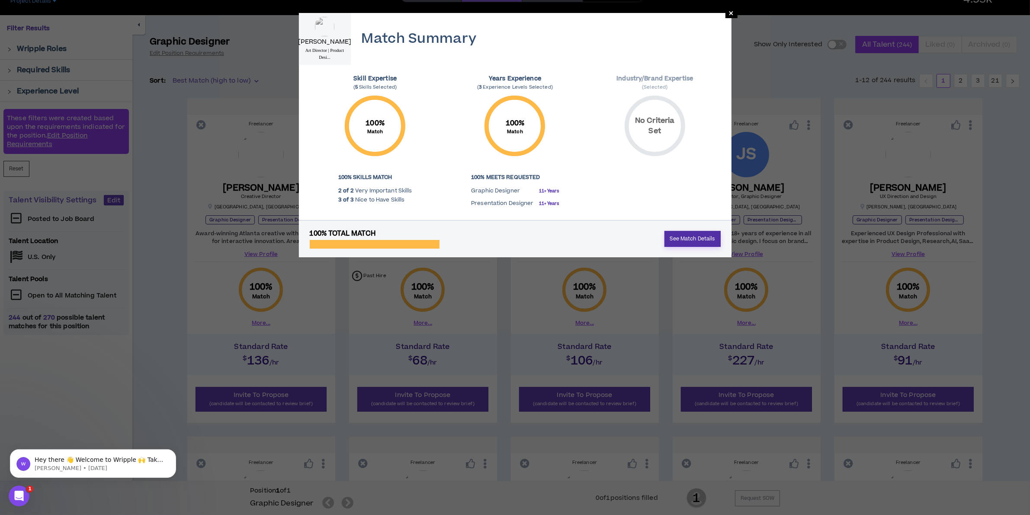
click at [686, 238] on link "See Match Details" at bounding box center [692, 239] width 56 height 16
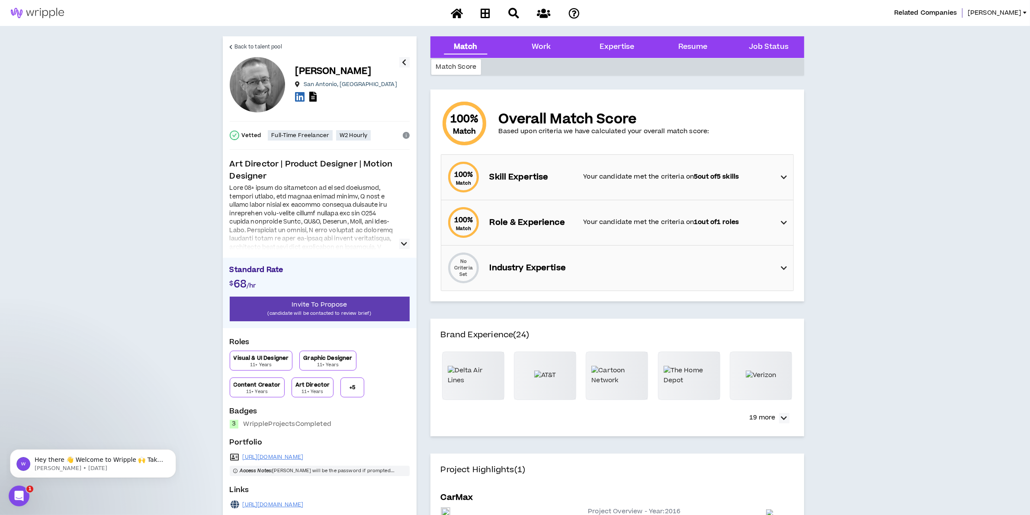
click at [777, 171] on div "100 % Match Skill Expertise Your candidate met the criteria on 5 out of 5 skills" at bounding box center [619, 177] width 347 height 45
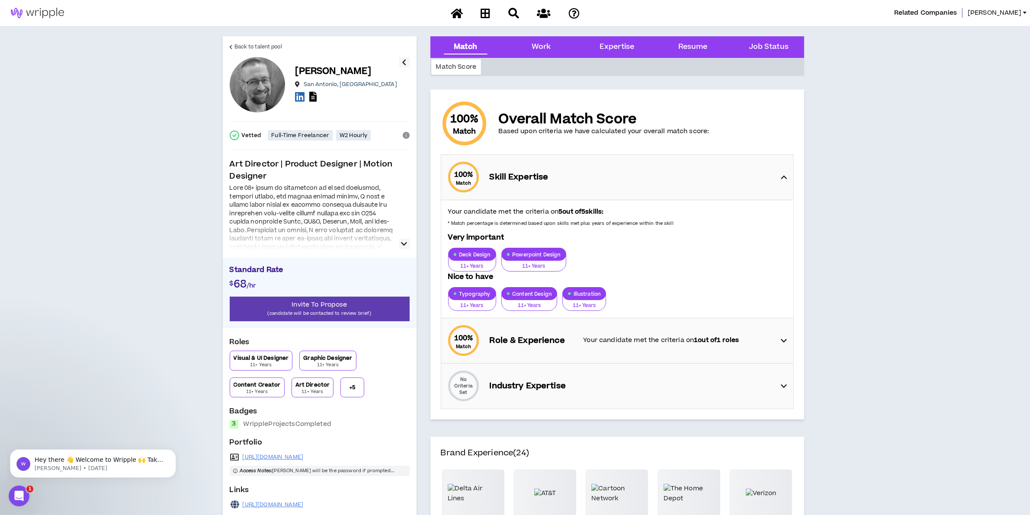
click at [697, 336] on strong "1 out of 1 roles" at bounding box center [716, 340] width 45 height 9
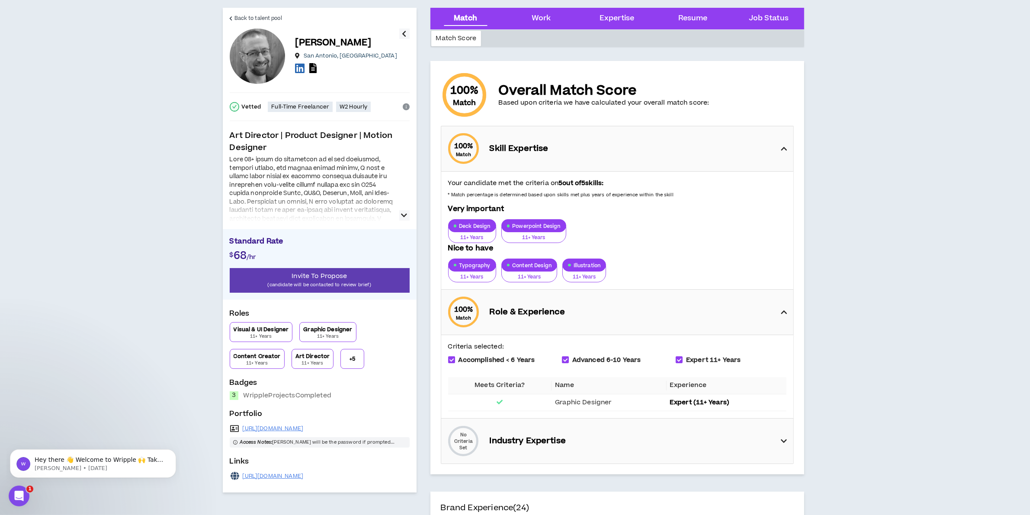
scroll to position [54, 0]
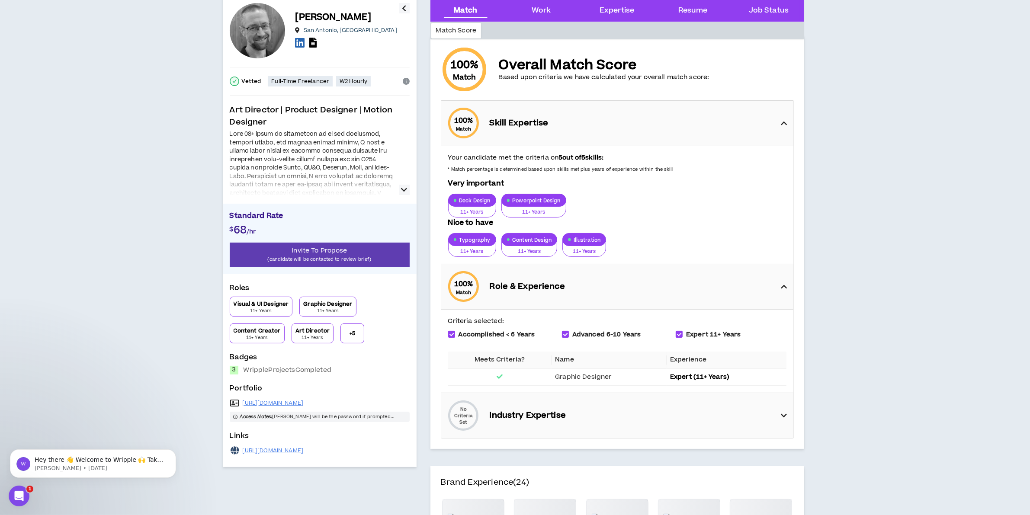
click at [642, 420] on div "No Criteria Set Industry Expertise" at bounding box center [619, 415] width 347 height 45
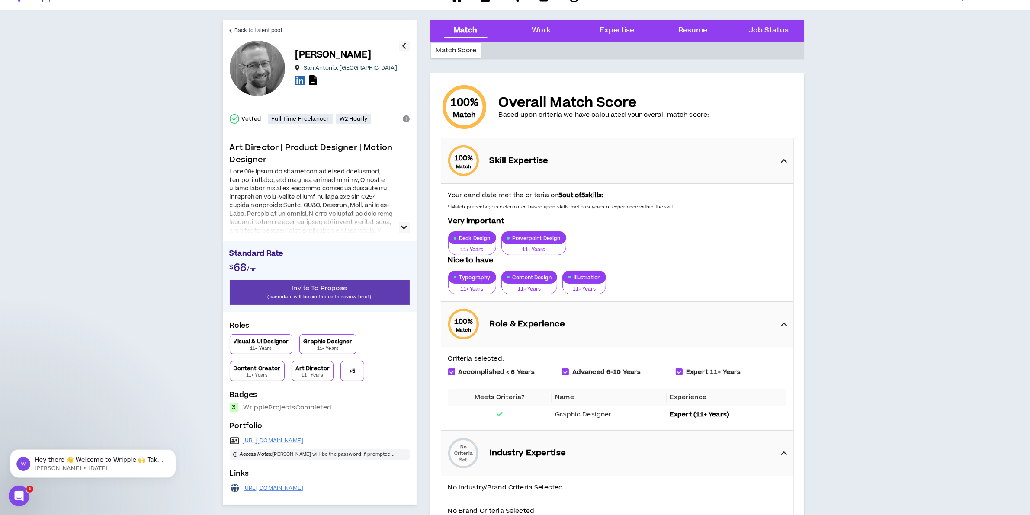
scroll to position [0, 0]
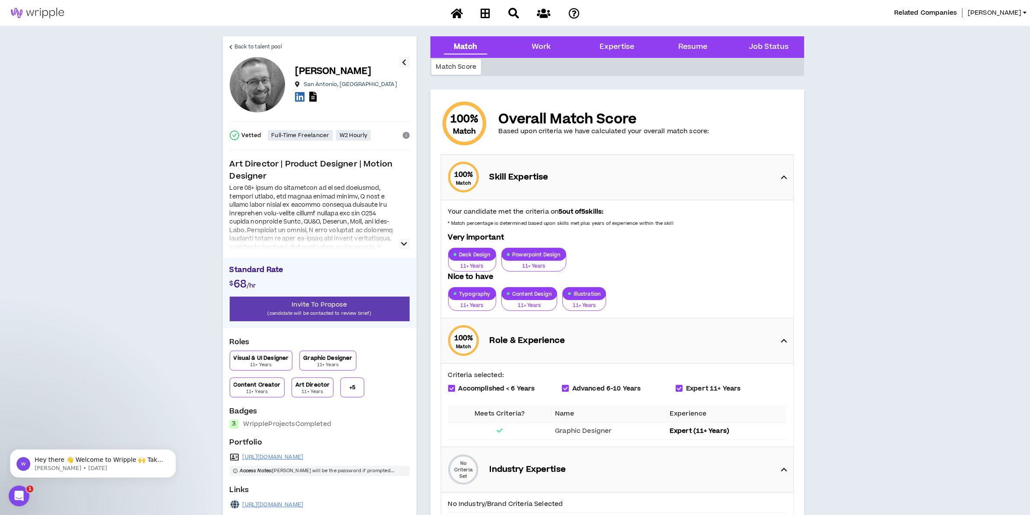
click at [399, 243] on button "button" at bounding box center [404, 244] width 10 height 10
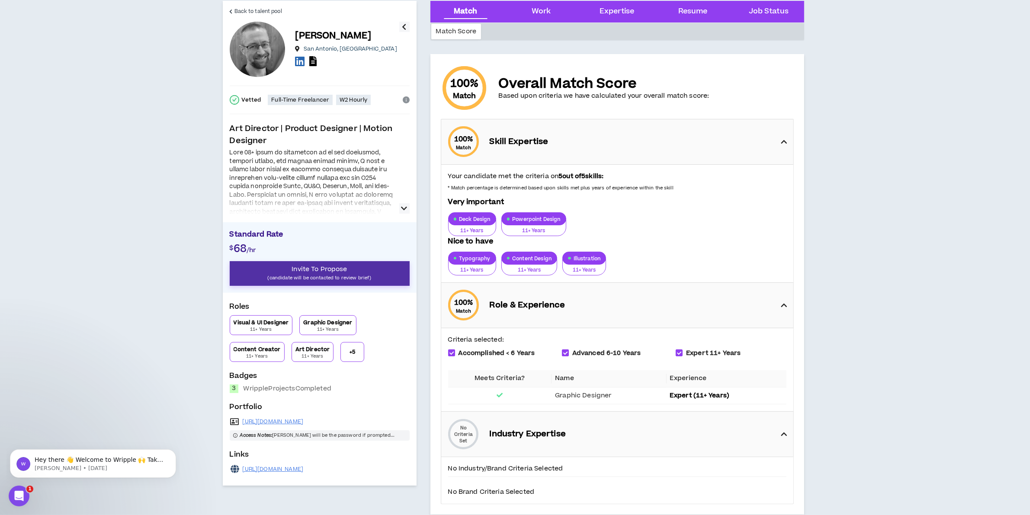
scroll to position [54, 0]
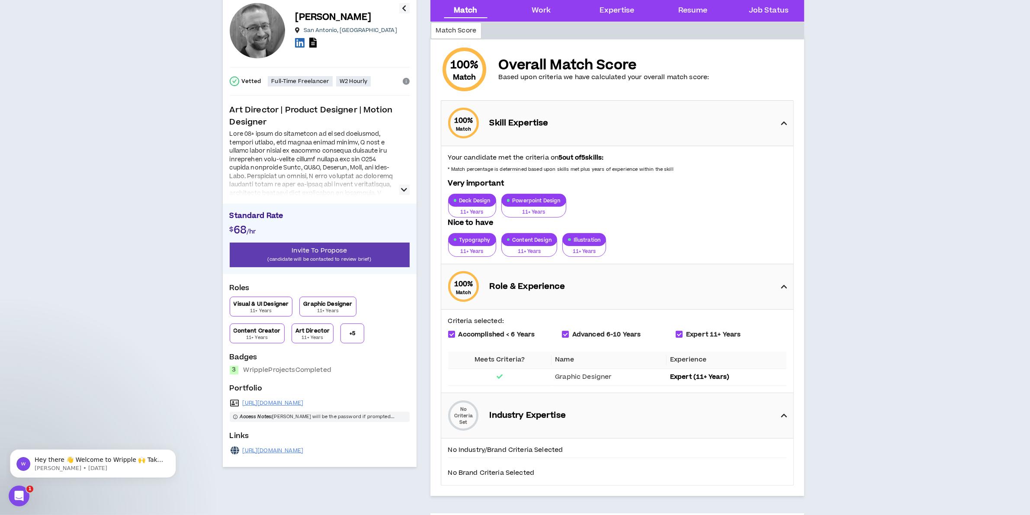
click at [353, 338] on button "+ 5" at bounding box center [352, 333] width 24 height 20
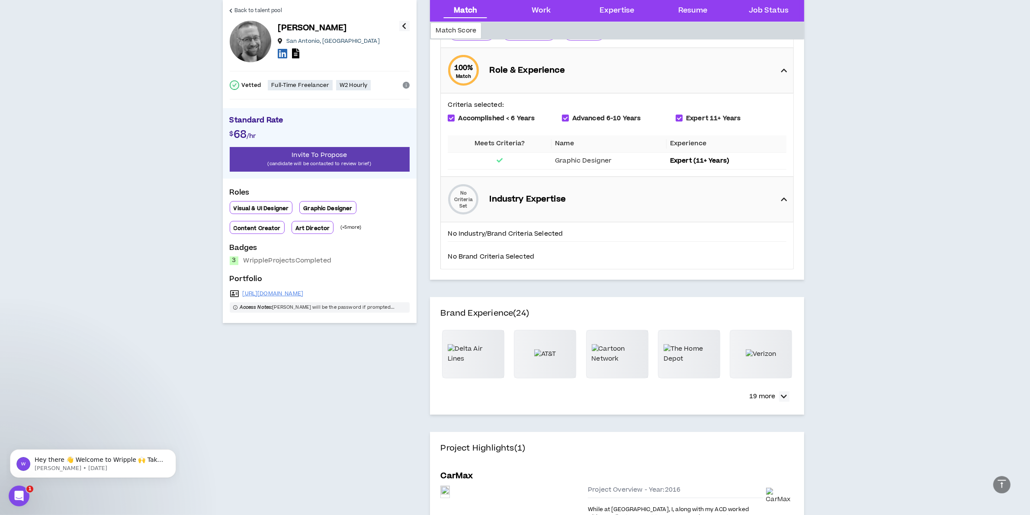
scroll to position [324, 0]
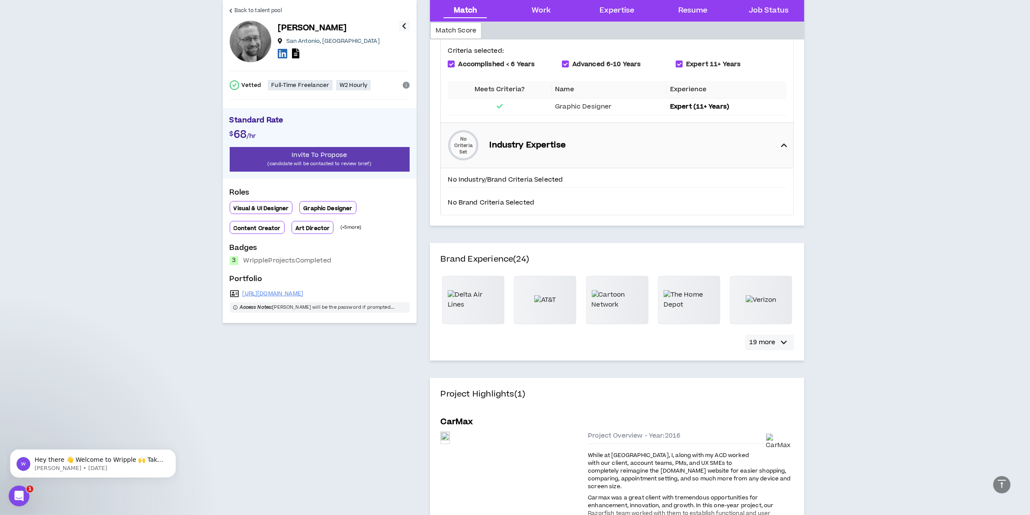
click at [758, 347] on p "19 more" at bounding box center [762, 343] width 26 height 10
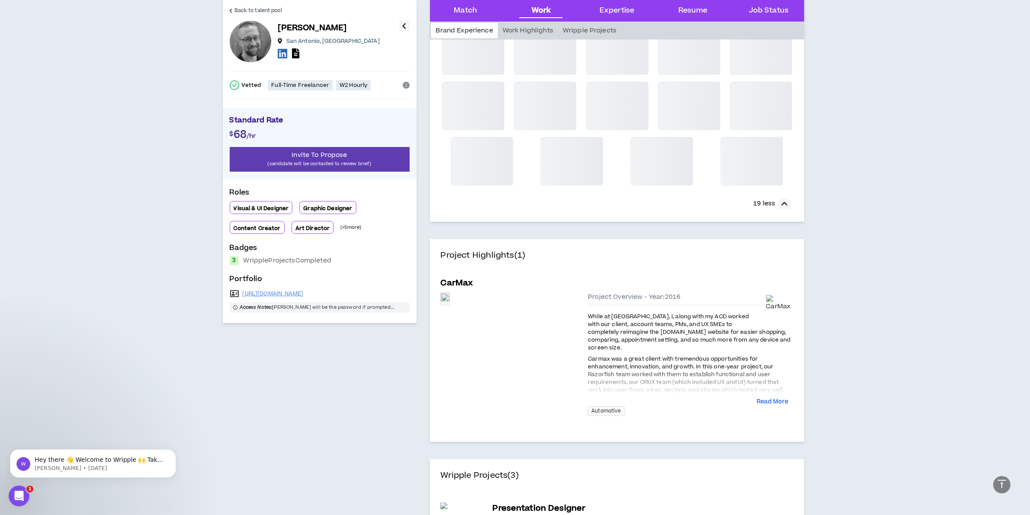
scroll to position [811, 0]
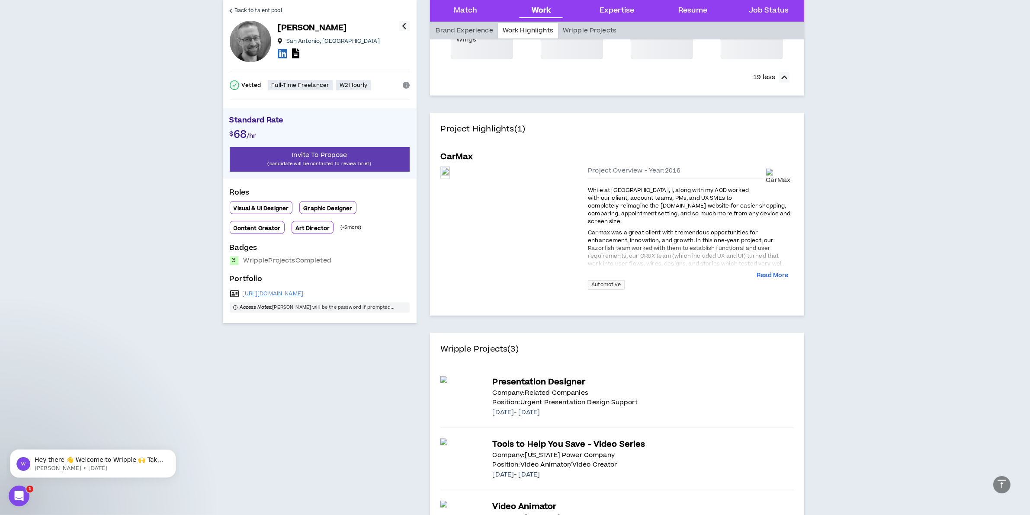
click at [770, 266] on div at bounding box center [690, 254] width 205 height 28
click at [771, 276] on button "Read More" at bounding box center [773, 276] width 32 height 9
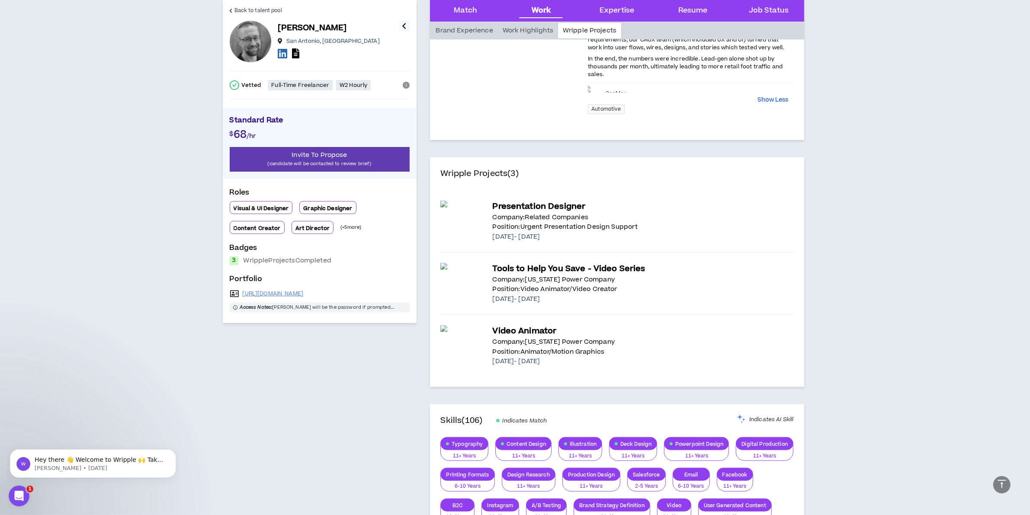
scroll to position [1135, 0]
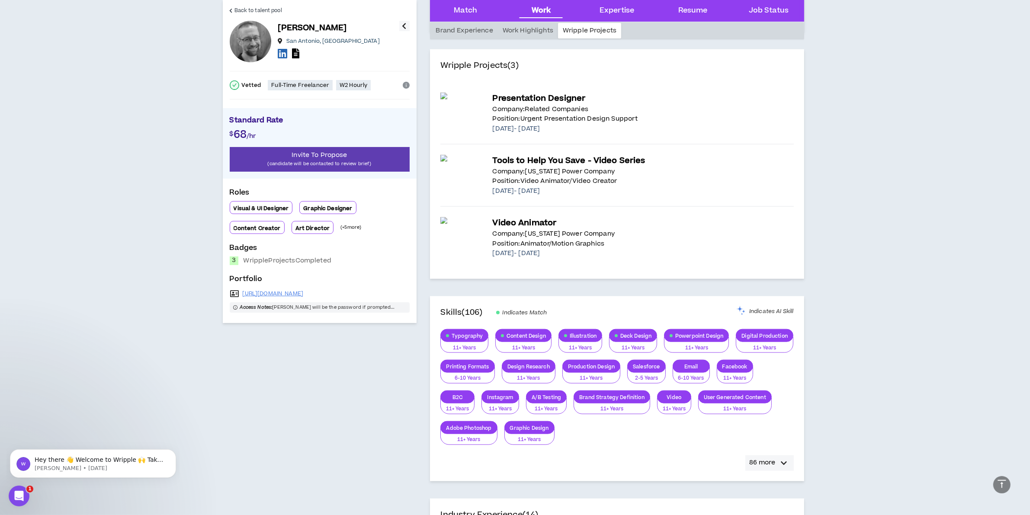
click at [770, 460] on button "86 more" at bounding box center [769, 463] width 48 height 16
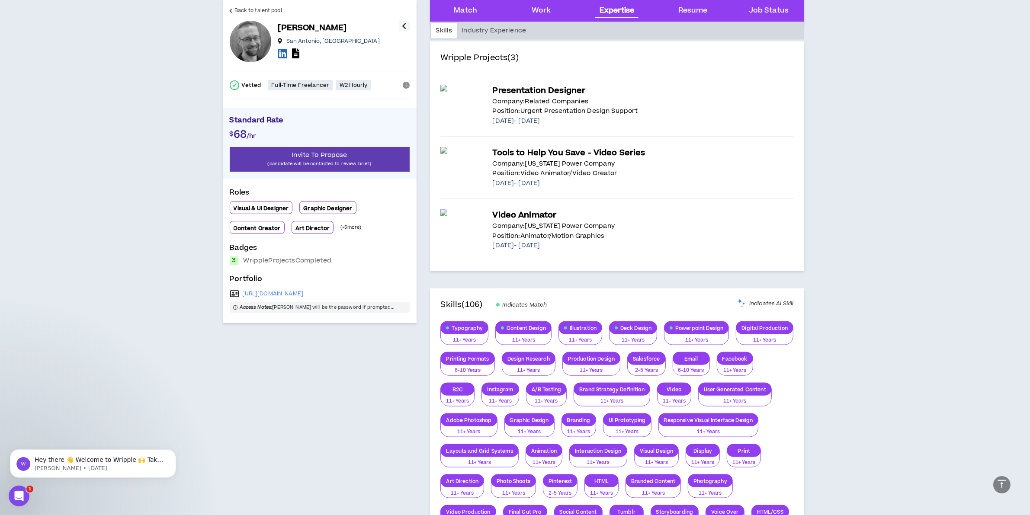
scroll to position [1022, 0]
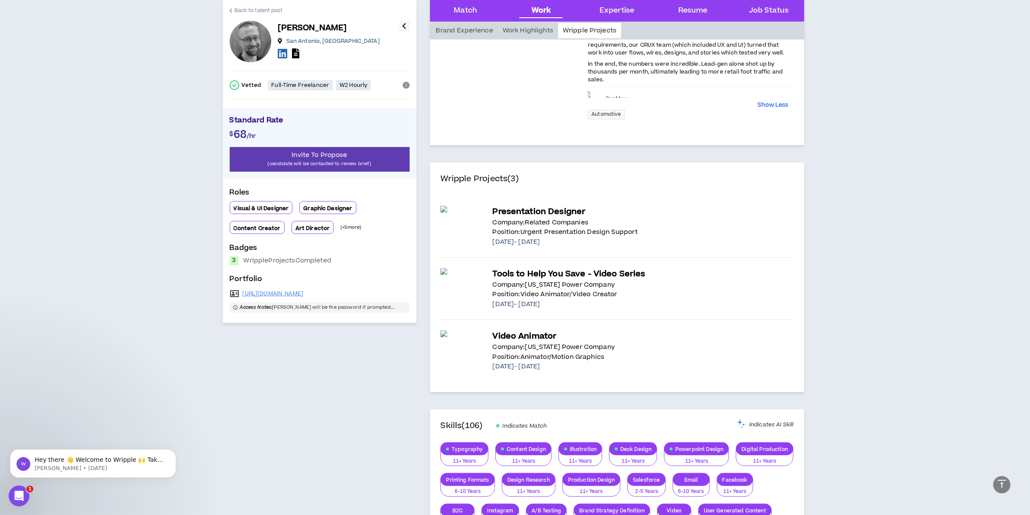
click at [239, 11] on span "Back to talent pool" at bounding box center [258, 10] width 48 height 8
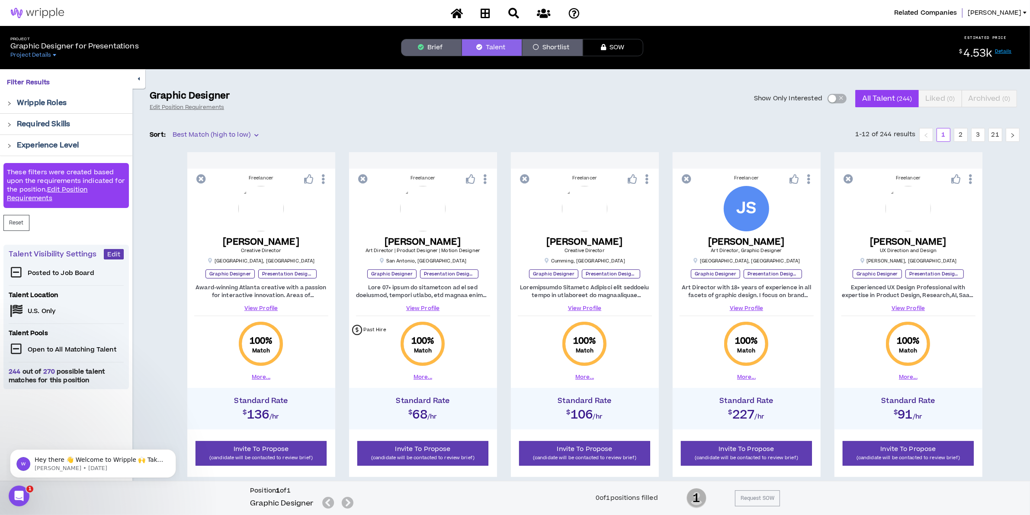
click at [41, 104] on p "Wripple Roles" at bounding box center [42, 103] width 50 height 10
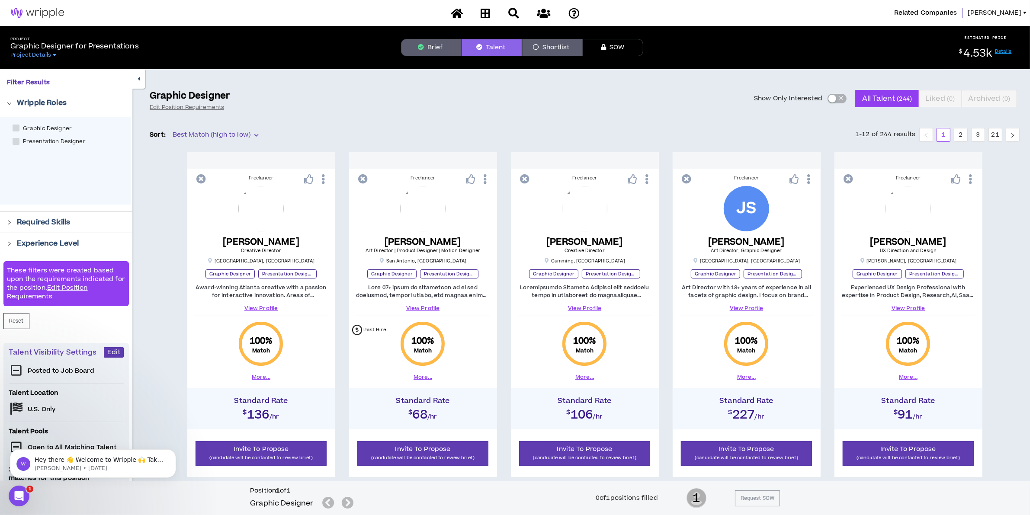
click at [43, 102] on p "Wripple Roles" at bounding box center [42, 103] width 50 height 10
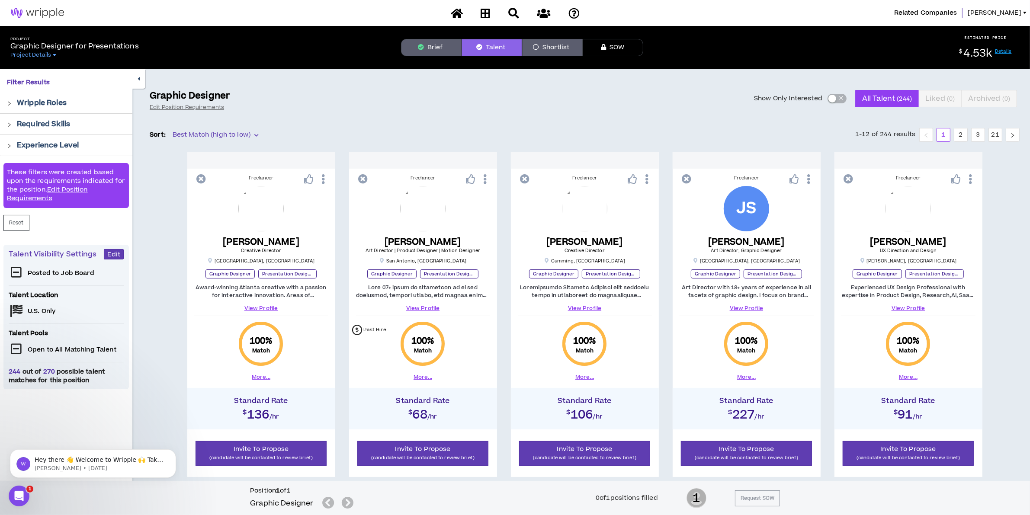
click at [53, 127] on p "Required Skills" at bounding box center [43, 124] width 53 height 10
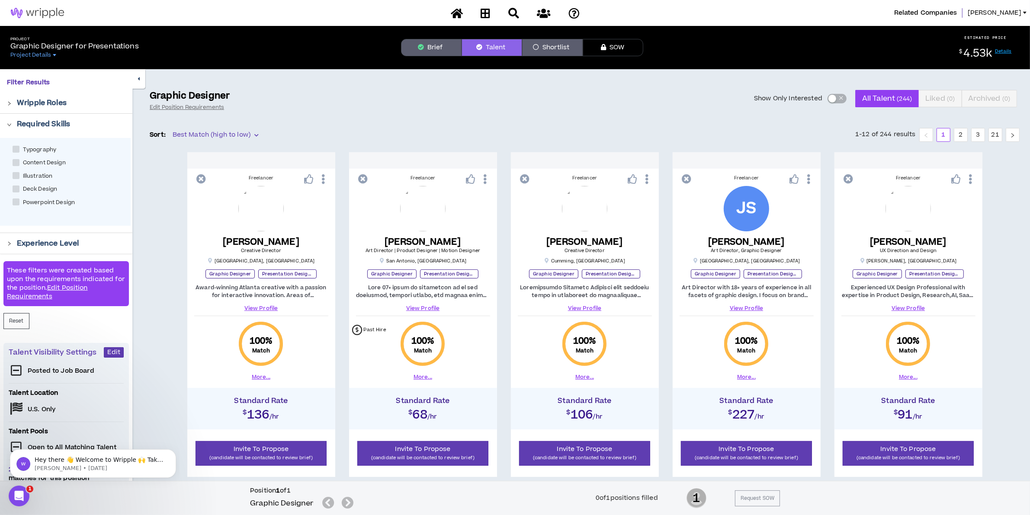
click at [32, 202] on span "Powerpoint Design" at bounding box center [48, 202] width 59 height 8
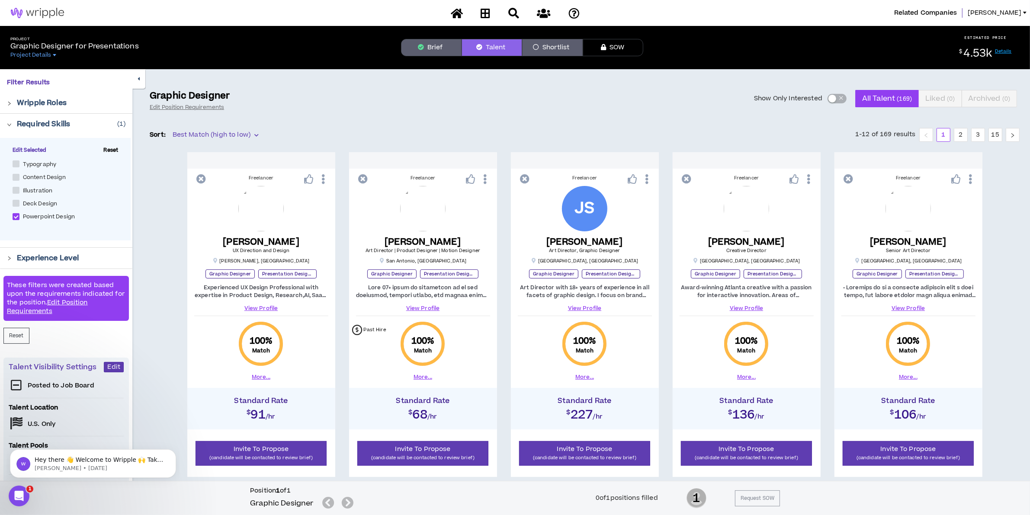
scroll to position [54, 0]
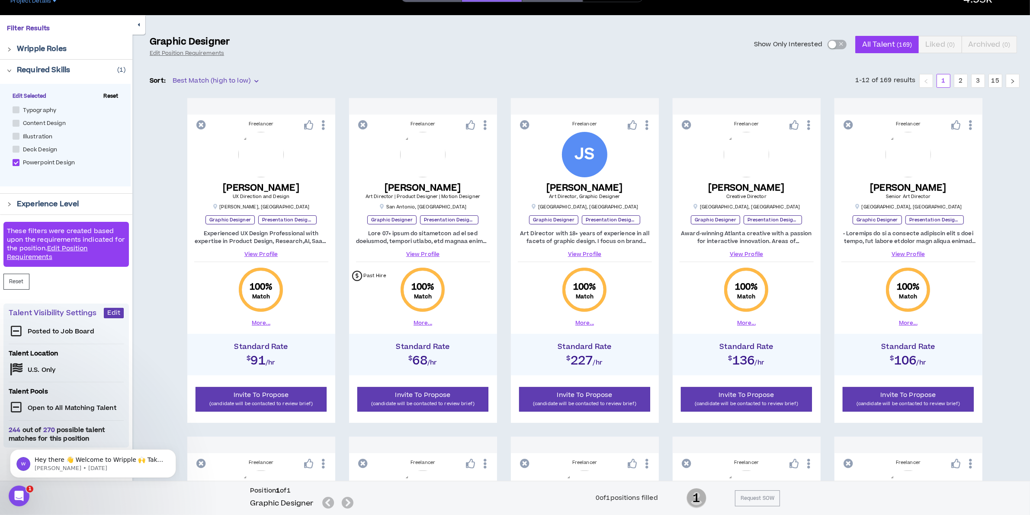
click at [34, 161] on span "Powerpoint Design" at bounding box center [48, 163] width 59 height 8
checkbox Design "*****"
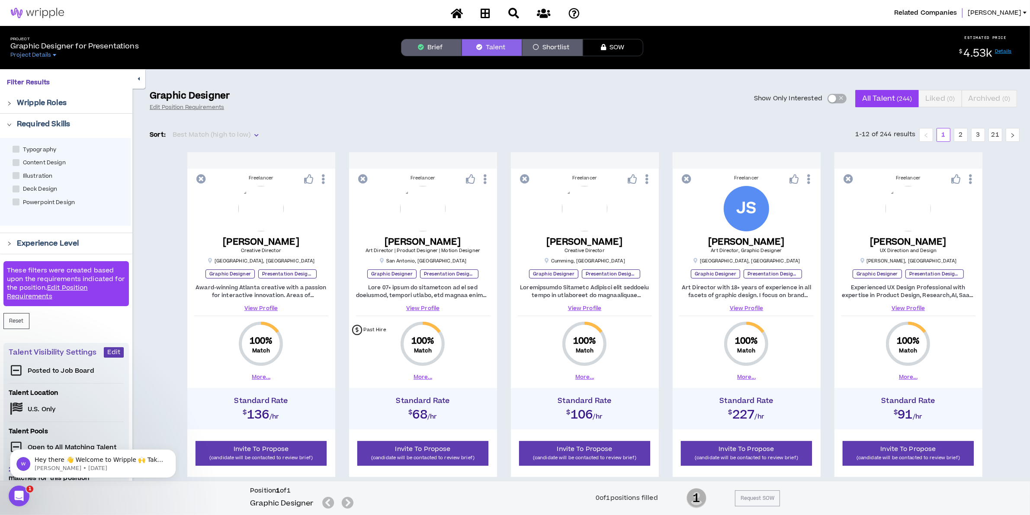
click at [251, 134] on span "Best Match (high to low)" at bounding box center [216, 134] width 86 height 13
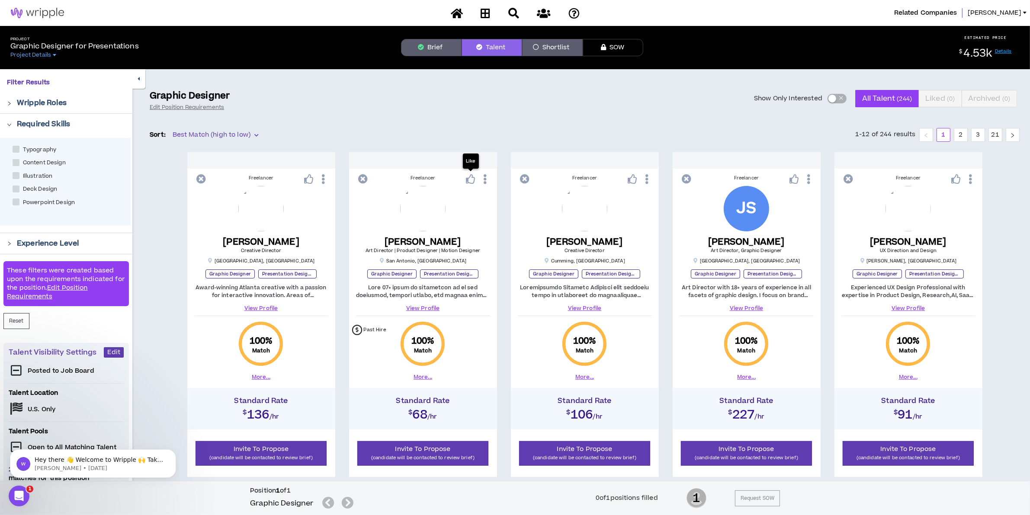
click at [472, 178] on icon at bounding box center [471, 179] width 10 height 10
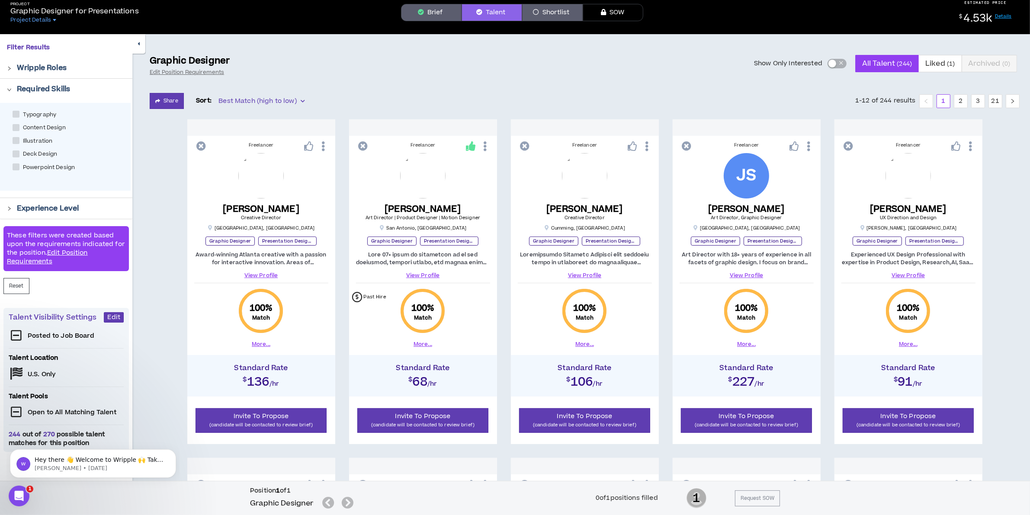
scroll to position [54, 0]
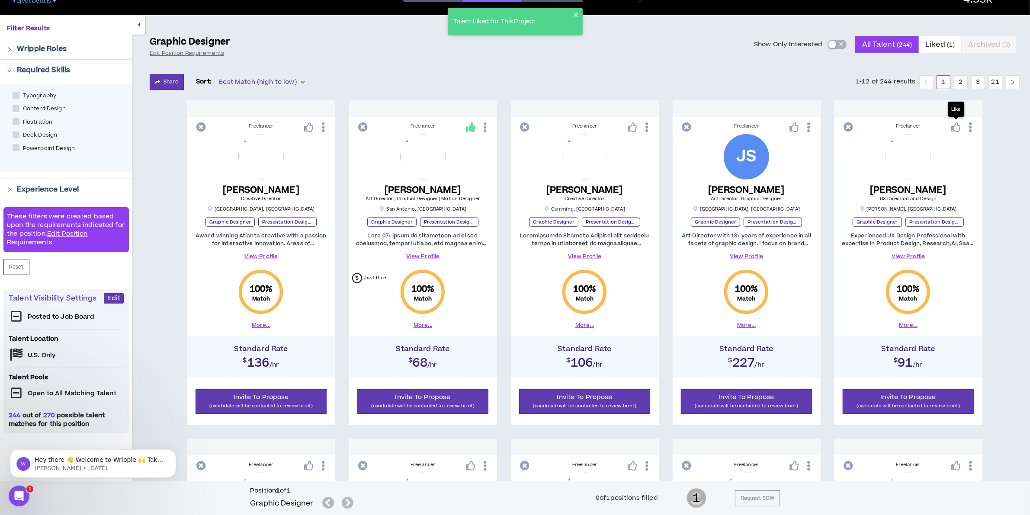
click at [957, 125] on icon at bounding box center [956, 127] width 10 height 10
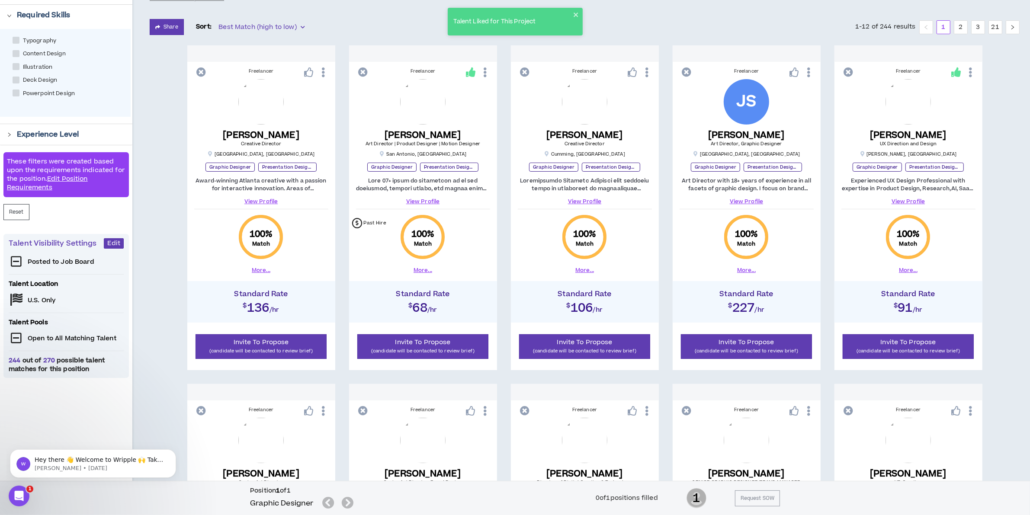
scroll to position [216, 0]
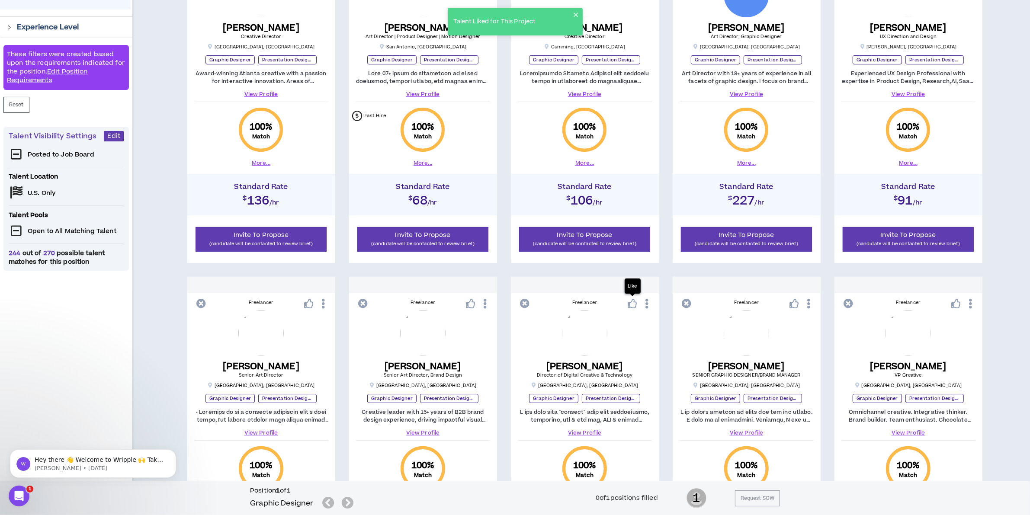
click at [631, 301] on icon at bounding box center [632, 304] width 10 height 10
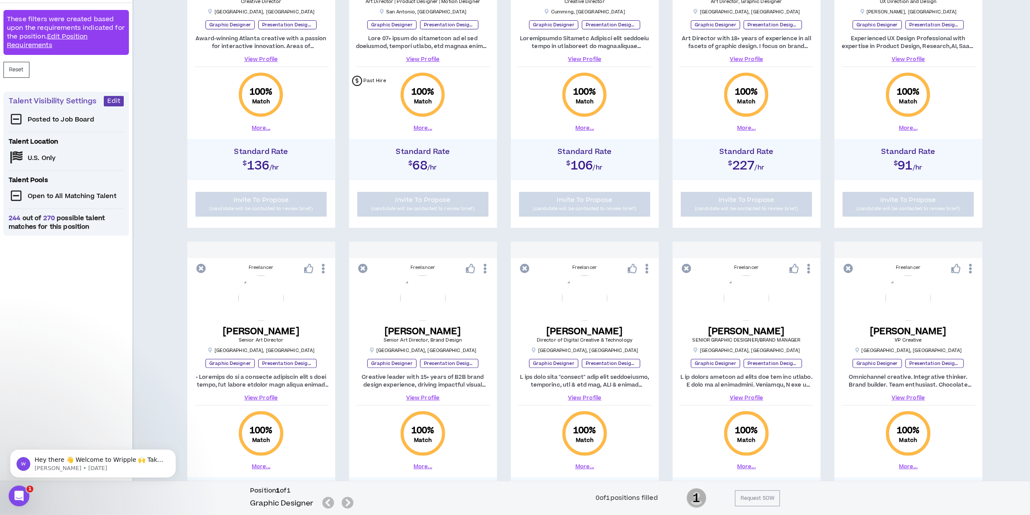
scroll to position [270, 0]
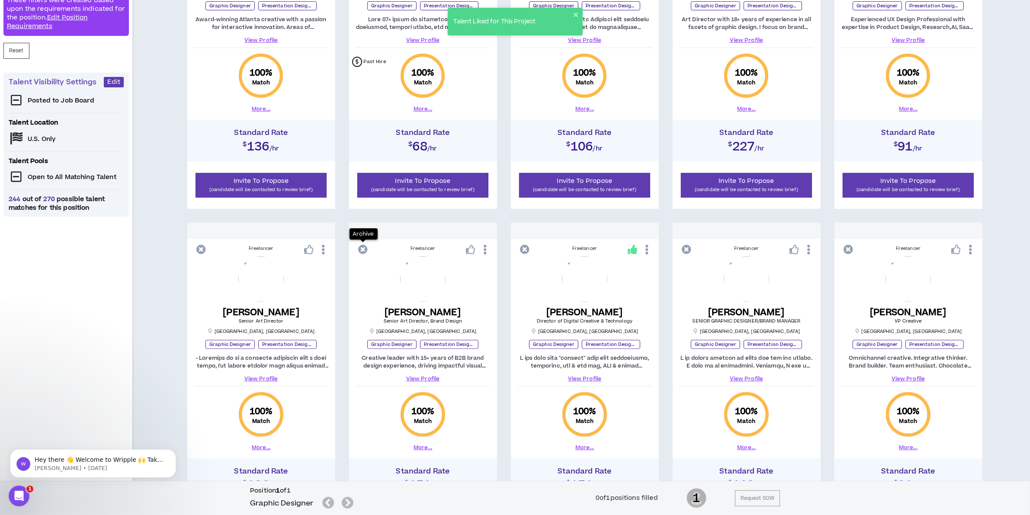
click at [365, 251] on icon at bounding box center [364, 250] width 10 height 10
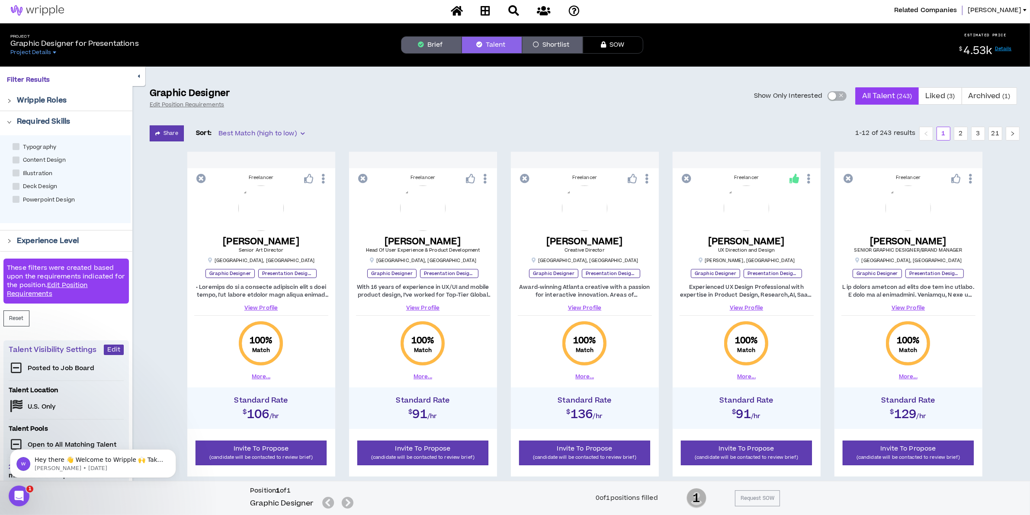
scroll to position [0, 0]
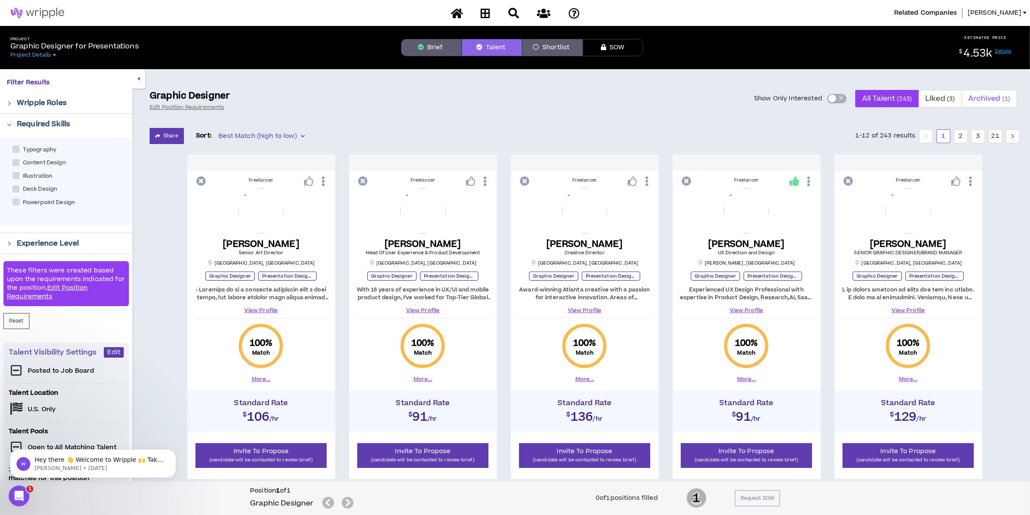
click at [986, 97] on span "Archived ( 1 )" at bounding box center [989, 98] width 42 height 21
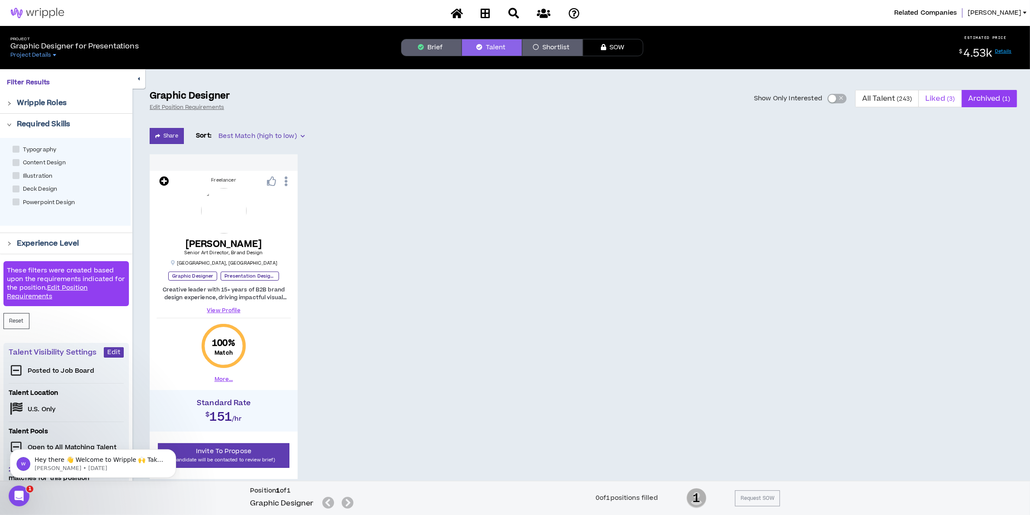
click at [936, 99] on span "Liked ( 3 )" at bounding box center [939, 98] width 29 height 21
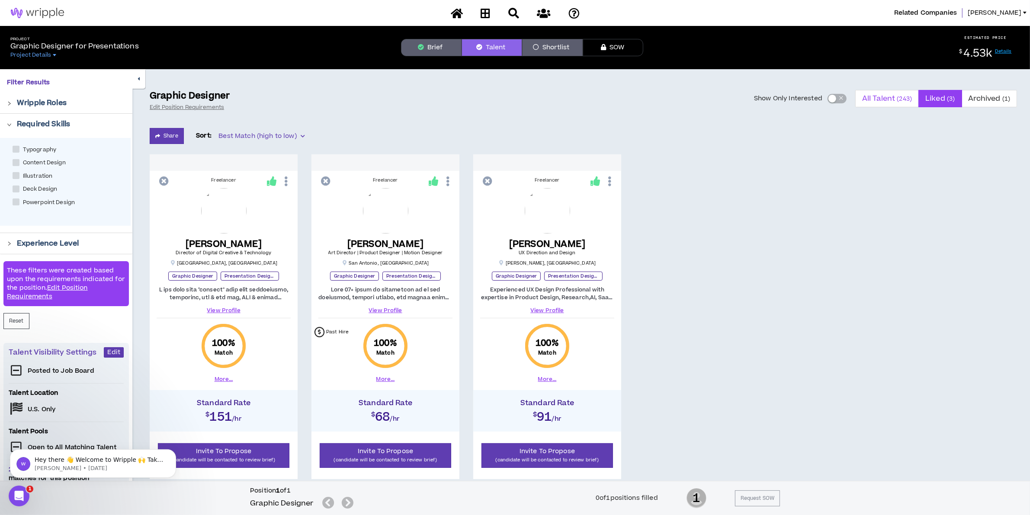
click at [891, 99] on span "All Talent ( 243 )" at bounding box center [887, 98] width 50 height 21
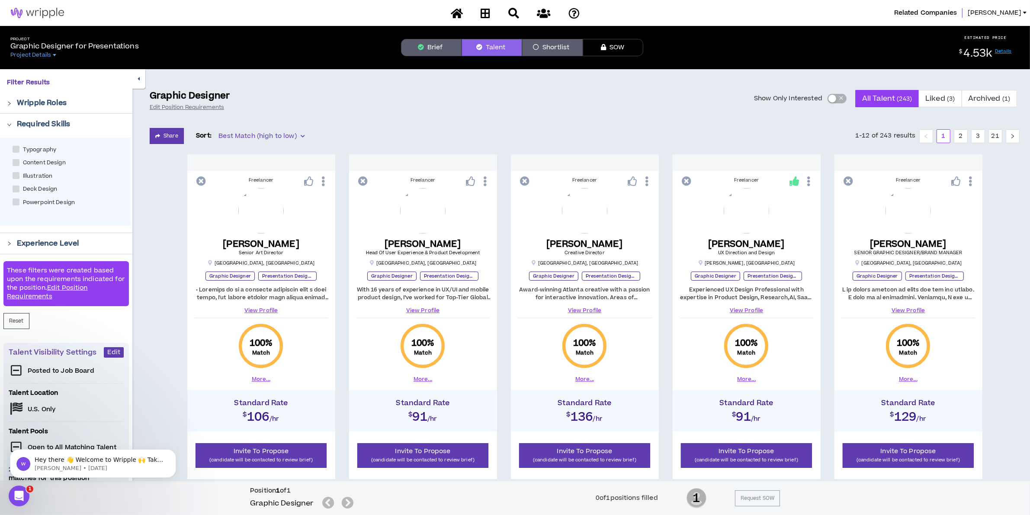
click at [554, 49] on button "Shortlist" at bounding box center [552, 47] width 61 height 17
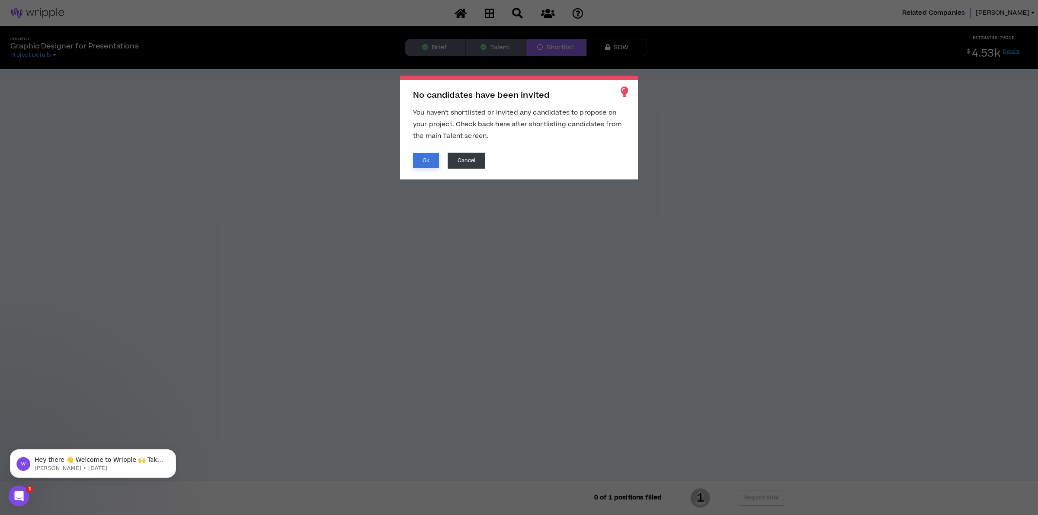
click at [425, 160] on button "Ok" at bounding box center [426, 160] width 26 height 15
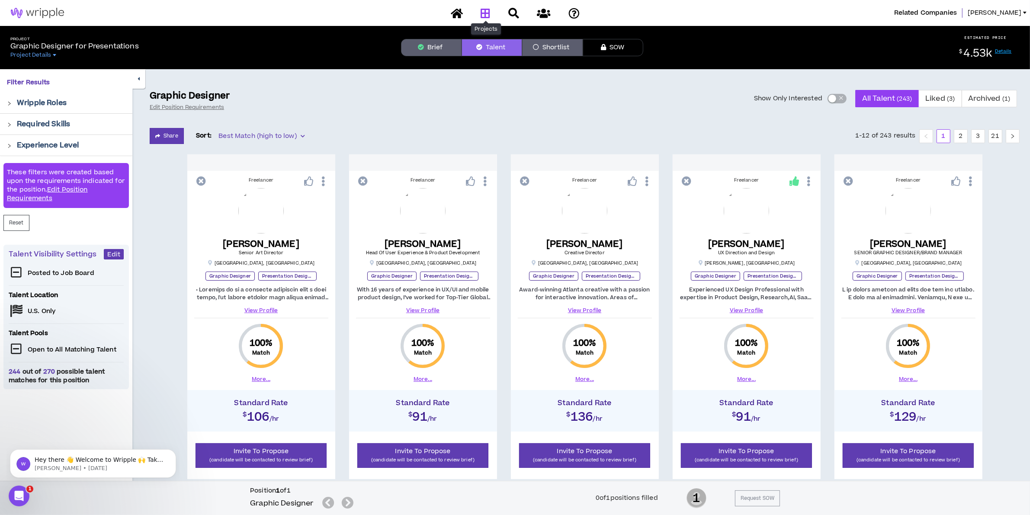
click at [486, 12] on icon at bounding box center [485, 13] width 10 height 11
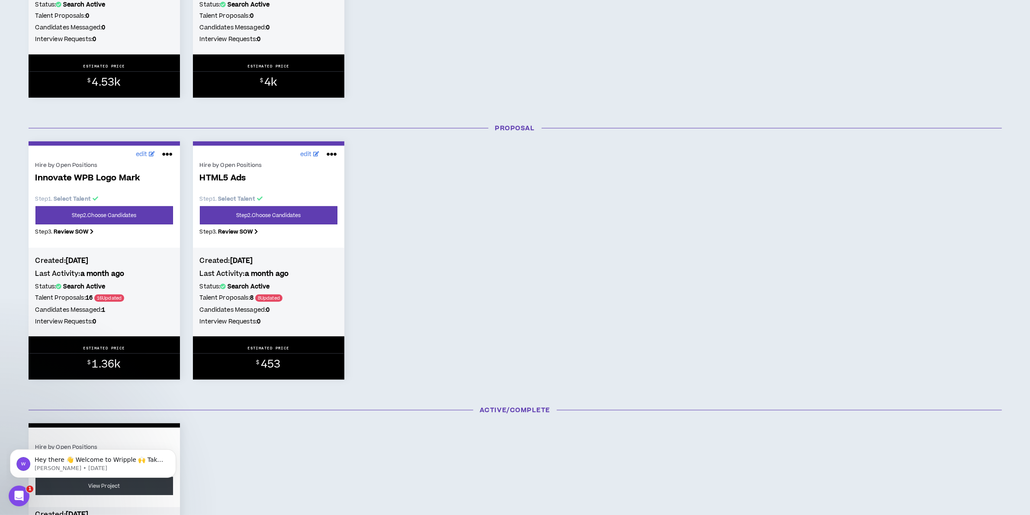
scroll to position [649, 0]
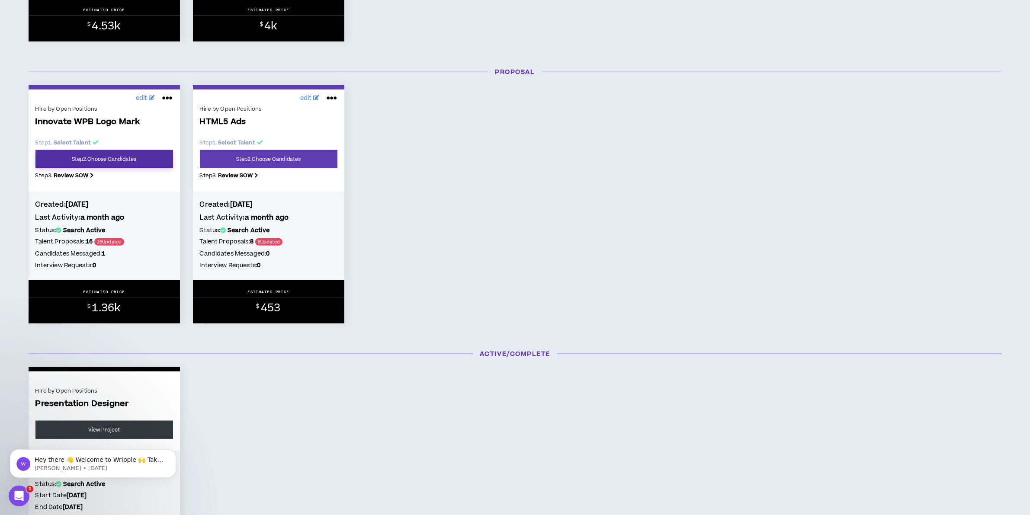
click at [110, 159] on link "Step 2 . Choose Candidates" at bounding box center [104, 159] width 138 height 18
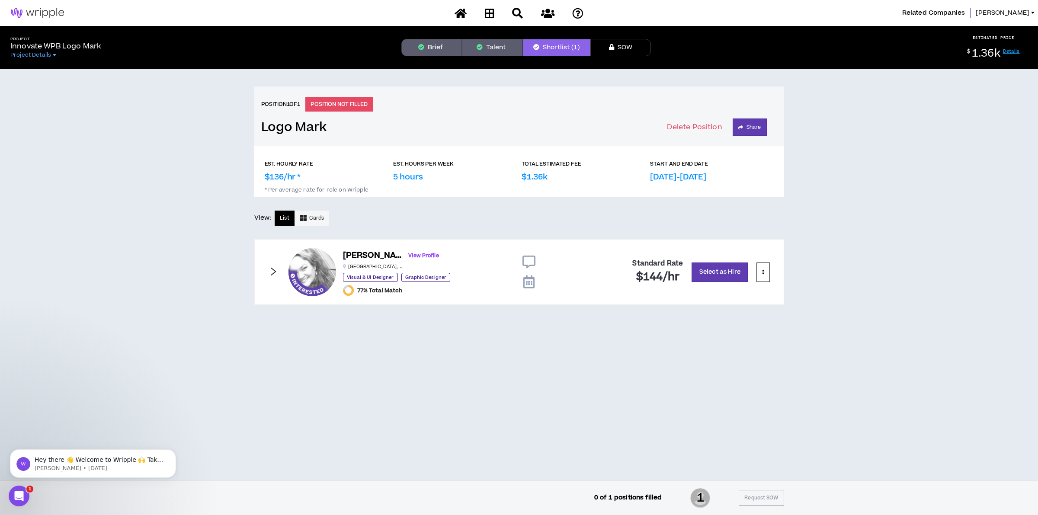
click at [272, 271] on icon "right" at bounding box center [274, 272] width 10 height 10
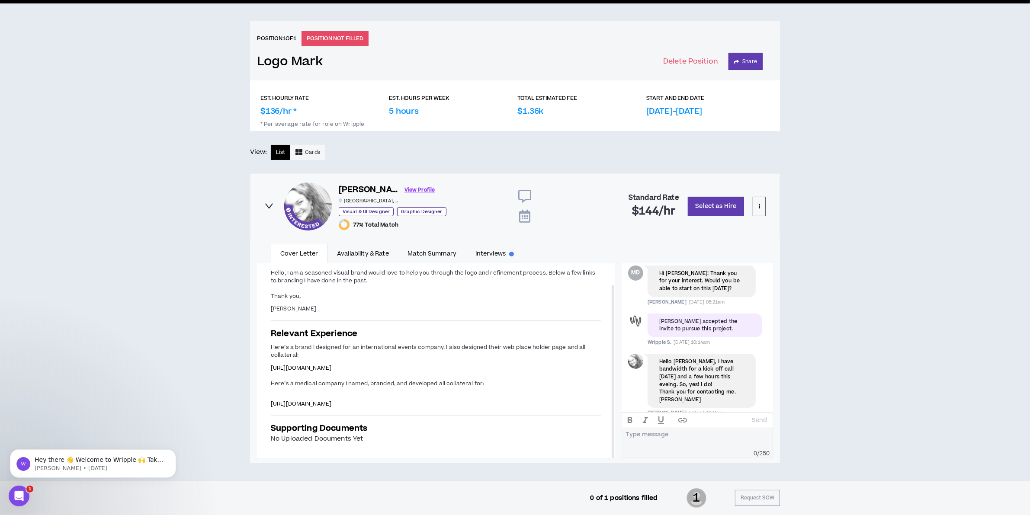
scroll to position [138, 0]
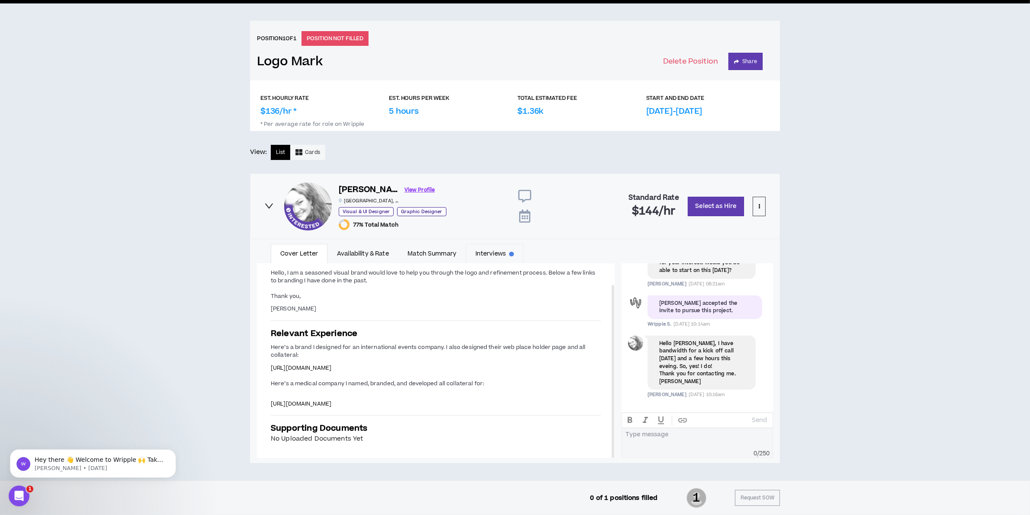
click at [496, 251] on link "Interviews" at bounding box center [495, 254] width 58 height 20
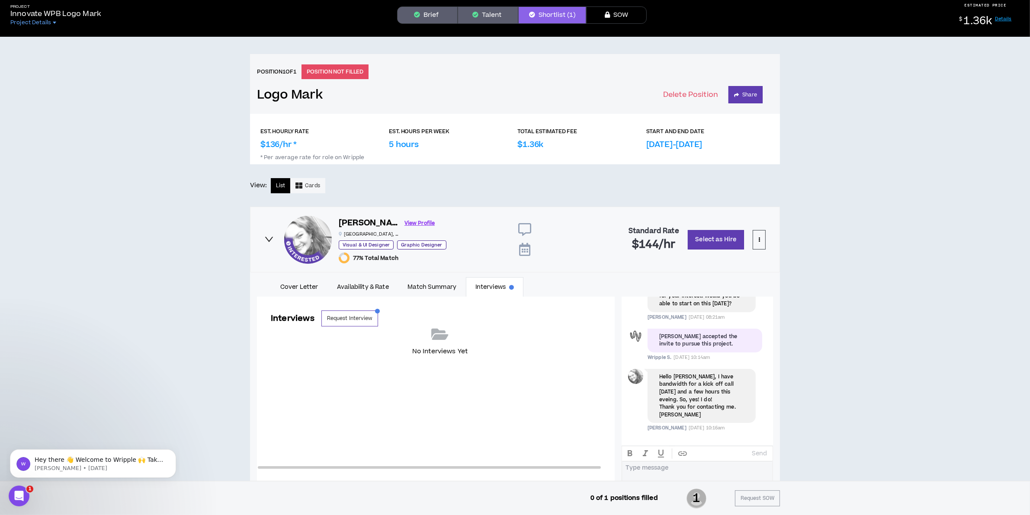
scroll to position [0, 0]
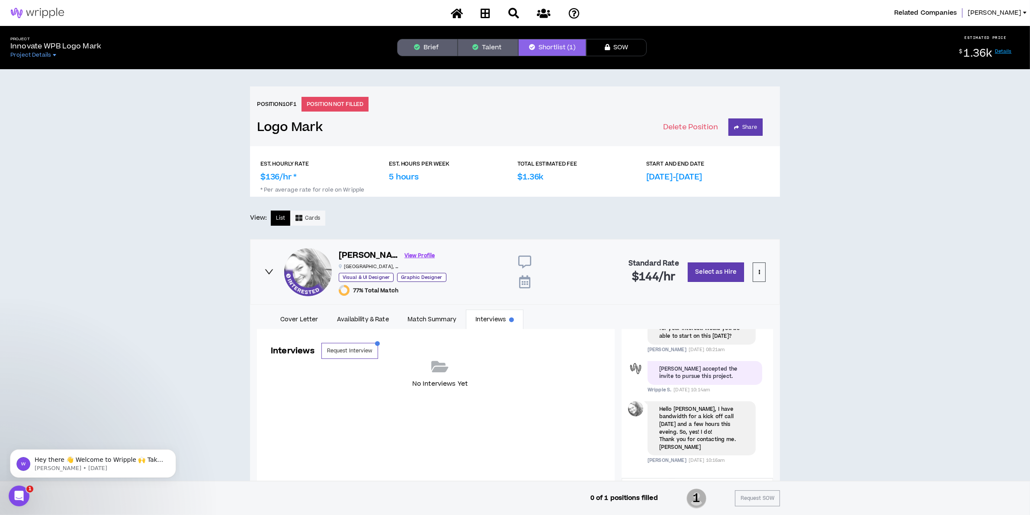
click at [484, 53] on button "Talent" at bounding box center [488, 47] width 61 height 17
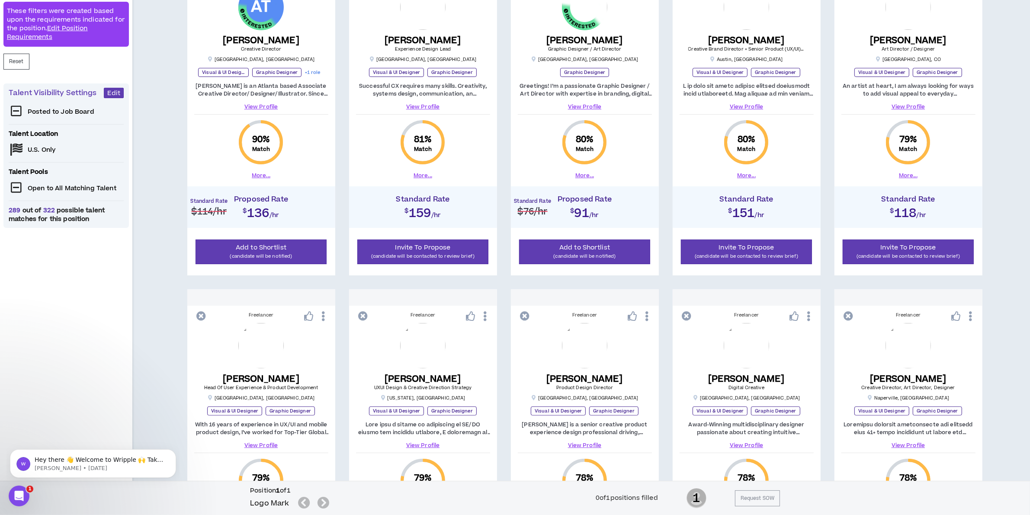
scroll to position [108, 0]
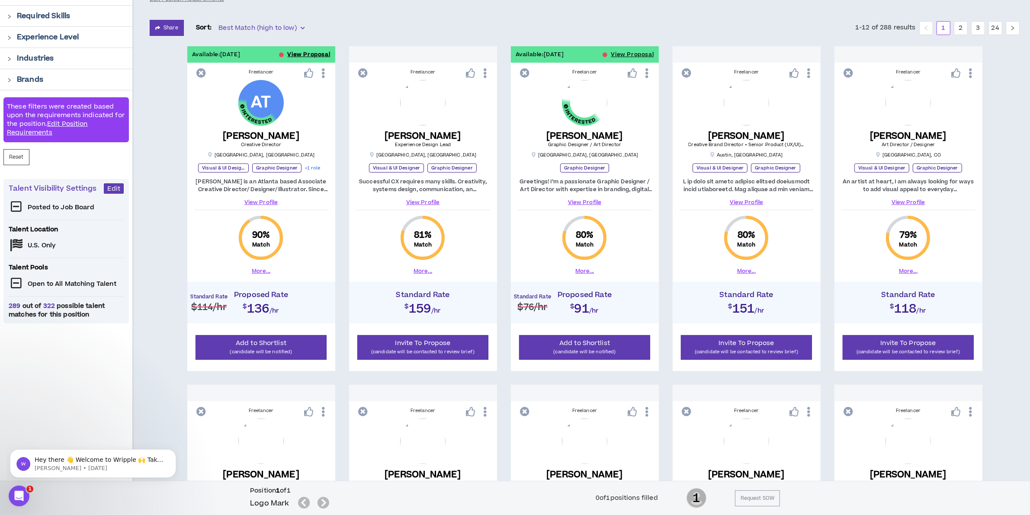
click at [295, 54] on button "View Proposal" at bounding box center [309, 54] width 43 height 16
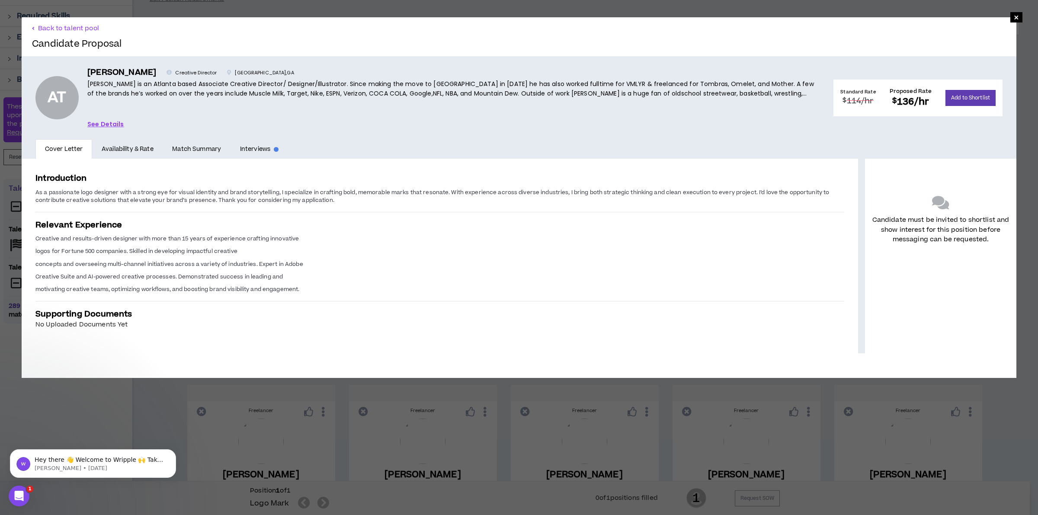
click at [100, 187] on div "Introduction As a passionate logo designer with a strong eye for visual identit…" at bounding box center [440, 251] width 836 height 185
click at [896, 301] on div "Candidate must be invited to shortlist and show interest for this position befo…" at bounding box center [940, 256] width 151 height 195
click at [1014, 19] on span "×" at bounding box center [1016, 17] width 5 height 10
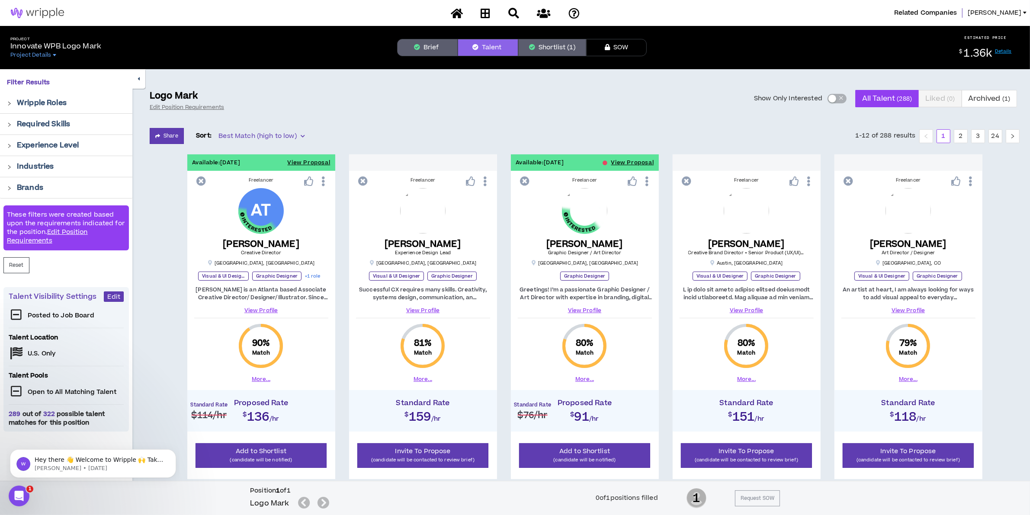
click at [832, 96] on div "button" at bounding box center [832, 99] width 8 height 8
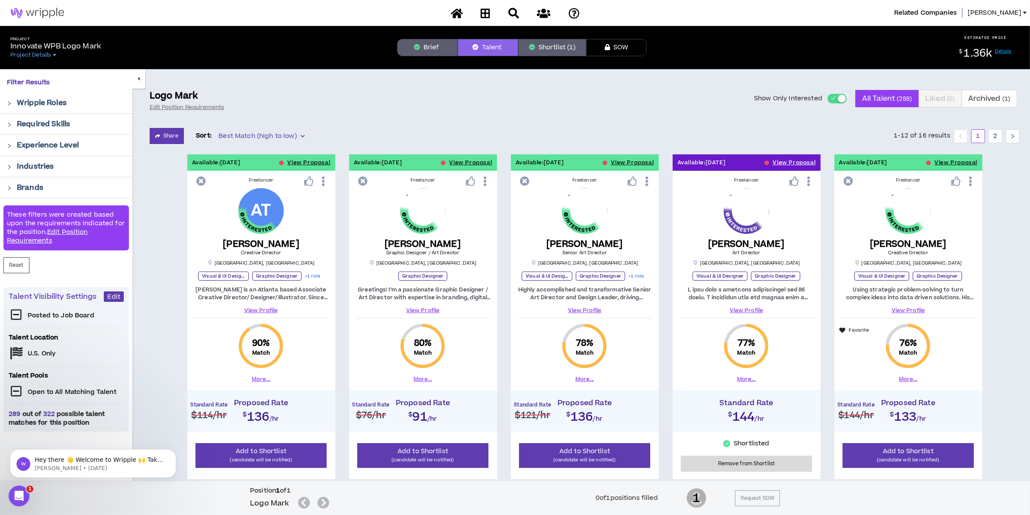
click at [425, 50] on button "Brief" at bounding box center [427, 47] width 61 height 17
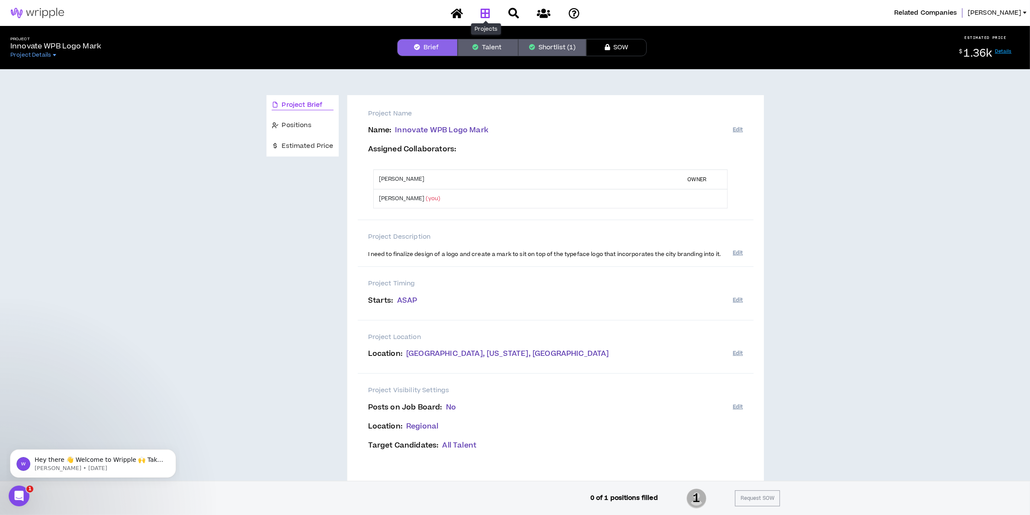
click at [485, 10] on icon at bounding box center [485, 13] width 10 height 11
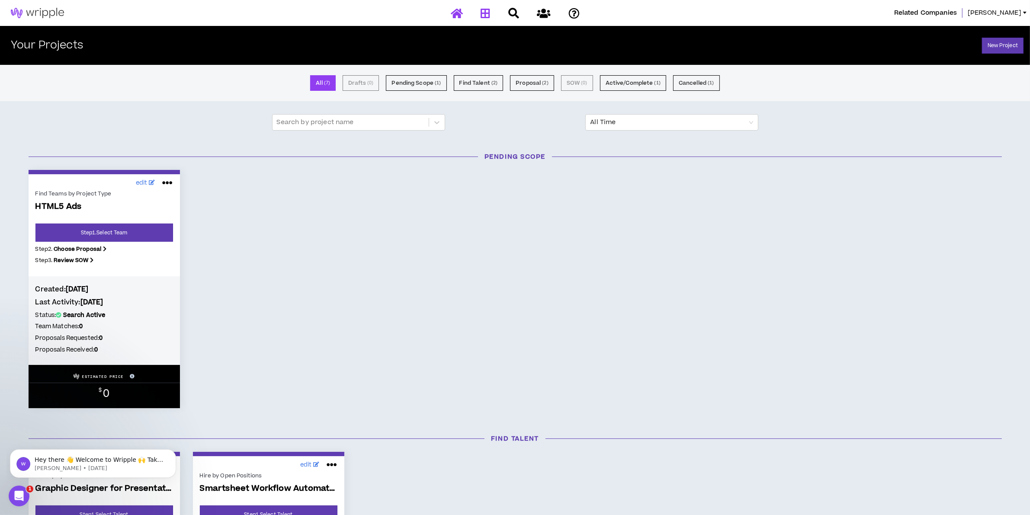
click at [460, 12] on icon at bounding box center [457, 13] width 12 height 11
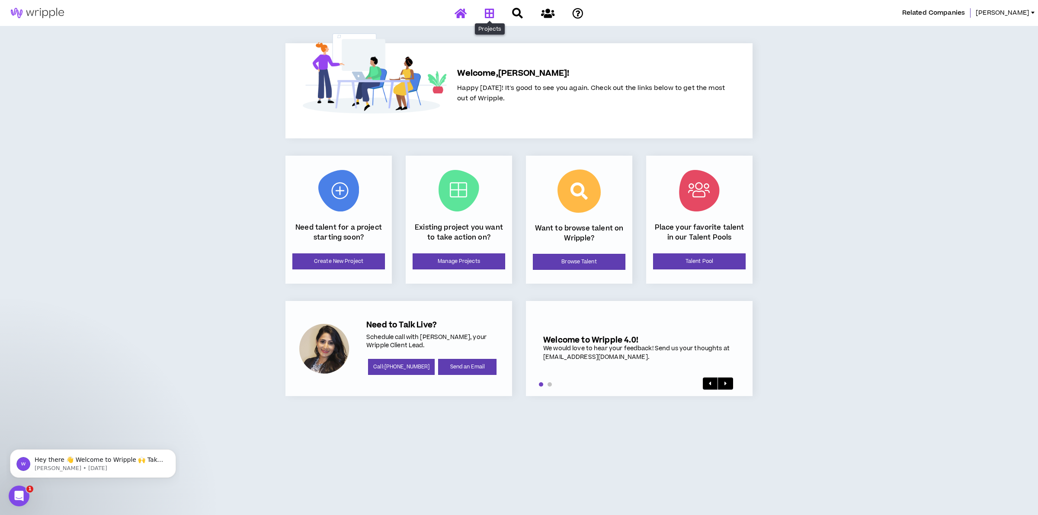
click at [489, 13] on icon at bounding box center [490, 13] width 10 height 11
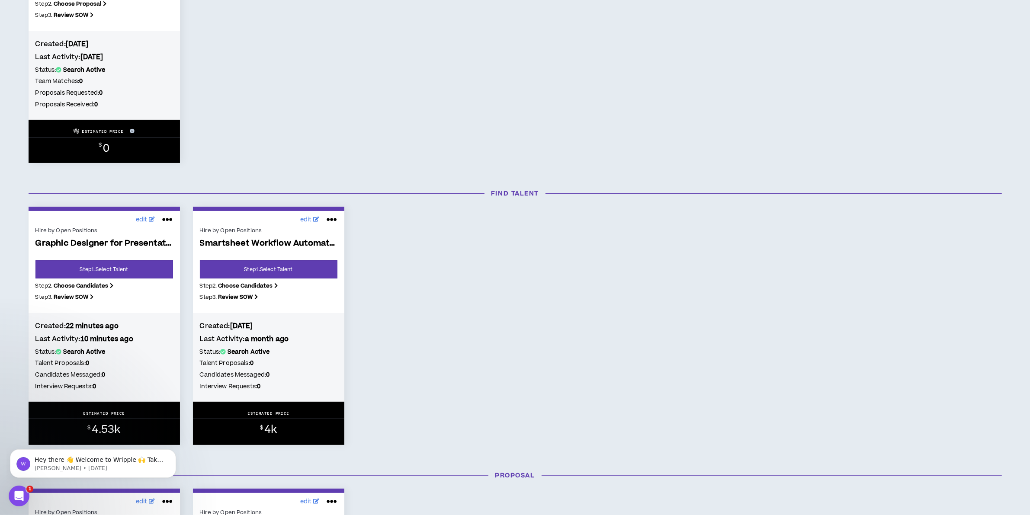
scroll to position [324, 0]
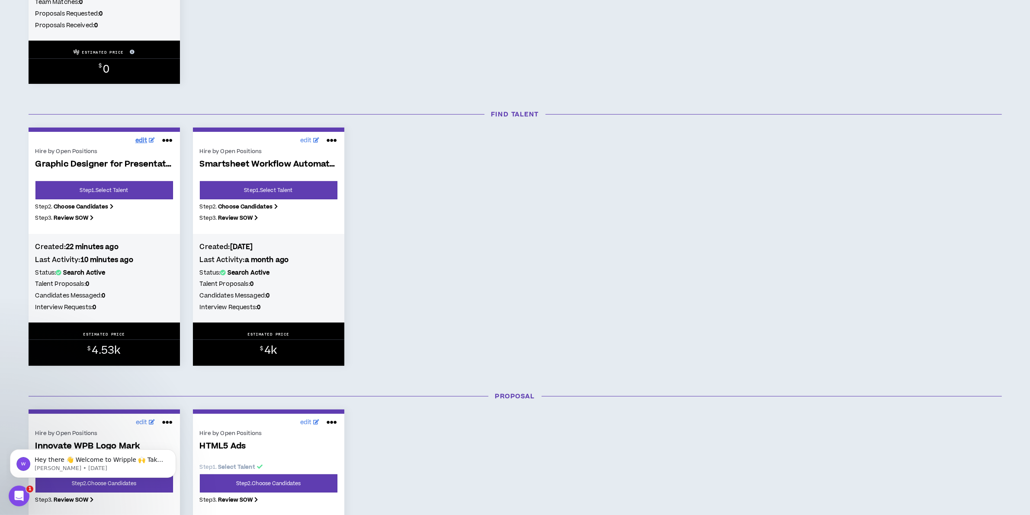
click at [143, 141] on span "edit" at bounding box center [141, 140] width 12 height 9
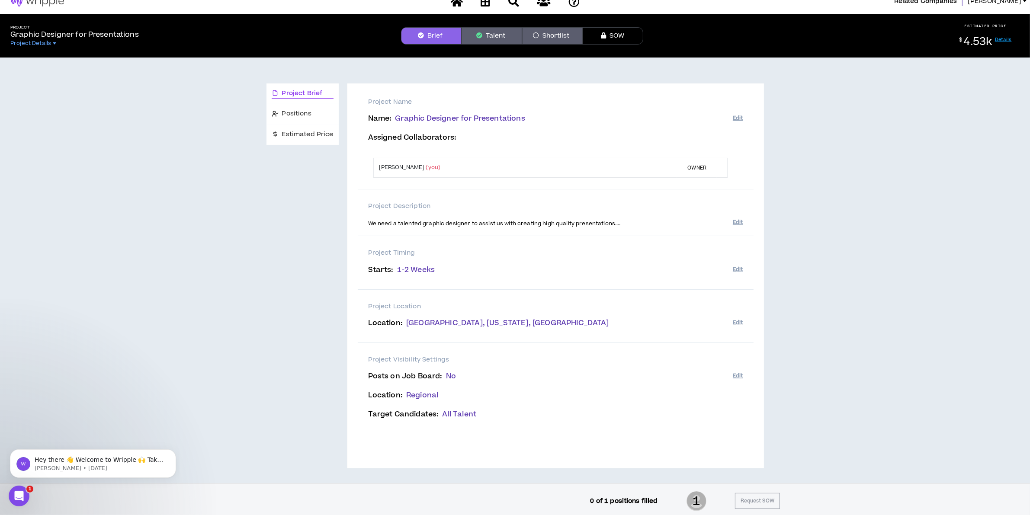
scroll to position [15, 0]
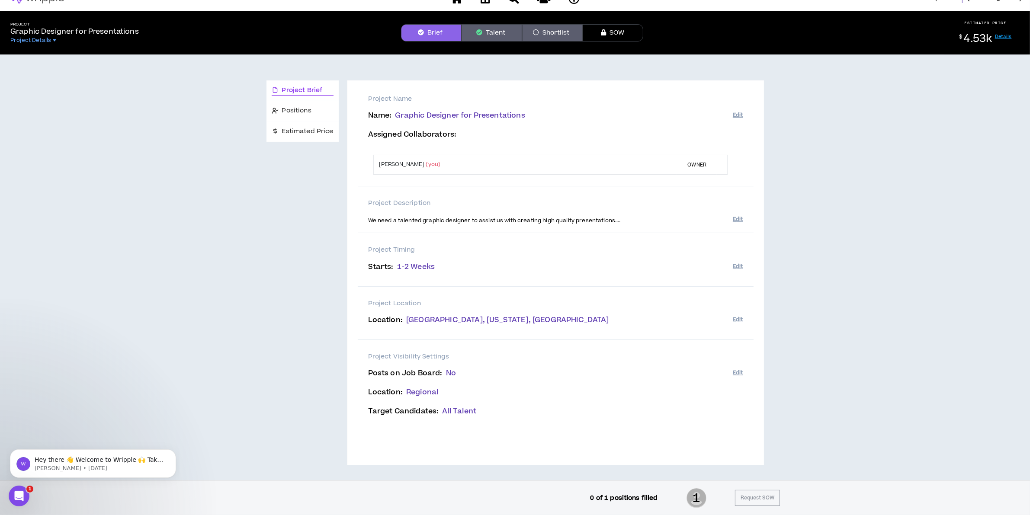
click at [474, 217] on span "We need a talented graphic designer to assist us with creating high quality pre…" at bounding box center [494, 221] width 253 height 8
click at [553, 233] on div "Project Timing Starts : 1-2 Weeks Edit" at bounding box center [556, 259] width 396 height 53
click at [294, 109] on span "Positions" at bounding box center [296, 111] width 29 height 10
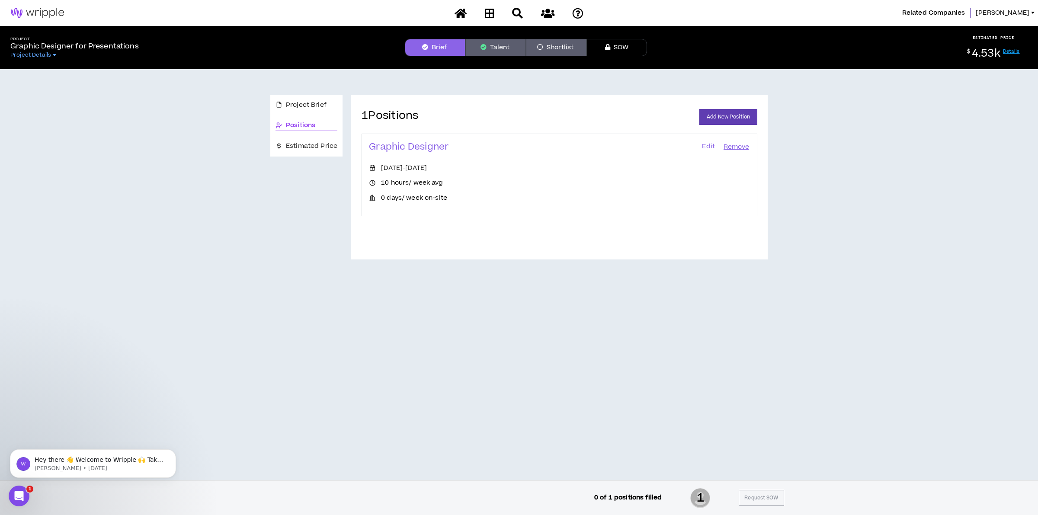
click at [710, 144] on link "Edit" at bounding box center [708, 147] width 15 height 12
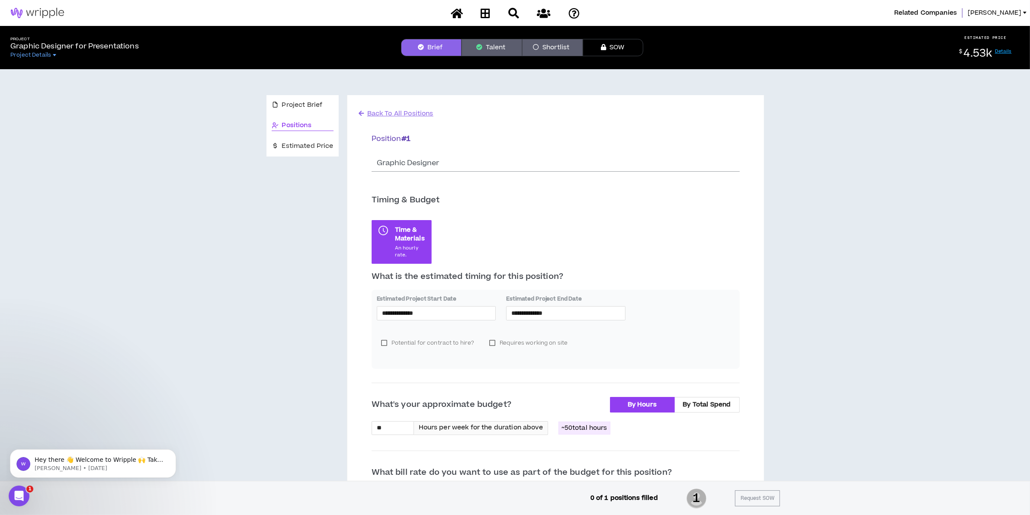
click at [498, 51] on button "Talent" at bounding box center [491, 47] width 61 height 17
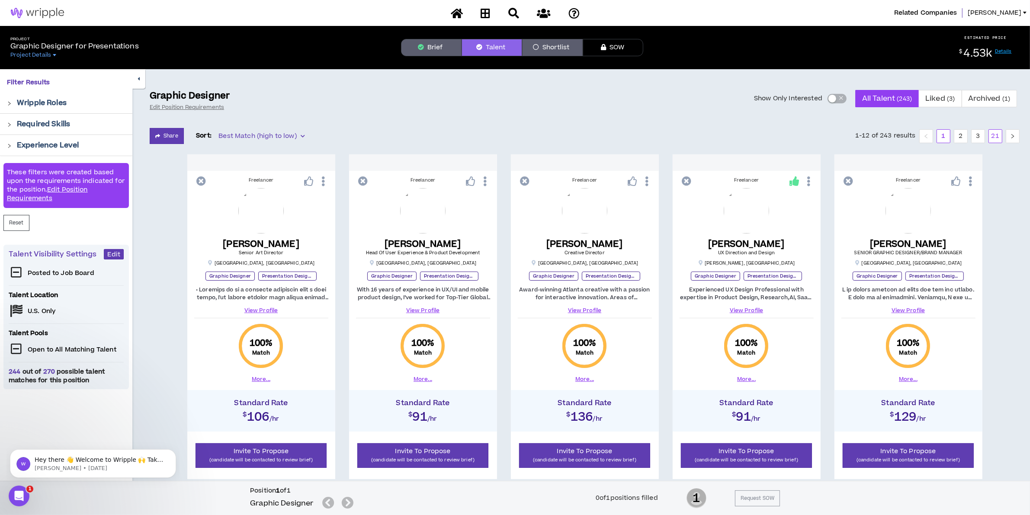
click at [993, 134] on link "21" at bounding box center [995, 136] width 13 height 13
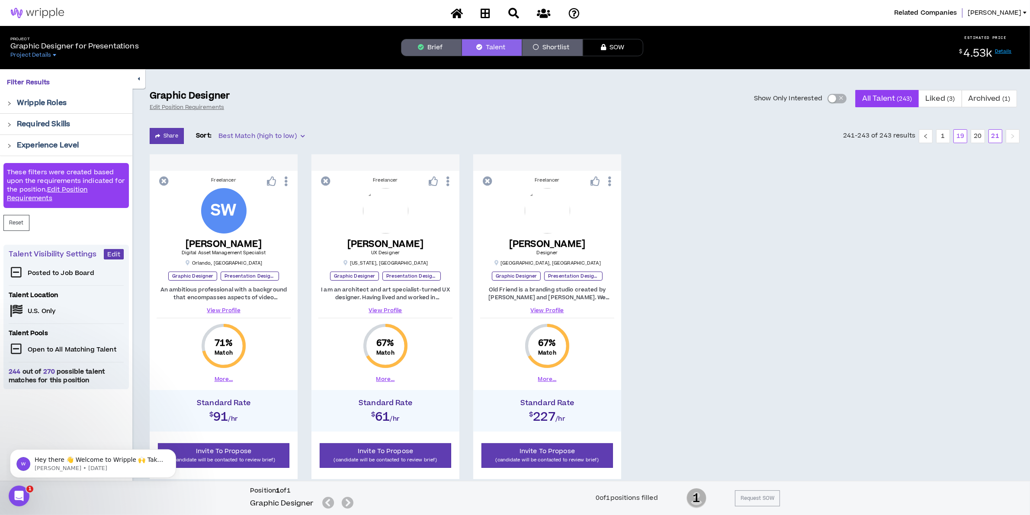
click at [955, 133] on link "19" at bounding box center [960, 136] width 13 height 13
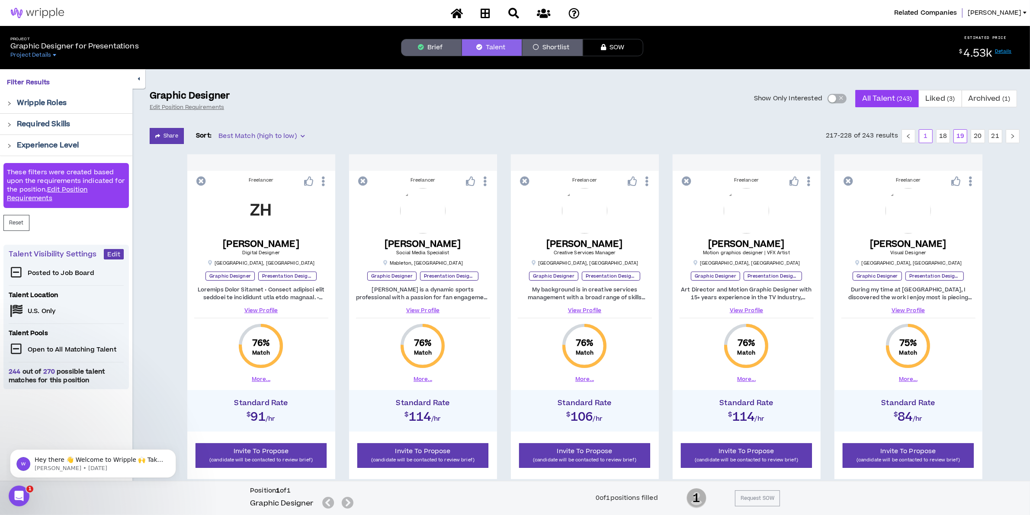
click at [931, 134] on link "1" at bounding box center [925, 136] width 13 height 13
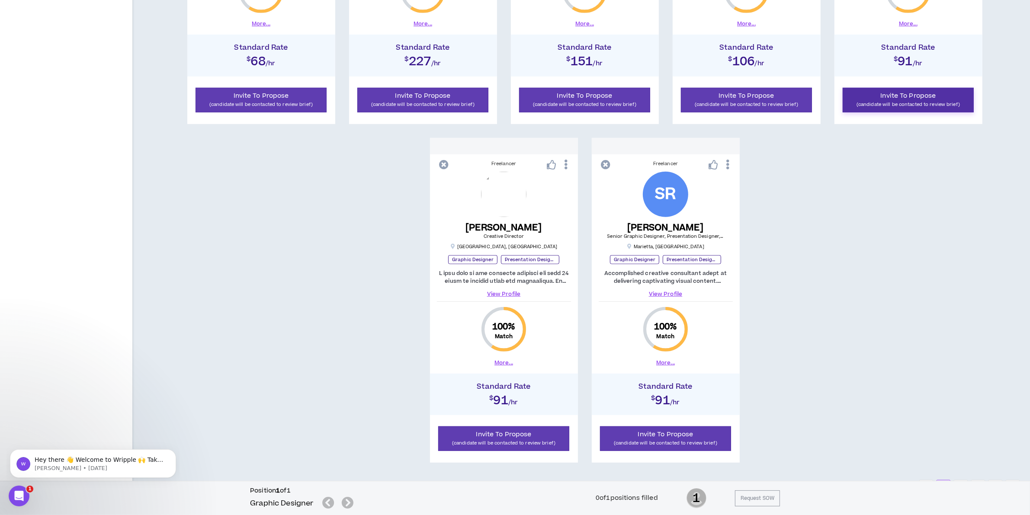
scroll to position [735, 0]
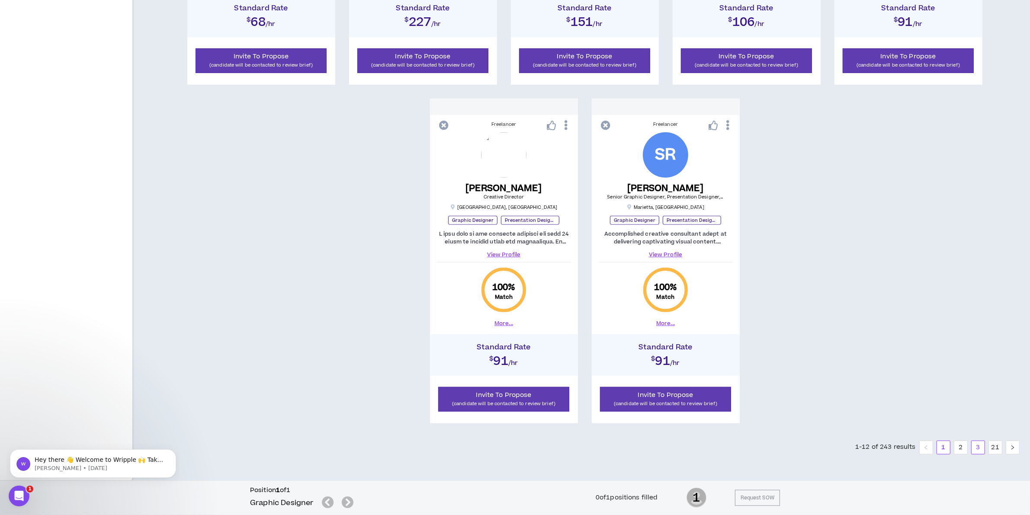
click at [976, 445] on link "3" at bounding box center [977, 447] width 13 height 13
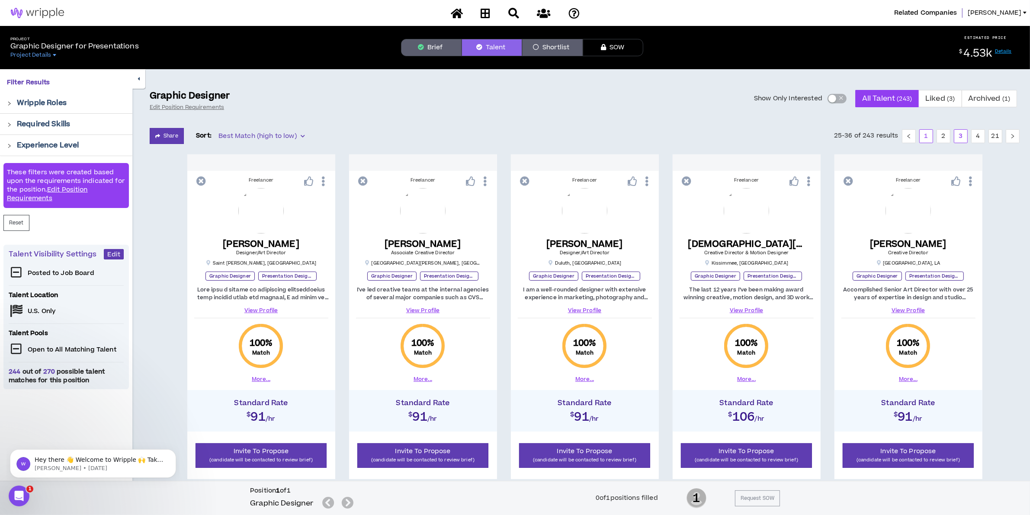
click at [928, 133] on link "1" at bounding box center [925, 136] width 13 height 13
click at [794, 181] on icon at bounding box center [794, 181] width 10 height 10
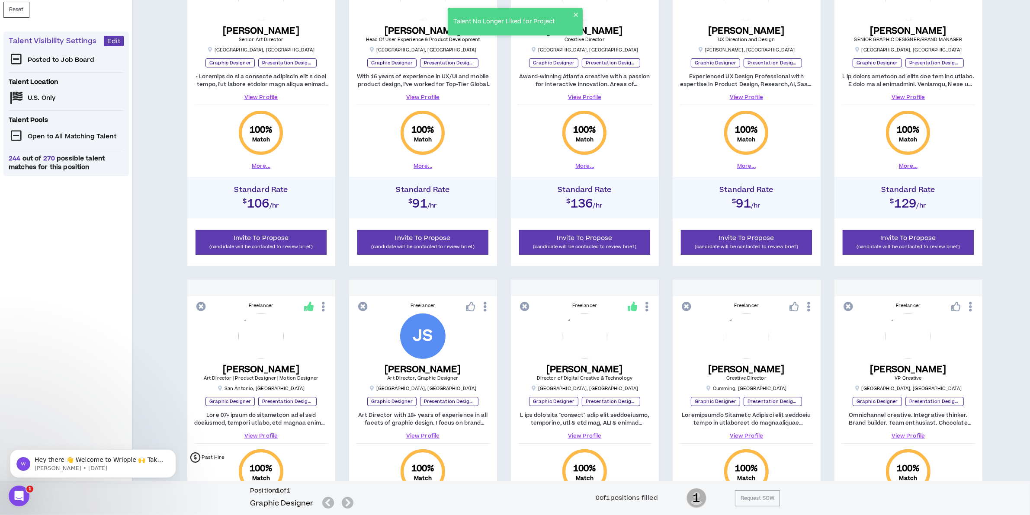
scroll to position [378, 0]
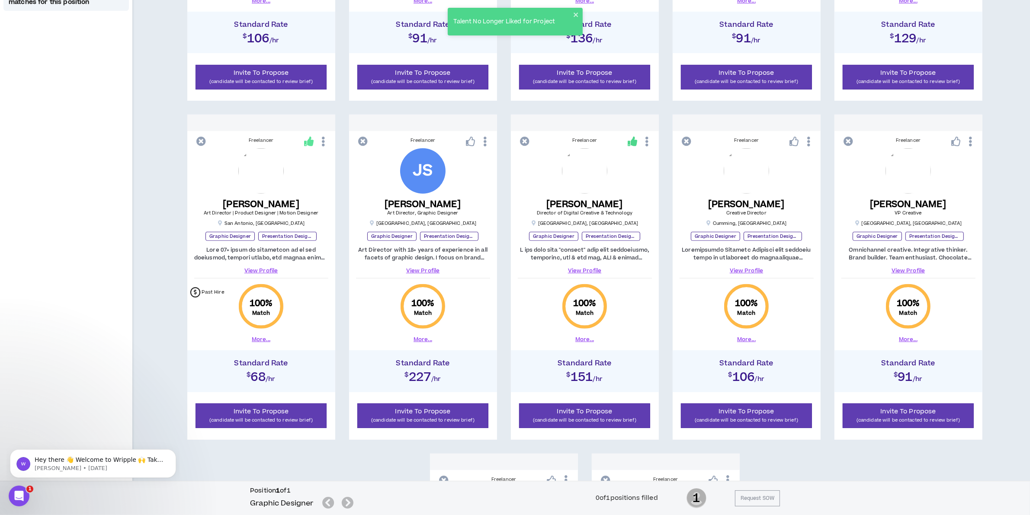
click at [632, 142] on icon at bounding box center [632, 142] width 10 height 10
click at [308, 142] on icon at bounding box center [309, 142] width 10 height 10
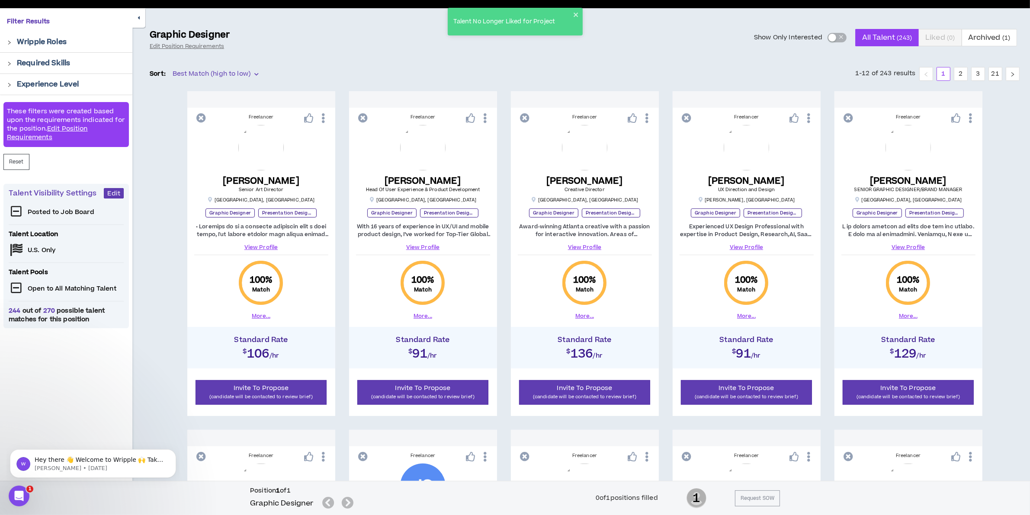
scroll to position [0, 0]
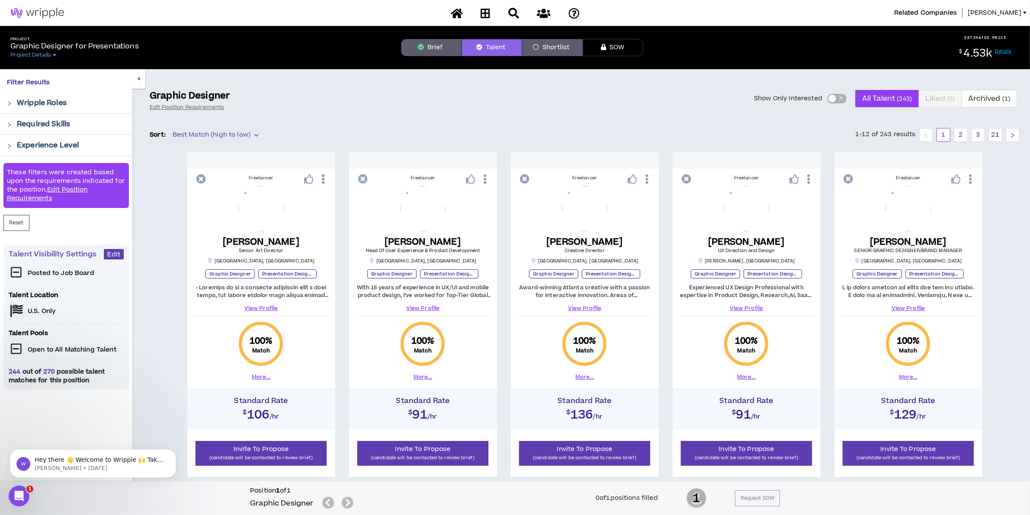
click at [425, 43] on button "Brief" at bounding box center [431, 47] width 61 height 17
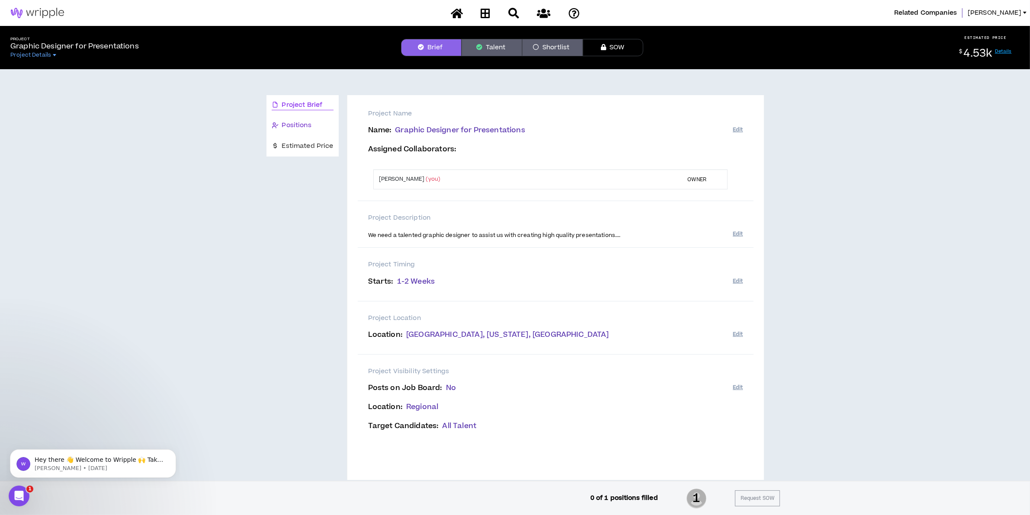
click at [301, 122] on span "Positions" at bounding box center [296, 126] width 29 height 10
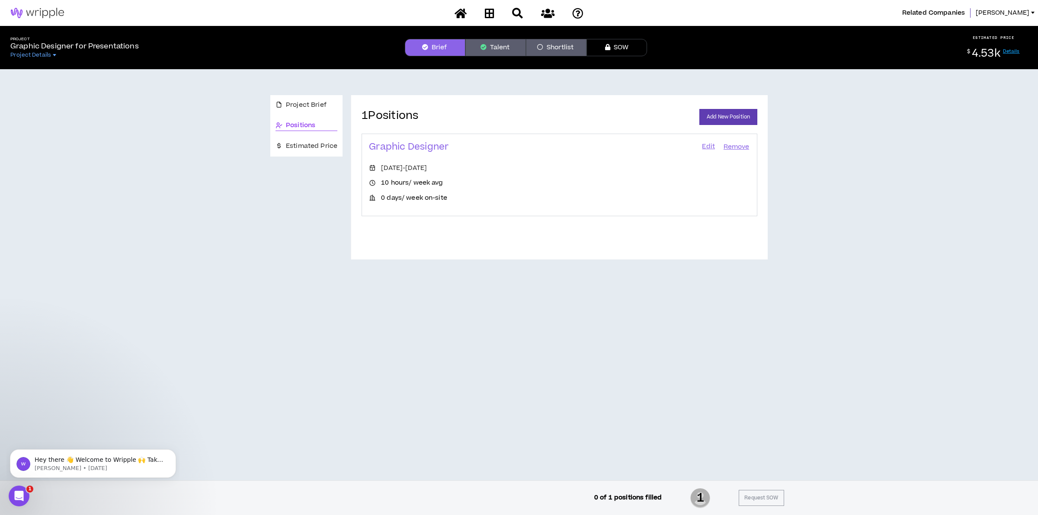
click at [704, 145] on link "Edit" at bounding box center [708, 147] width 15 height 12
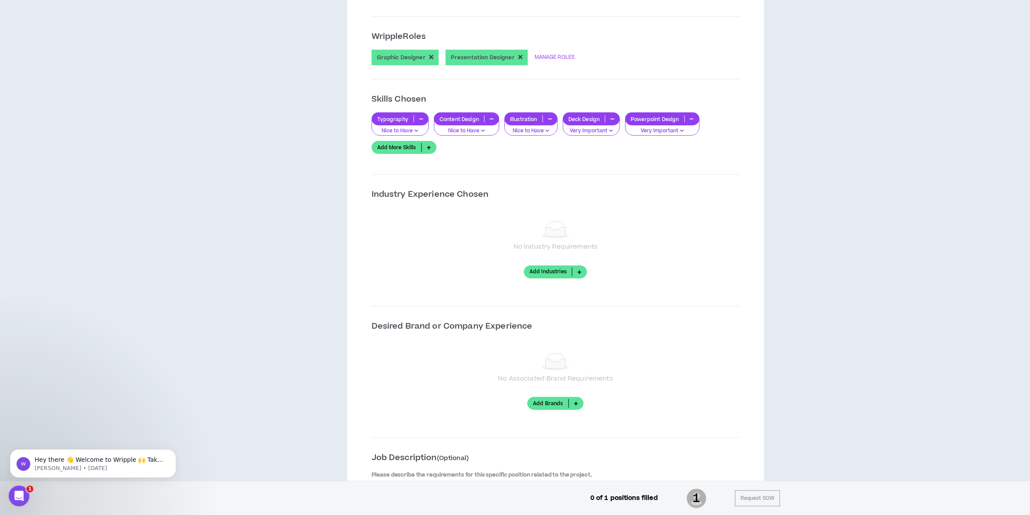
scroll to position [487, 0]
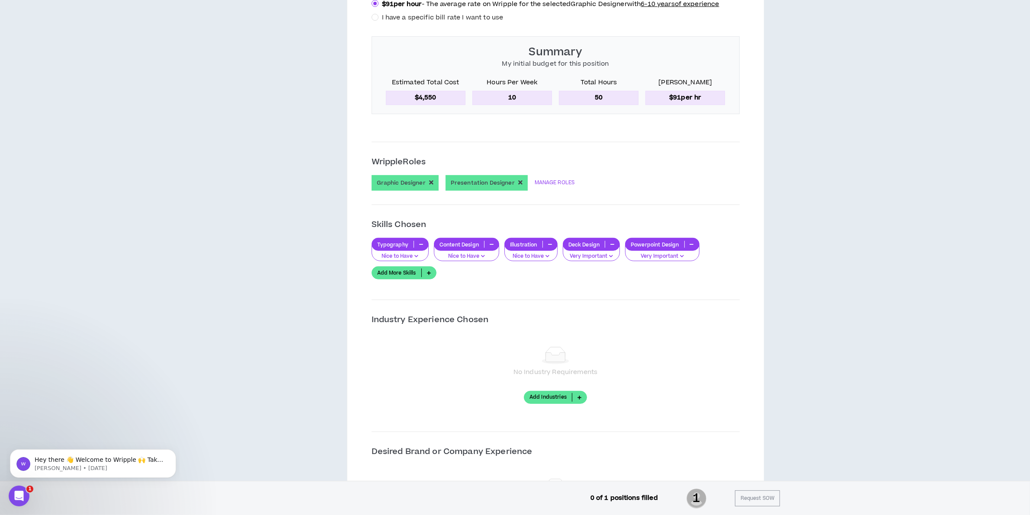
click at [391, 278] on link "Add More Skills" at bounding box center [403, 272] width 65 height 13
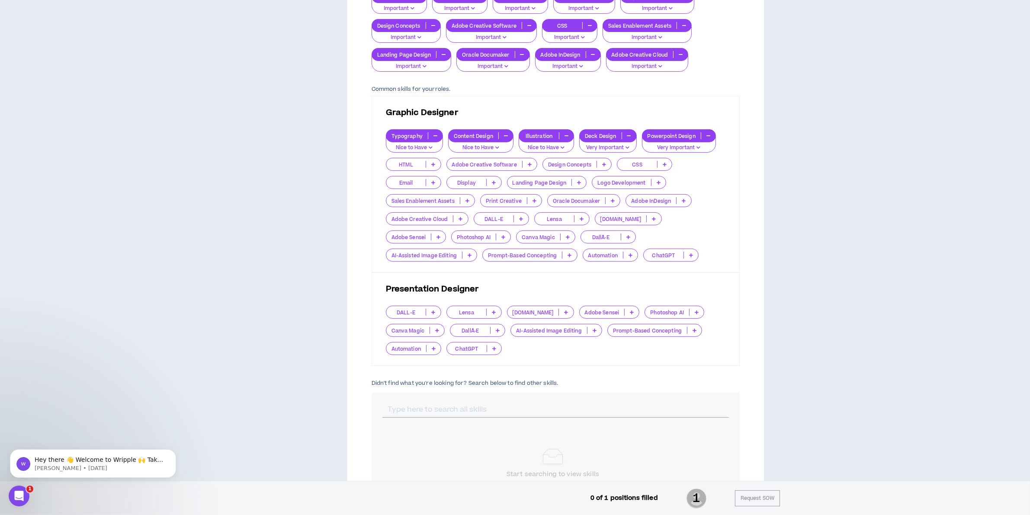
scroll to position [94, 0]
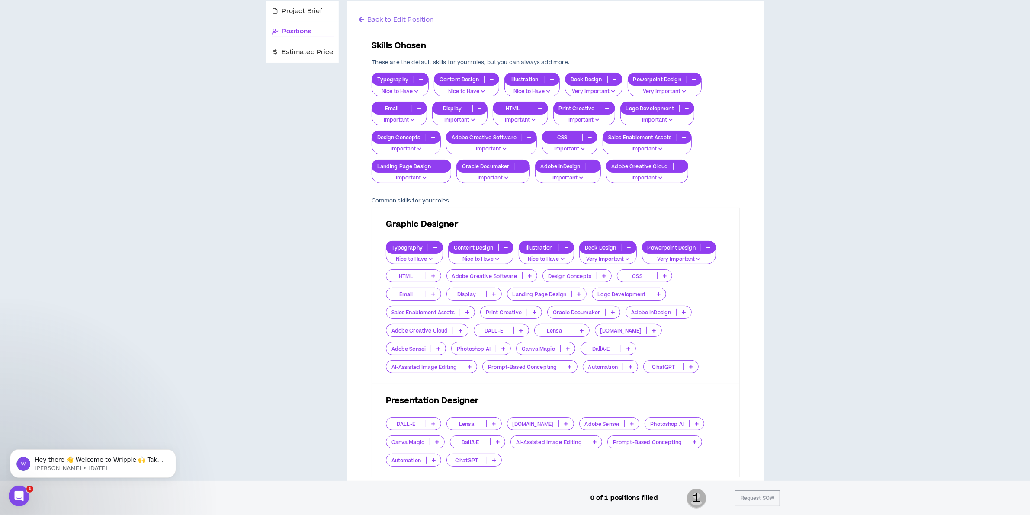
click at [375, 17] on span "Back to Edit Position" at bounding box center [400, 19] width 67 height 9
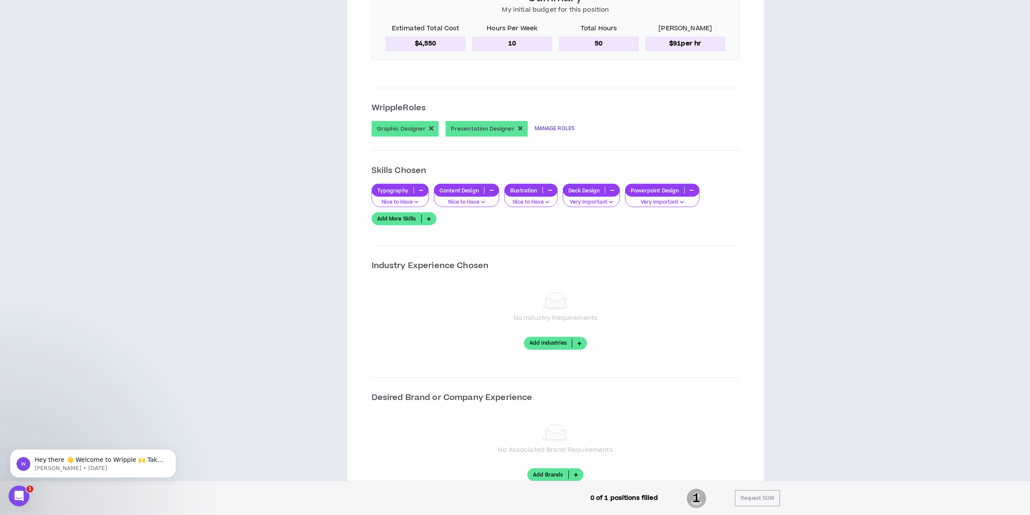
scroll to position [487, 0]
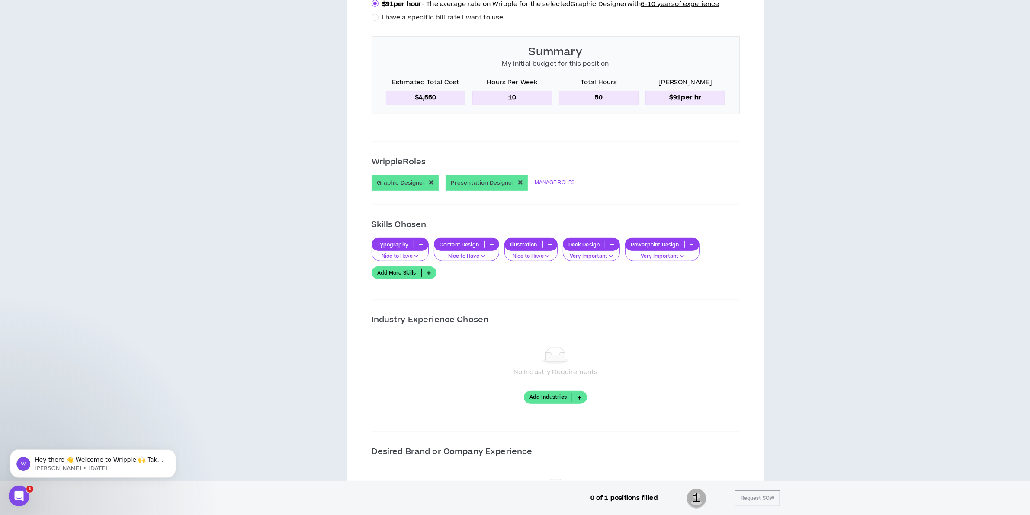
click at [822, 271] on div "**********" at bounding box center [514, 295] width 1023 height 1425
click at [405, 277] on link "Add More Skills" at bounding box center [403, 272] width 65 height 13
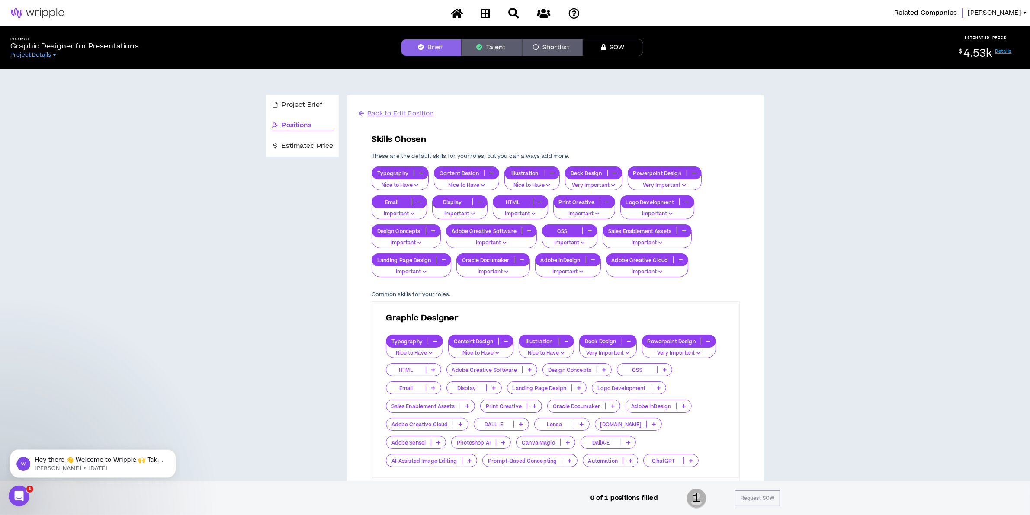
click at [89, 200] on div "Project Brief Positions Estimated Price Back to Edit Position Skills Chosen The…" at bounding box center [514, 456] width 1023 height 774
click at [1017, 9] on span "Ali" at bounding box center [994, 13] width 54 height 10
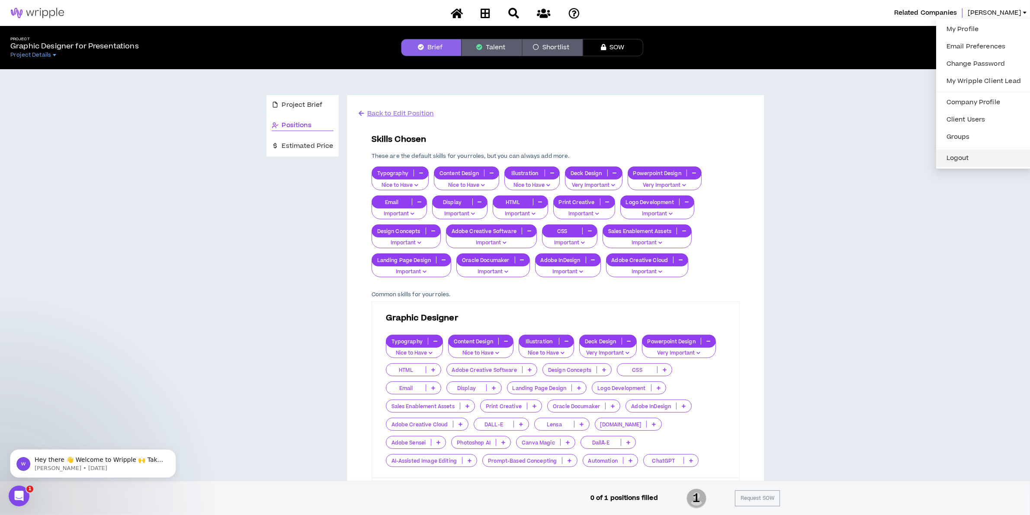
click at [963, 156] on button "Logout" at bounding box center [983, 158] width 85 height 13
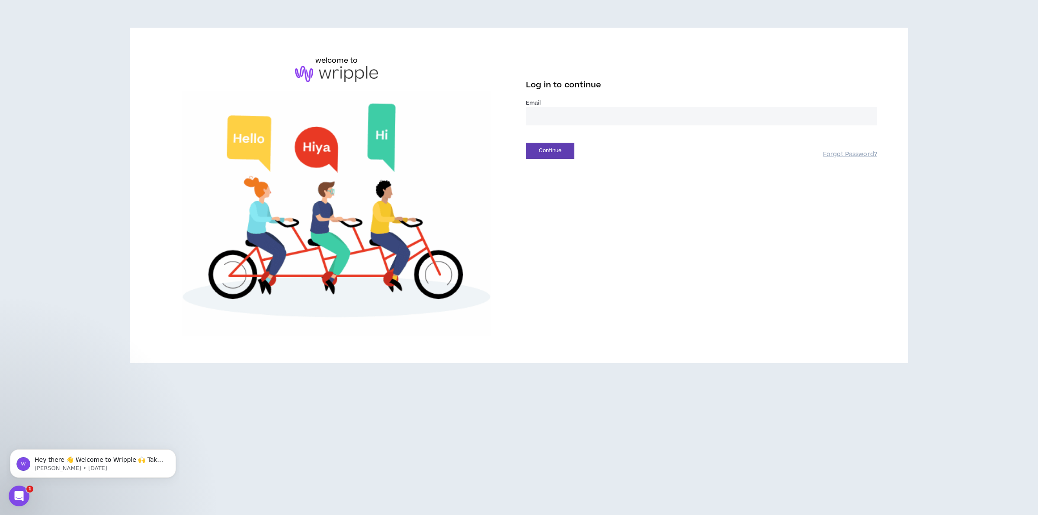
click at [638, 104] on label "Email *" at bounding box center [701, 103] width 351 height 8
click at [638, 111] on input "email" at bounding box center [701, 116] width 351 height 19
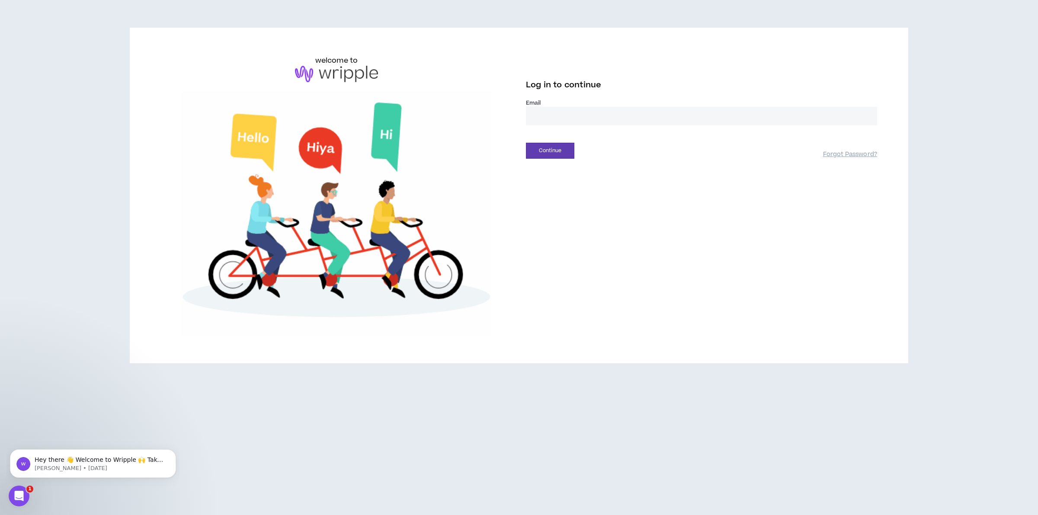
type input "**********"
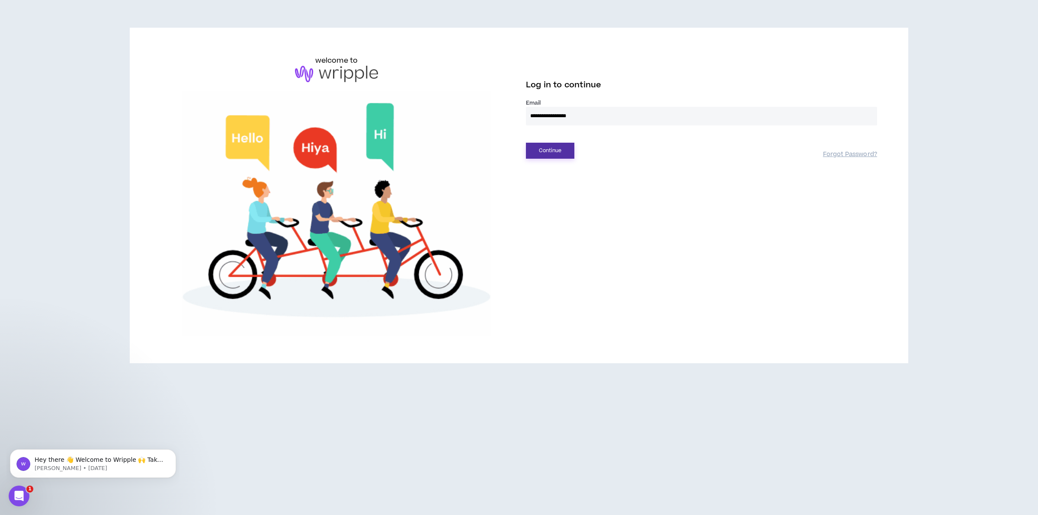
click at [559, 146] on button "Continue" at bounding box center [550, 151] width 48 height 16
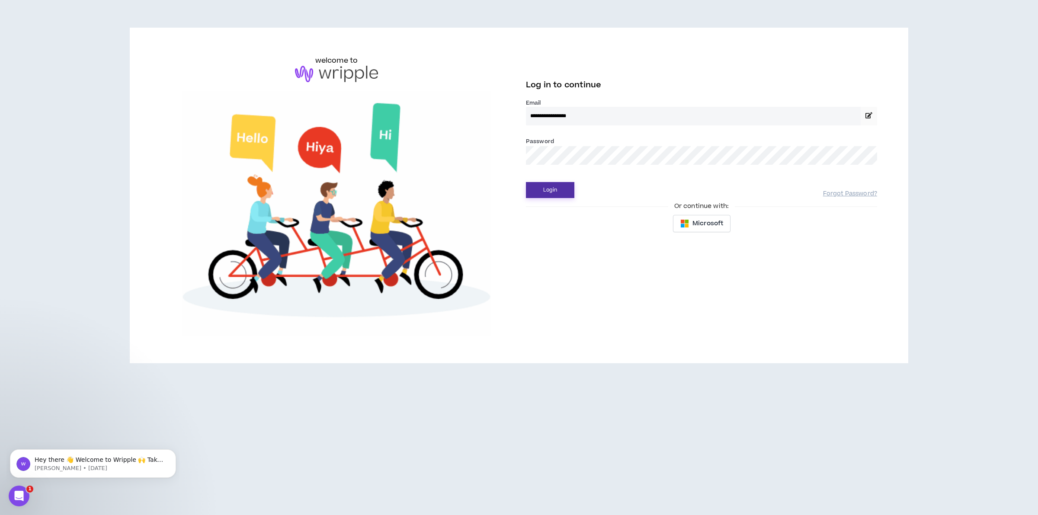
click at [533, 192] on button "Login" at bounding box center [550, 190] width 48 height 16
